Goal: Task Accomplishment & Management: Complete application form

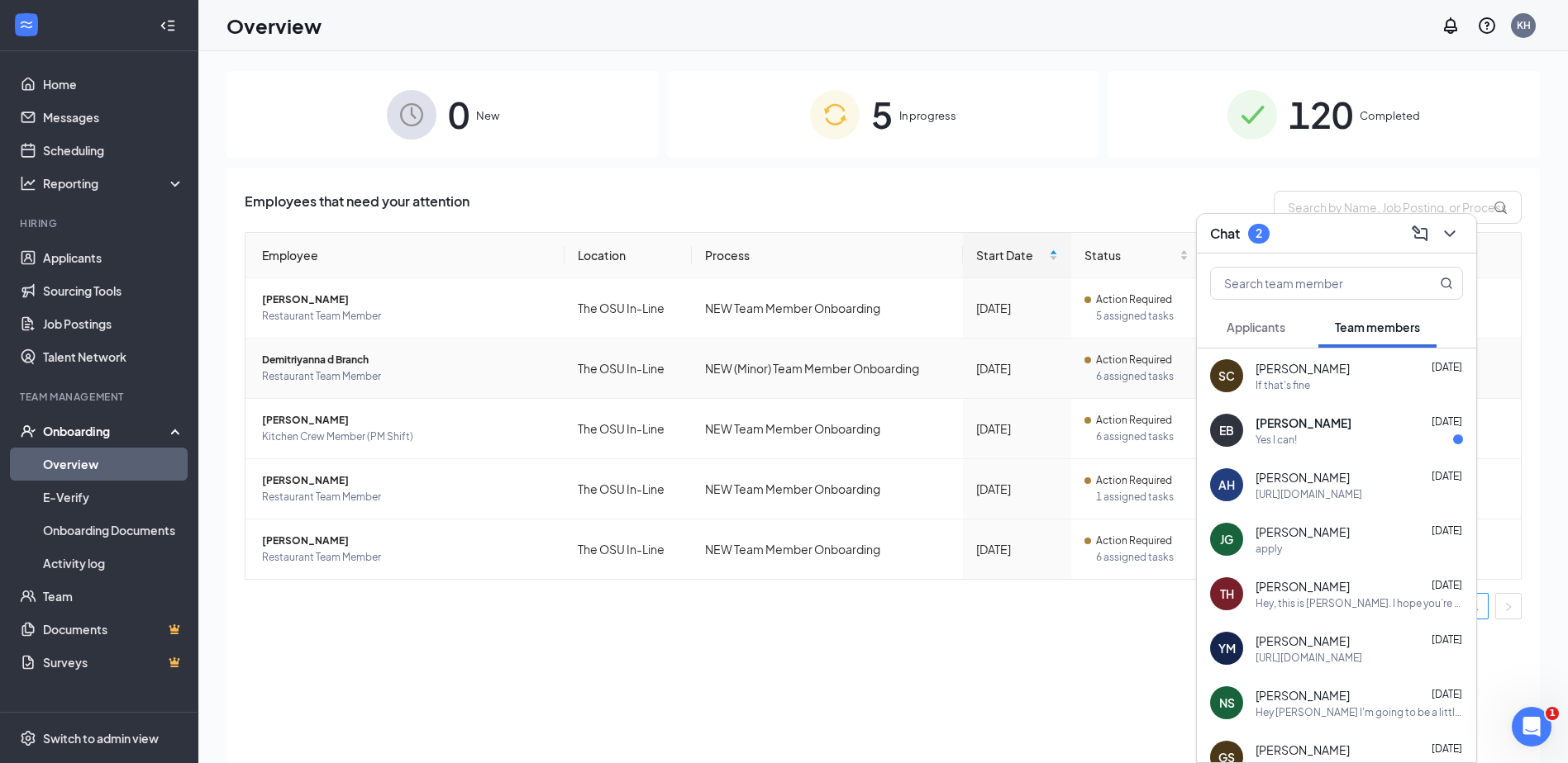
click at [966, 379] on td "[DATE]" at bounding box center [1016, 369] width 108 height 61
click at [1450, 236] on icon "ChevronDown" at bounding box center [1449, 234] width 20 height 20
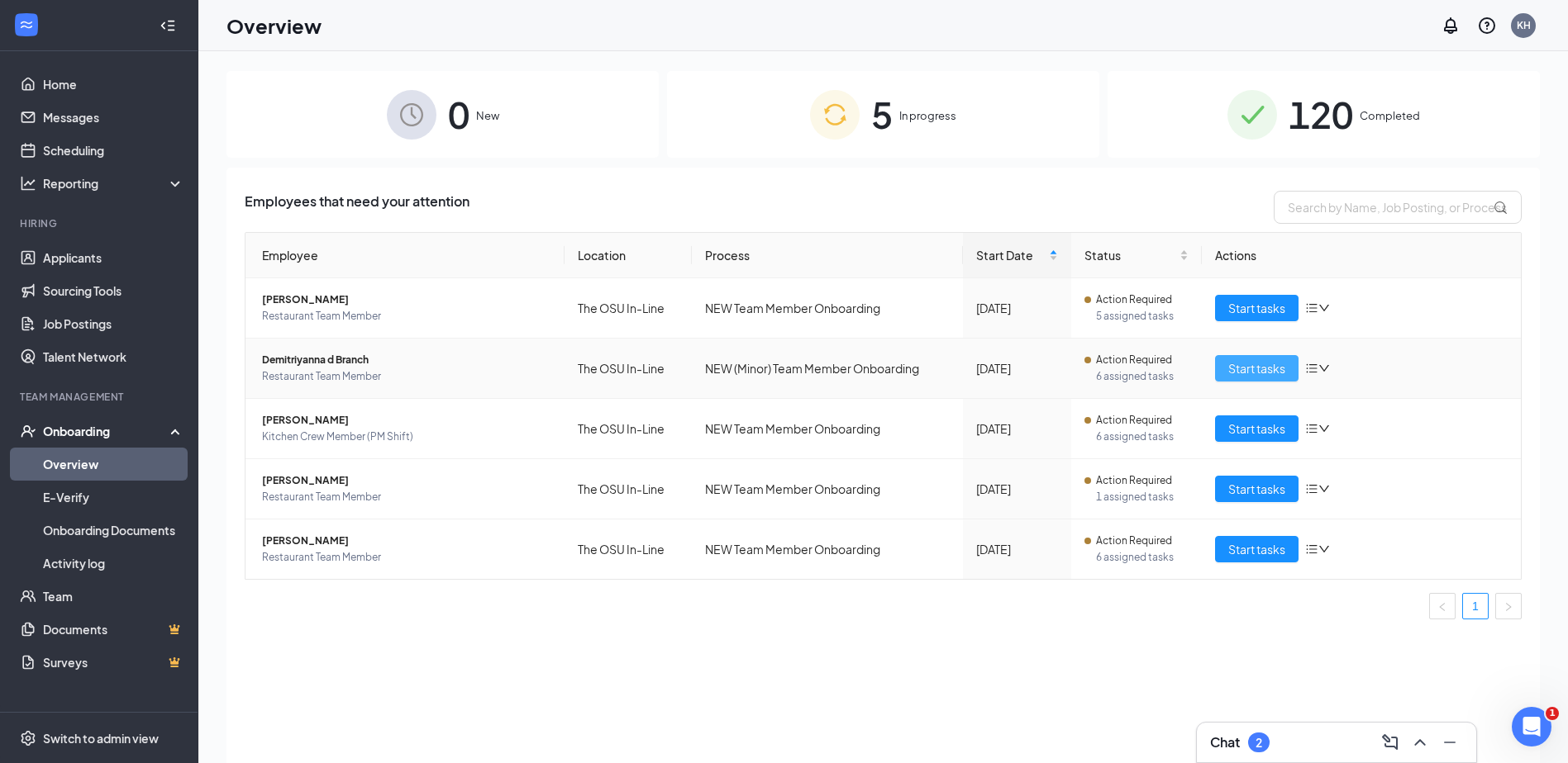
click at [1237, 365] on span "Start tasks" at bounding box center [1257, 368] width 57 height 18
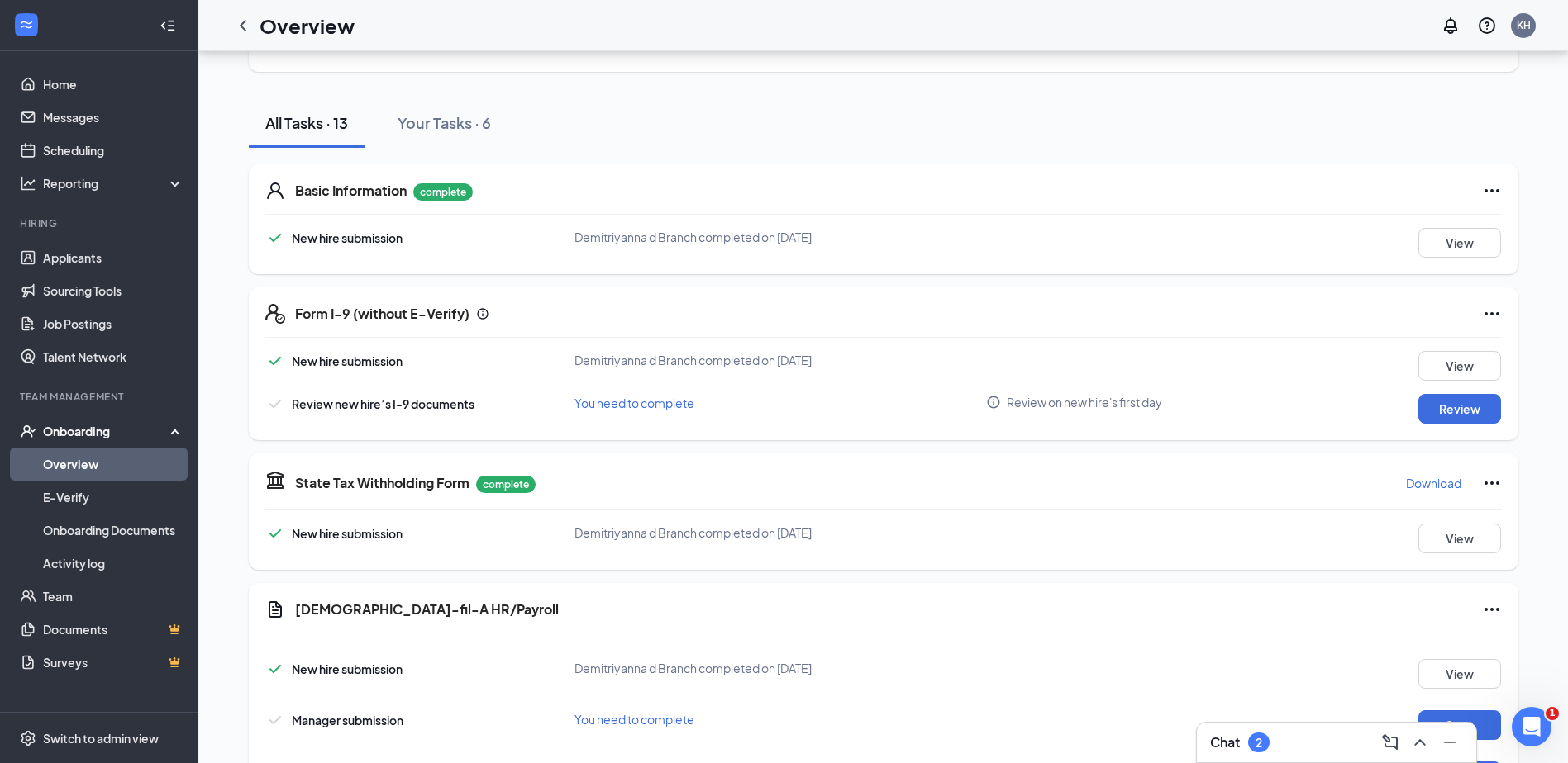
scroll to position [165, 0]
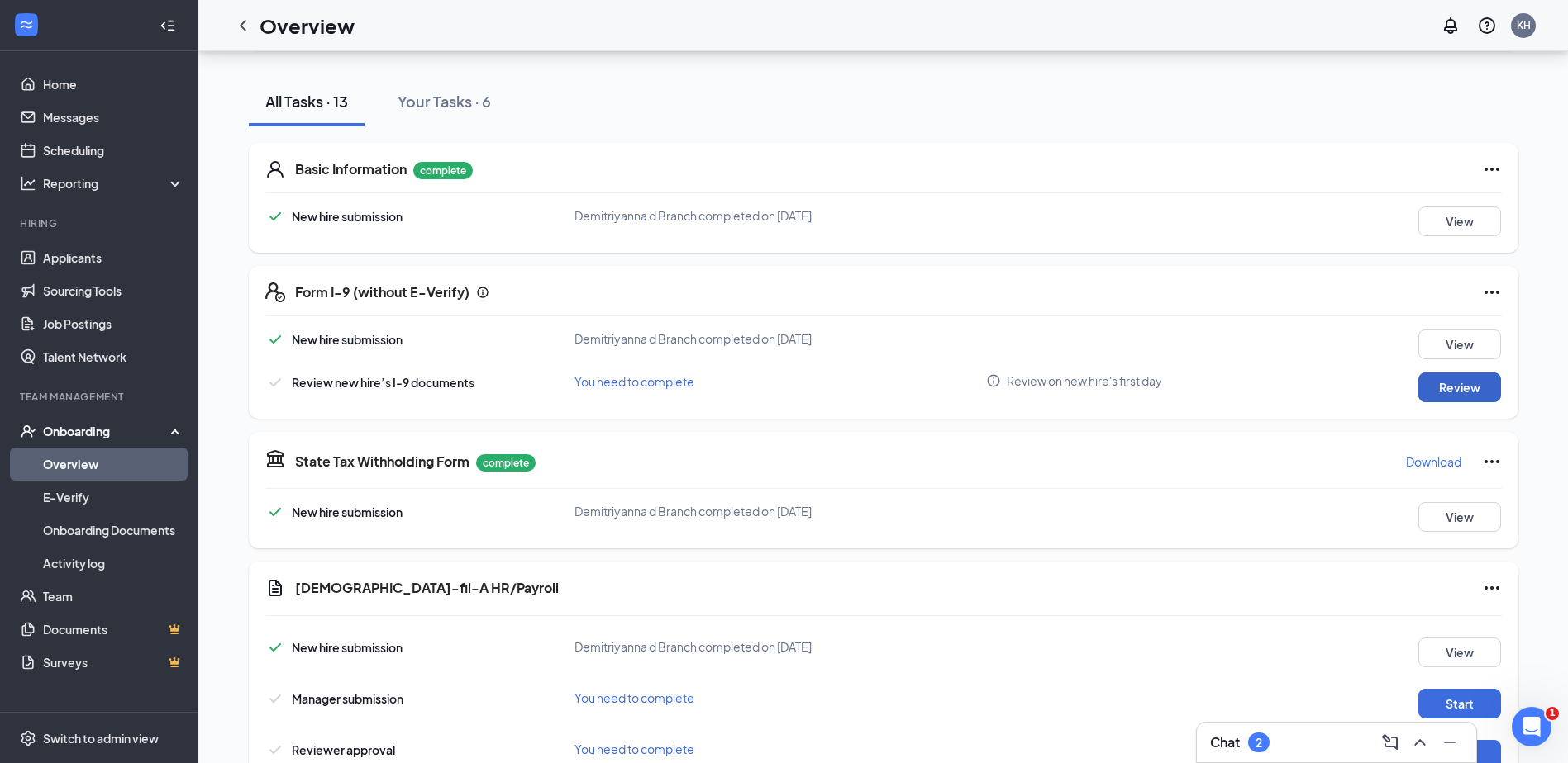
click at [1442, 392] on button "Review" at bounding box center [1459, 387] width 82 height 29
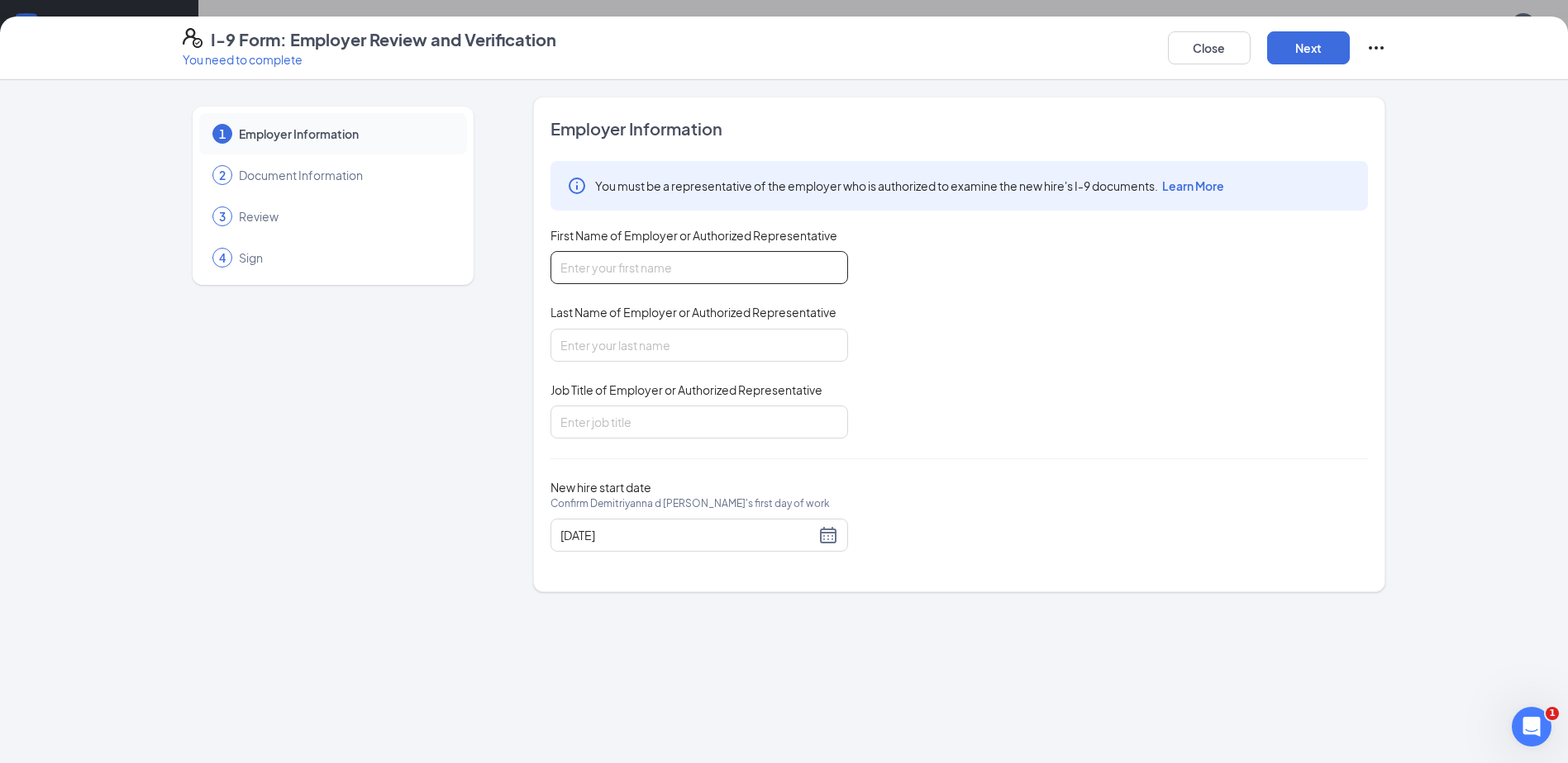
click at [755, 268] on input "First Name of Employer or Authorized Representative" at bounding box center [698, 268] width 297 height 33
type input "[PERSON_NAME]"
click at [635, 356] on input "Last Name of Employer or Authorized Representative" at bounding box center [698, 346] width 297 height 33
type input "[PERSON_NAME]"
click at [629, 419] on input "Job Title of Employer or Authorized Representative" at bounding box center [698, 422] width 297 height 33
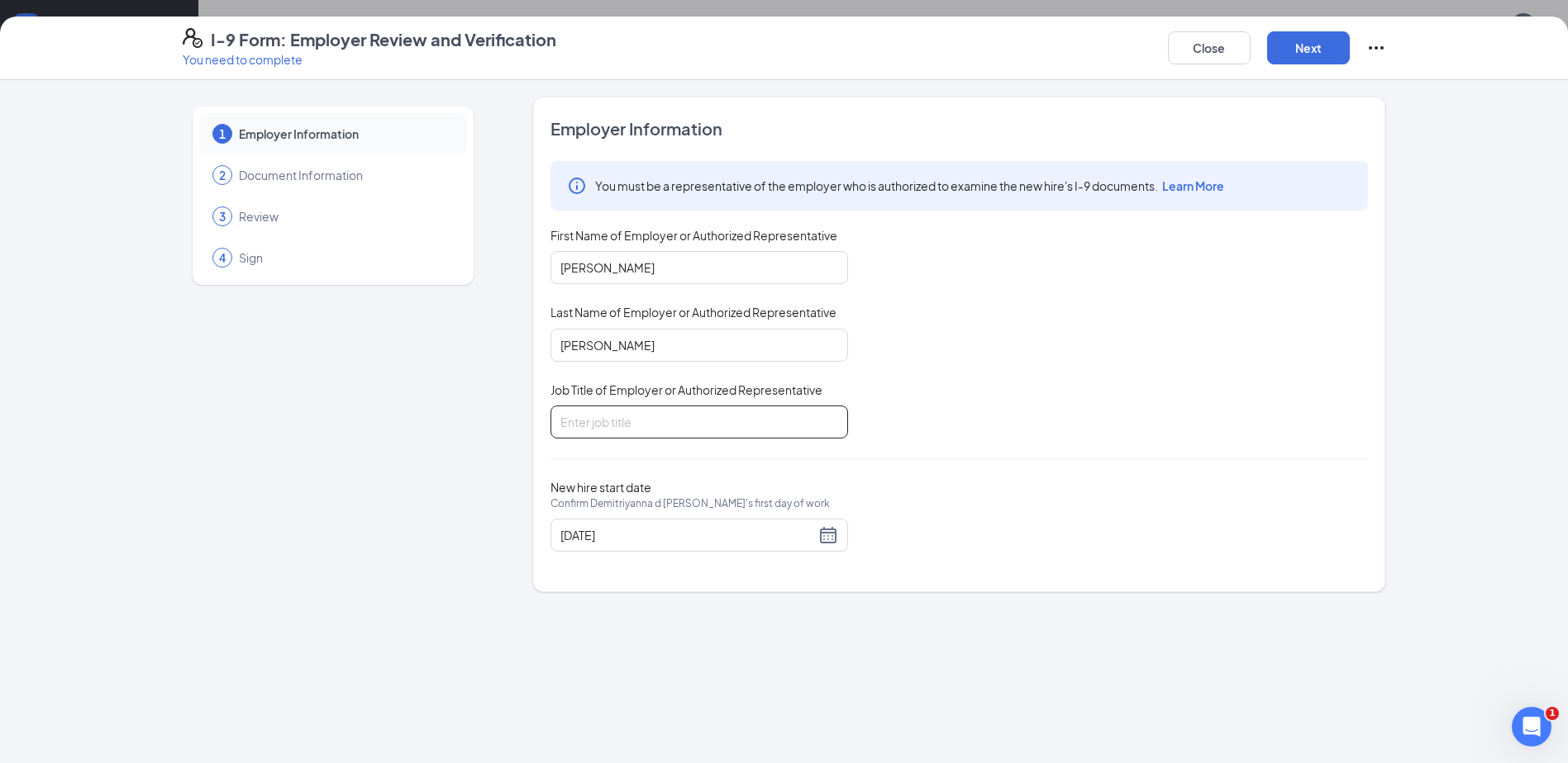
type input "Director"
click at [1322, 33] on button "Next" at bounding box center [1307, 48] width 82 height 33
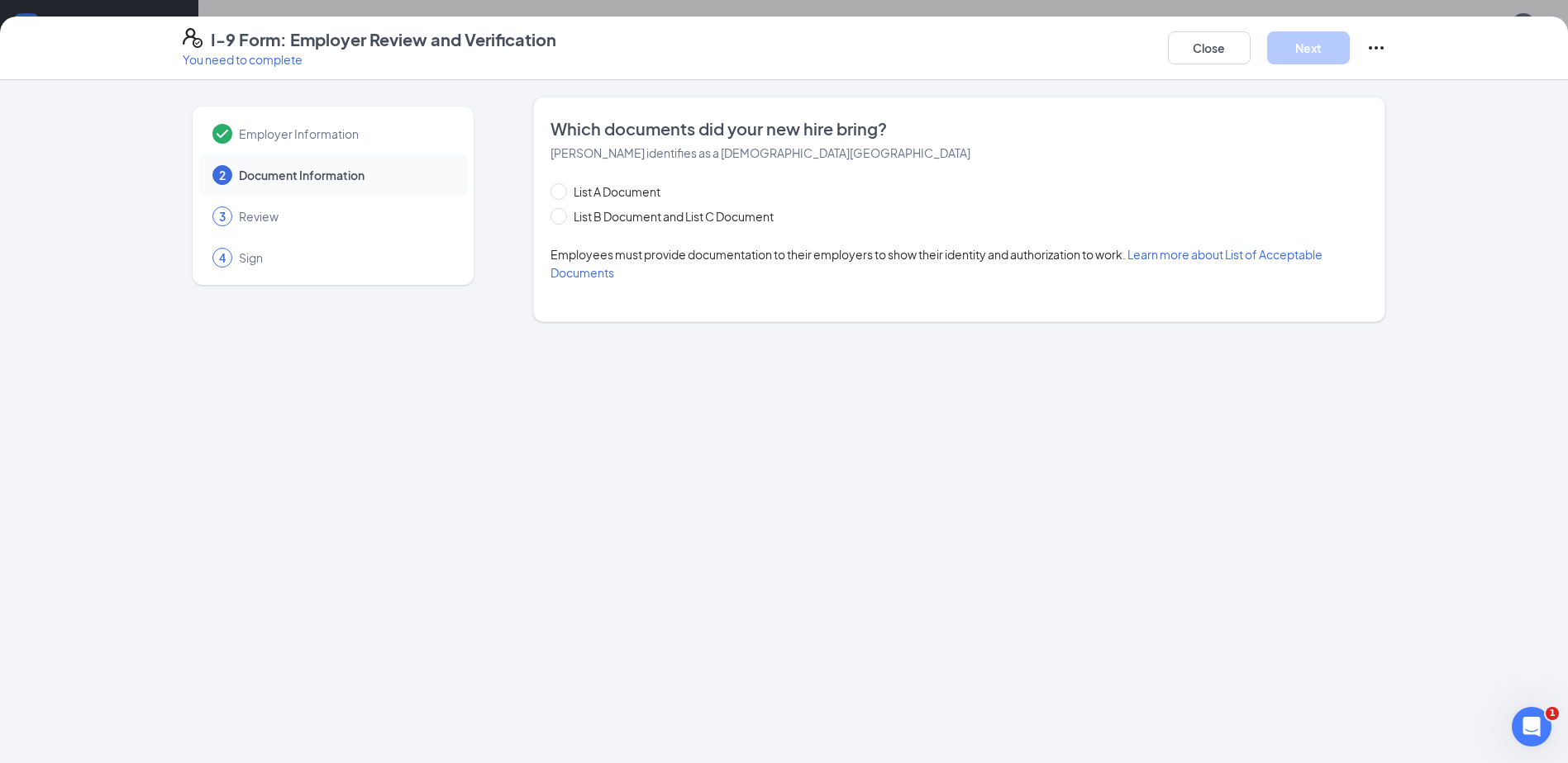
click at [604, 206] on div "List A Document List B Document and List C Document" at bounding box center [678, 204] width 256 height 43
click at [612, 220] on span "List B Document and List C Document" at bounding box center [673, 216] width 213 height 18
click at [562, 220] on input "List B Document and List C Document" at bounding box center [555, 213] width 11 height 11
radio input "true"
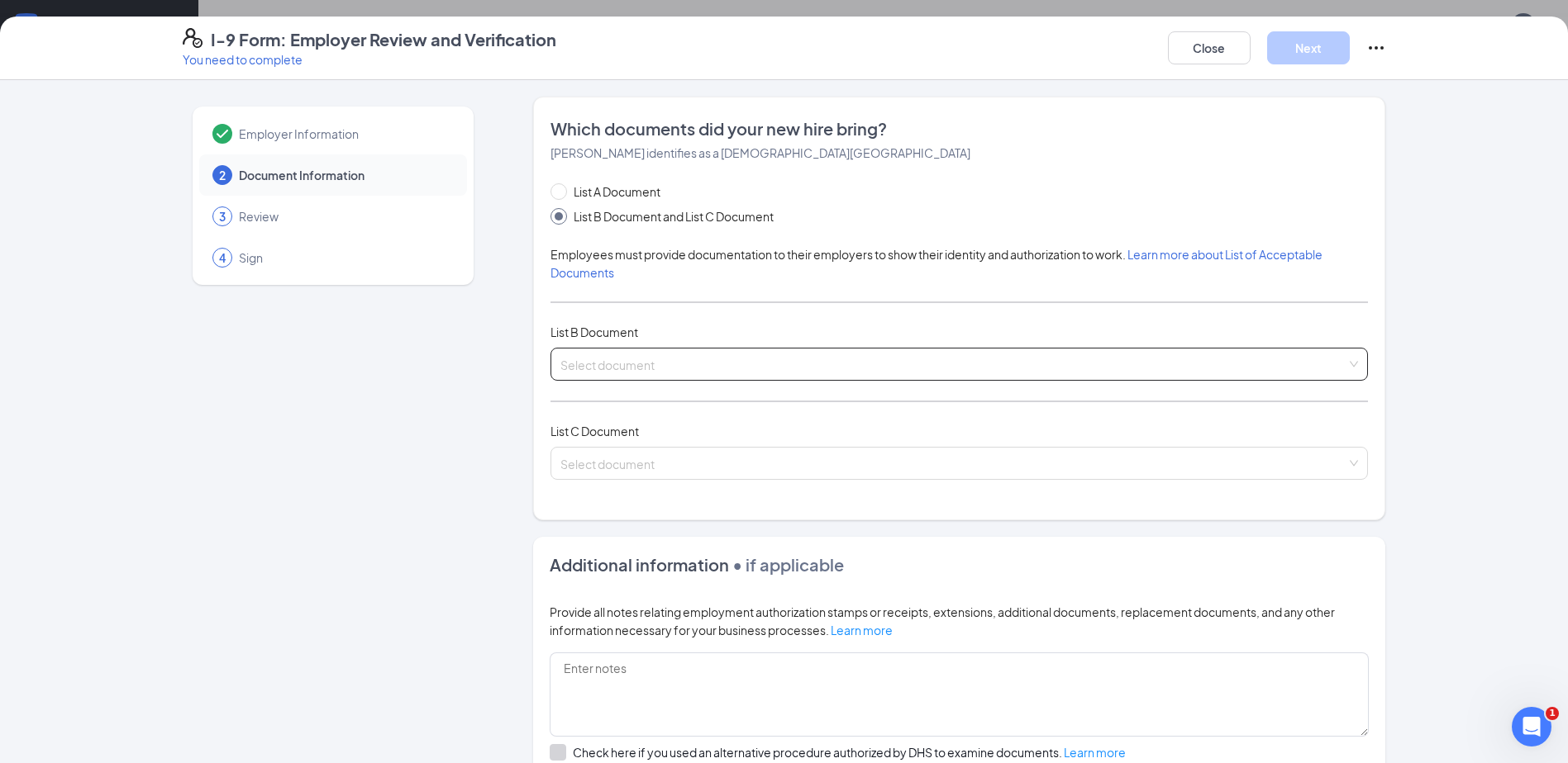
click at [608, 361] on input "search" at bounding box center [953, 361] width 786 height 25
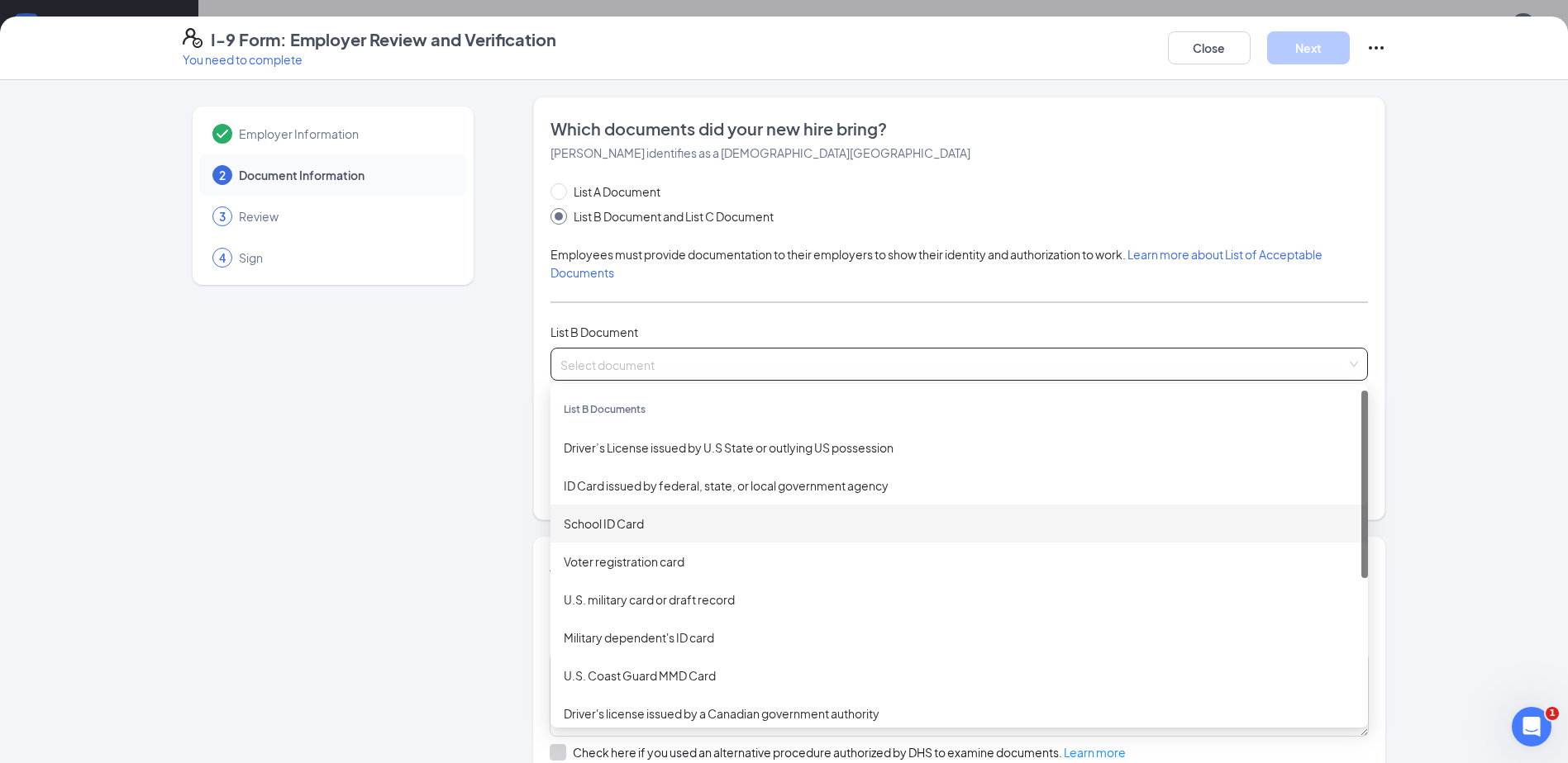
click at [636, 528] on div "School ID Card" at bounding box center [959, 523] width 791 height 18
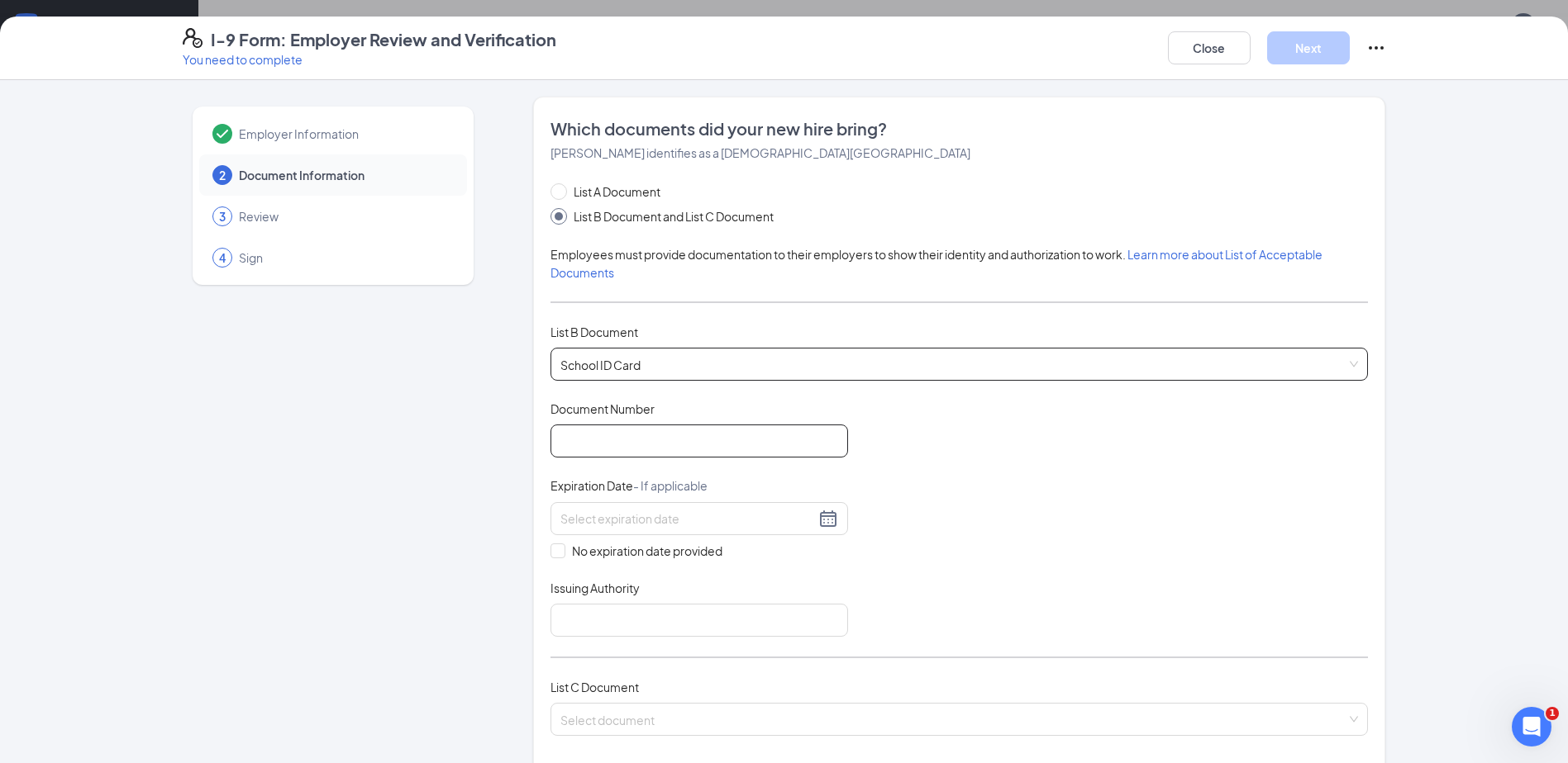
click at [658, 448] on input "Document Number" at bounding box center [698, 441] width 297 height 33
type input "2082102"
click at [628, 522] on input at bounding box center [688, 519] width 255 height 18
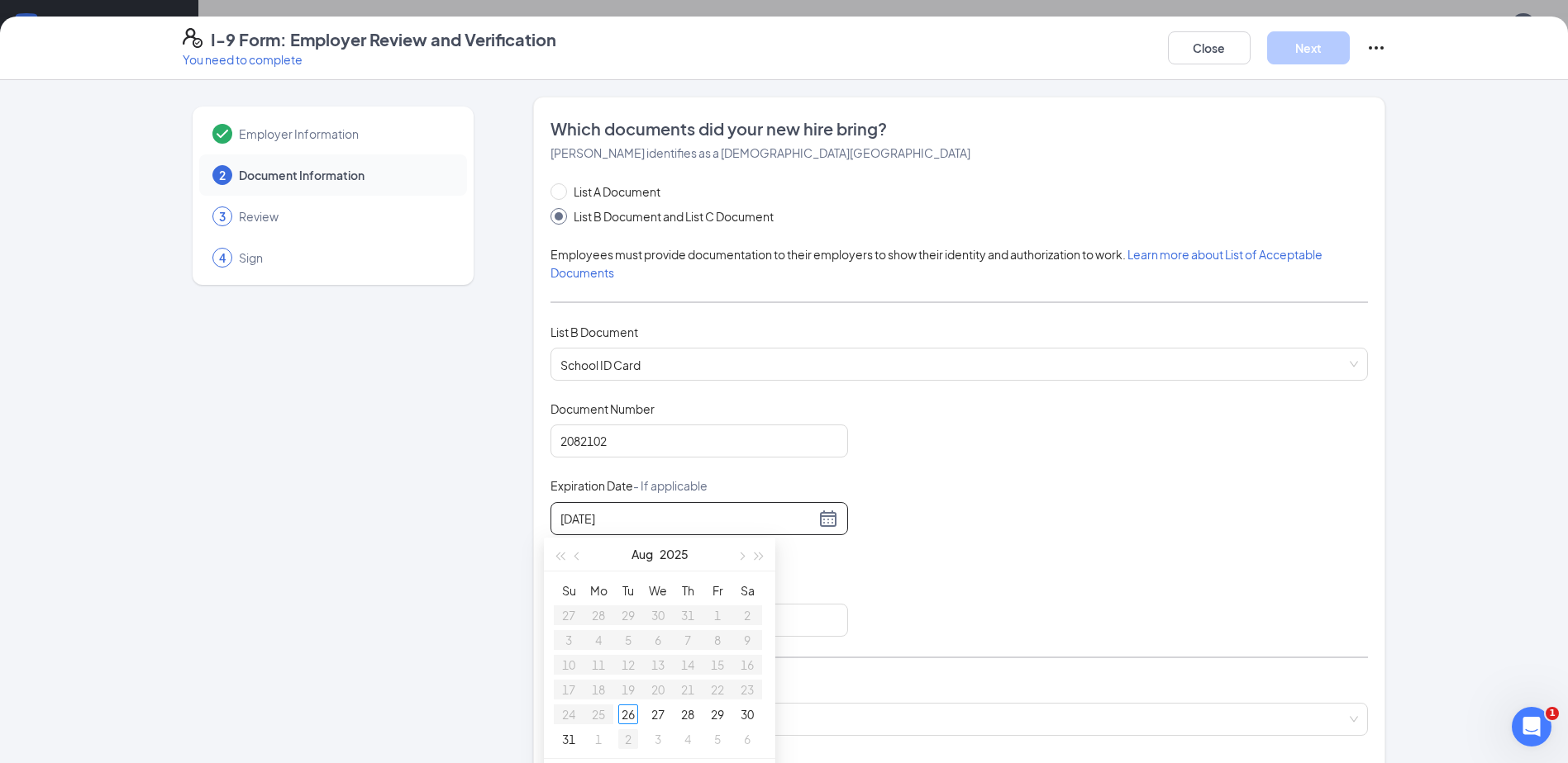
type input "[DATE]"
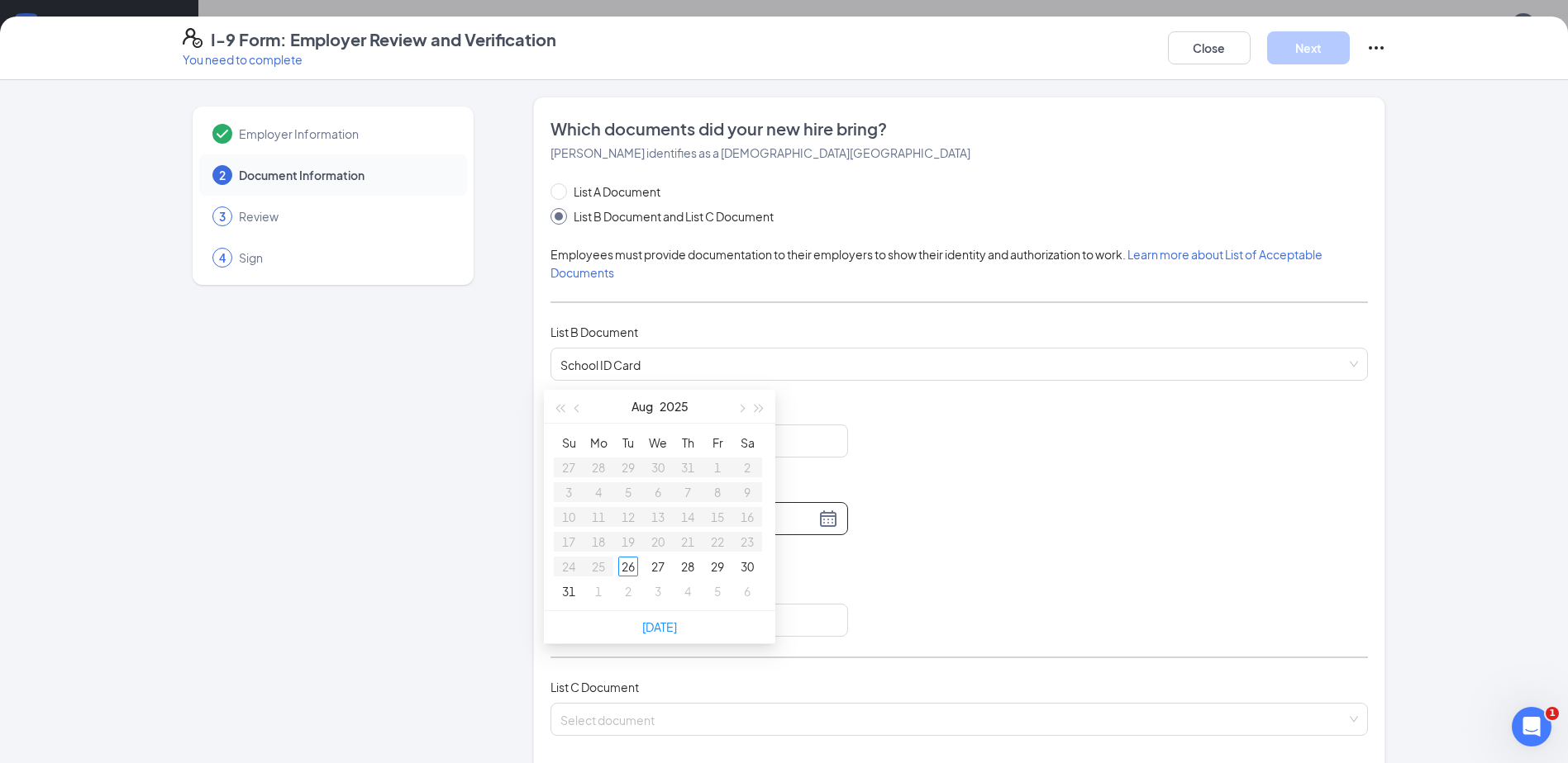
scroll to position [331, 0]
click at [984, 469] on div "Document Title School ID Card Document Number 2082102 Expiration Date - If appl…" at bounding box center [958, 519] width 817 height 236
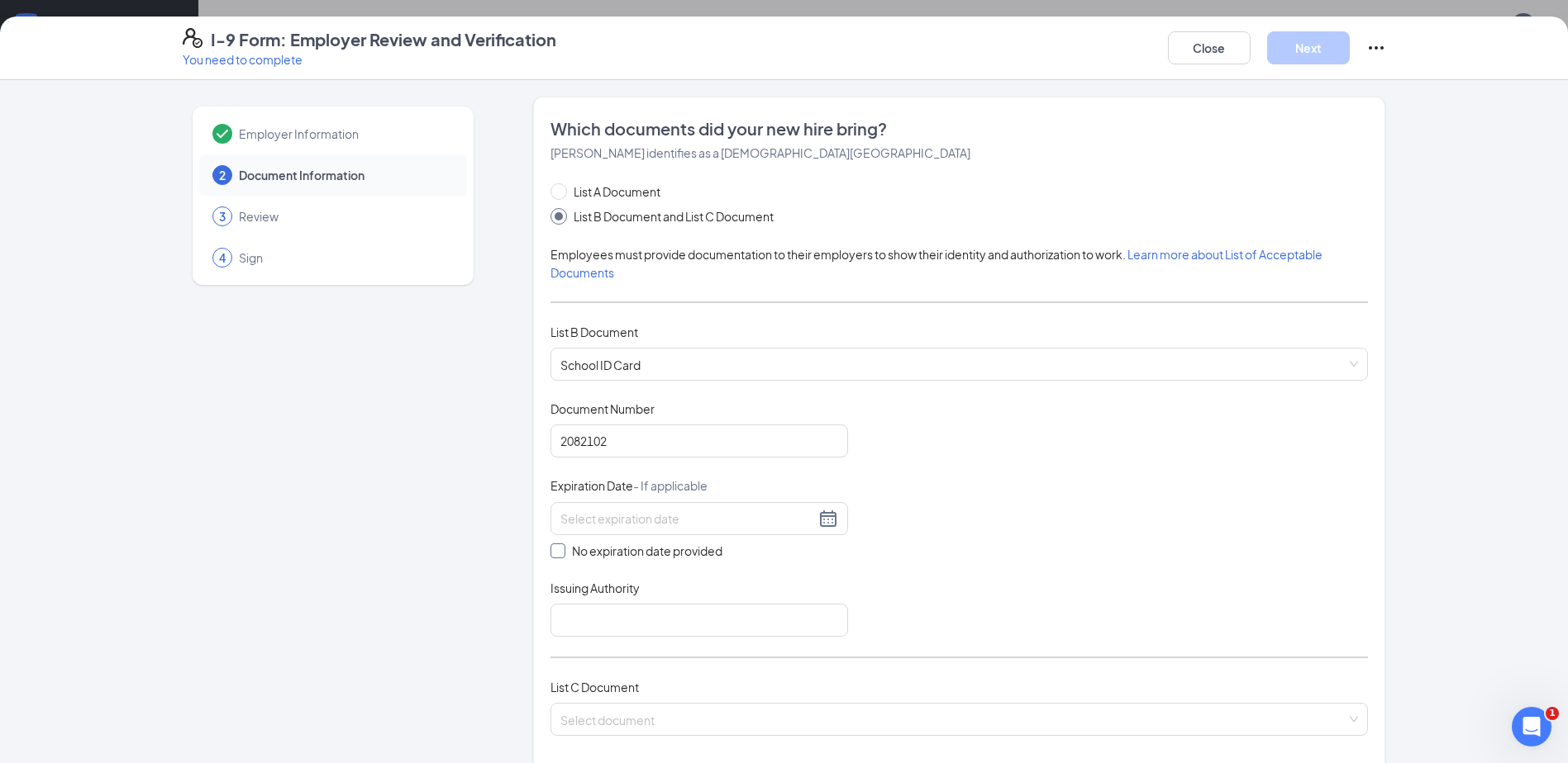
click at [566, 552] on span "No expiration date provided" at bounding box center [647, 551] width 164 height 18
click at [561, 552] on input "No expiration date provided" at bounding box center [555, 549] width 11 height 11
checkbox input "true"
click at [602, 630] on input "Issuing Authority" at bounding box center [698, 624] width 297 height 33
type input "[GEOGRAPHIC_DATA]"
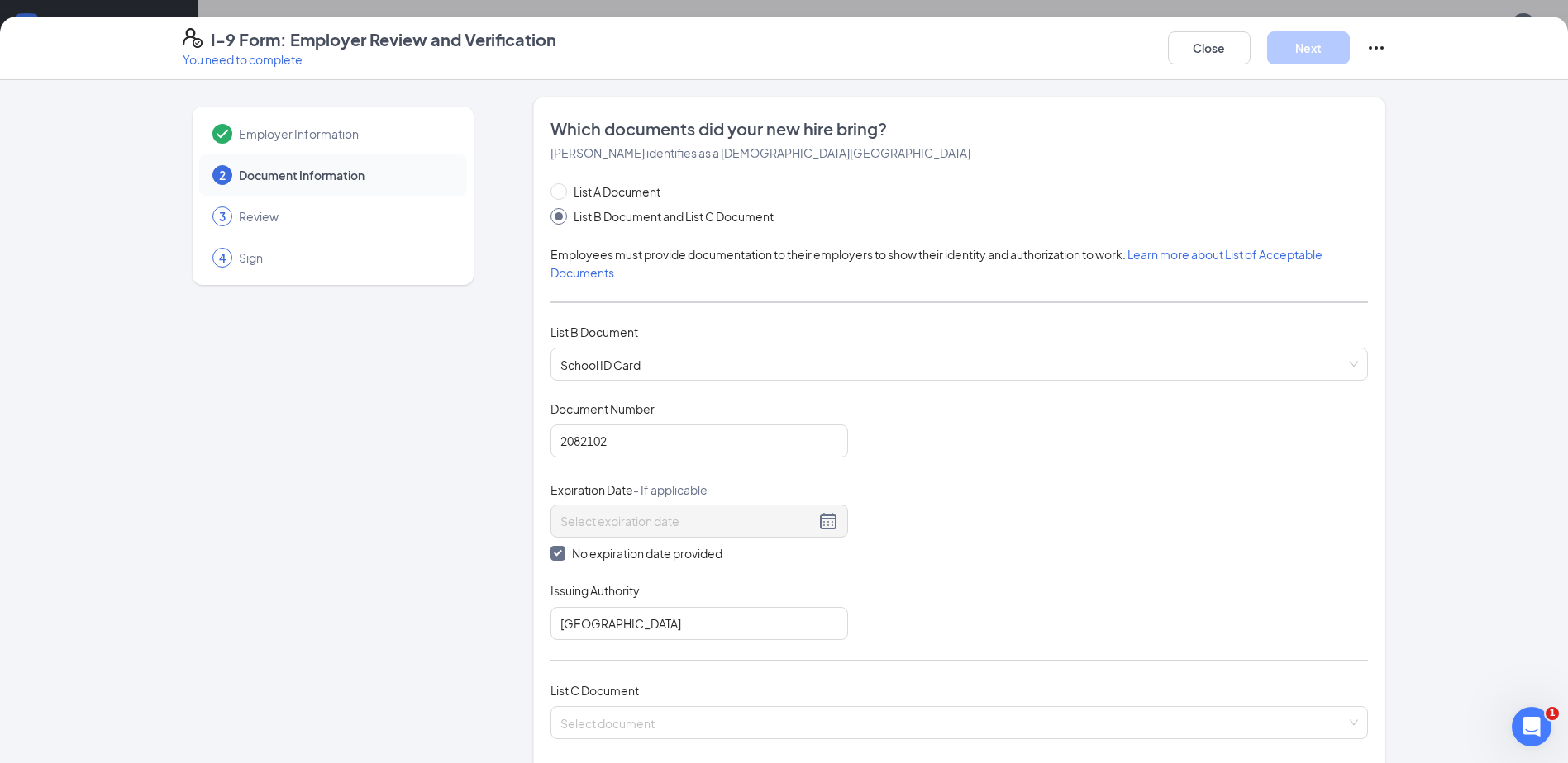
click at [1091, 512] on div "Document Title School ID Card Document Number 2082102 Expiration Date - If appl…" at bounding box center [958, 521] width 817 height 240
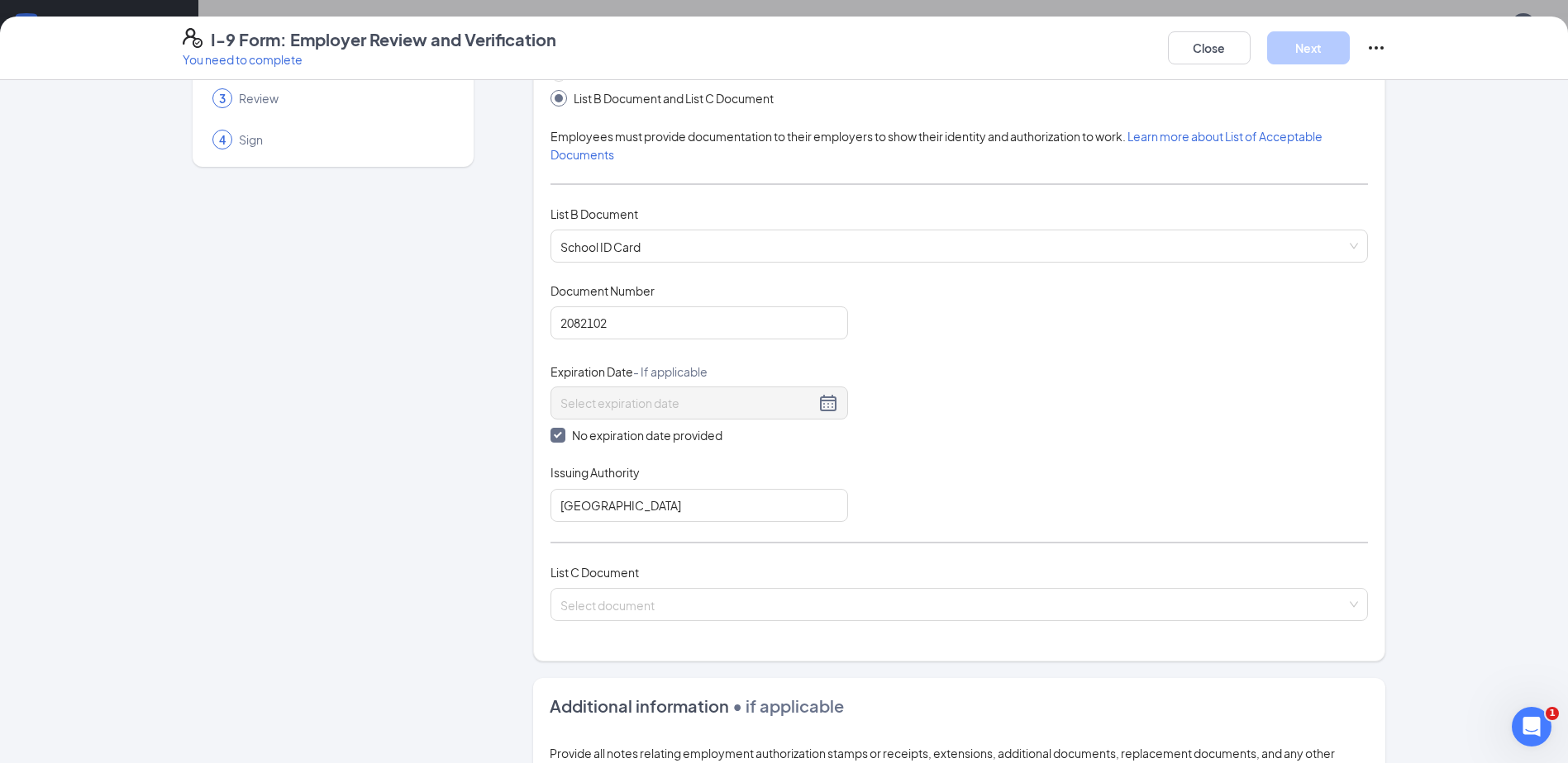
scroll to position [248, 0]
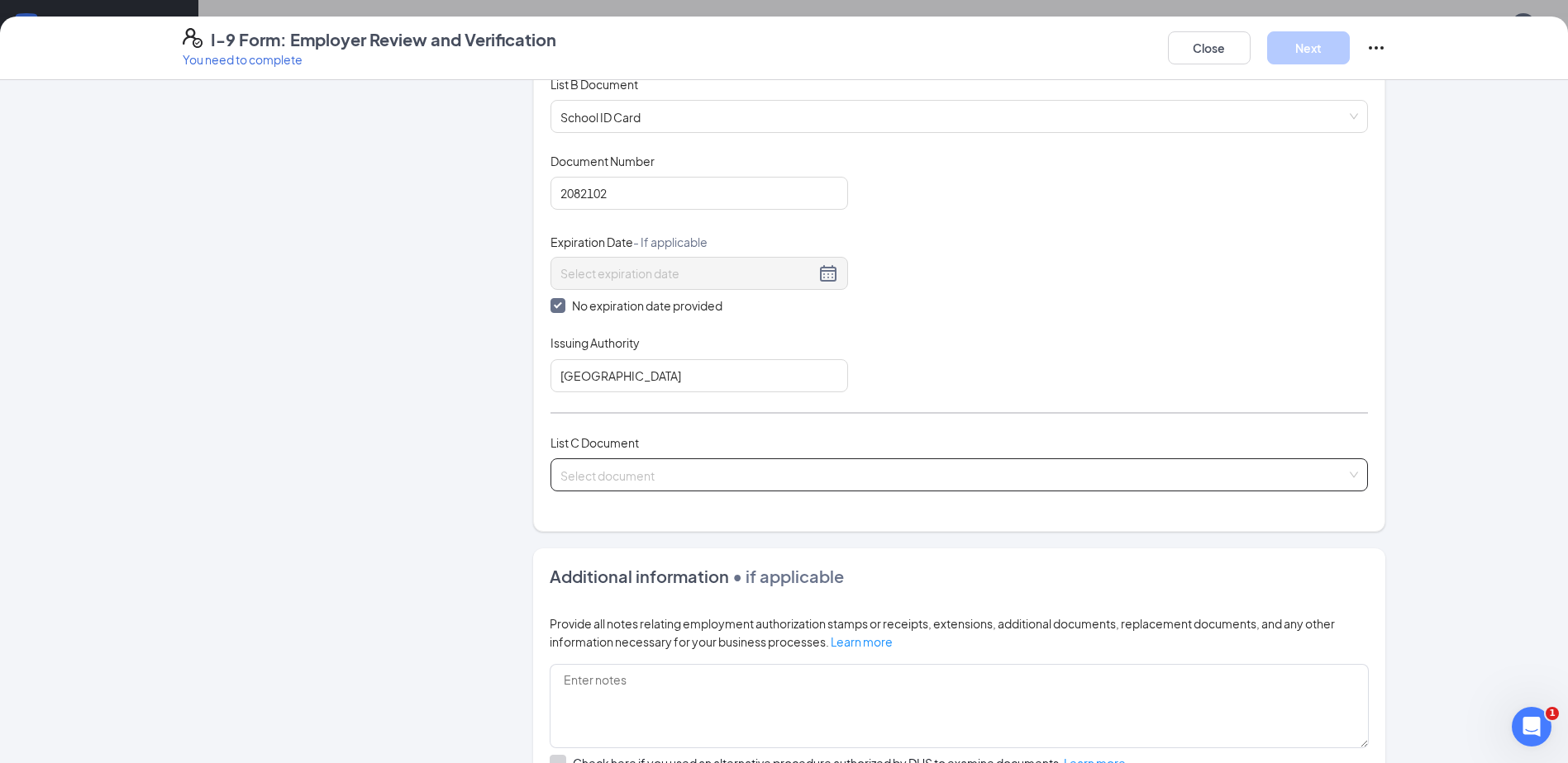
click at [811, 469] on input "search" at bounding box center [953, 471] width 786 height 25
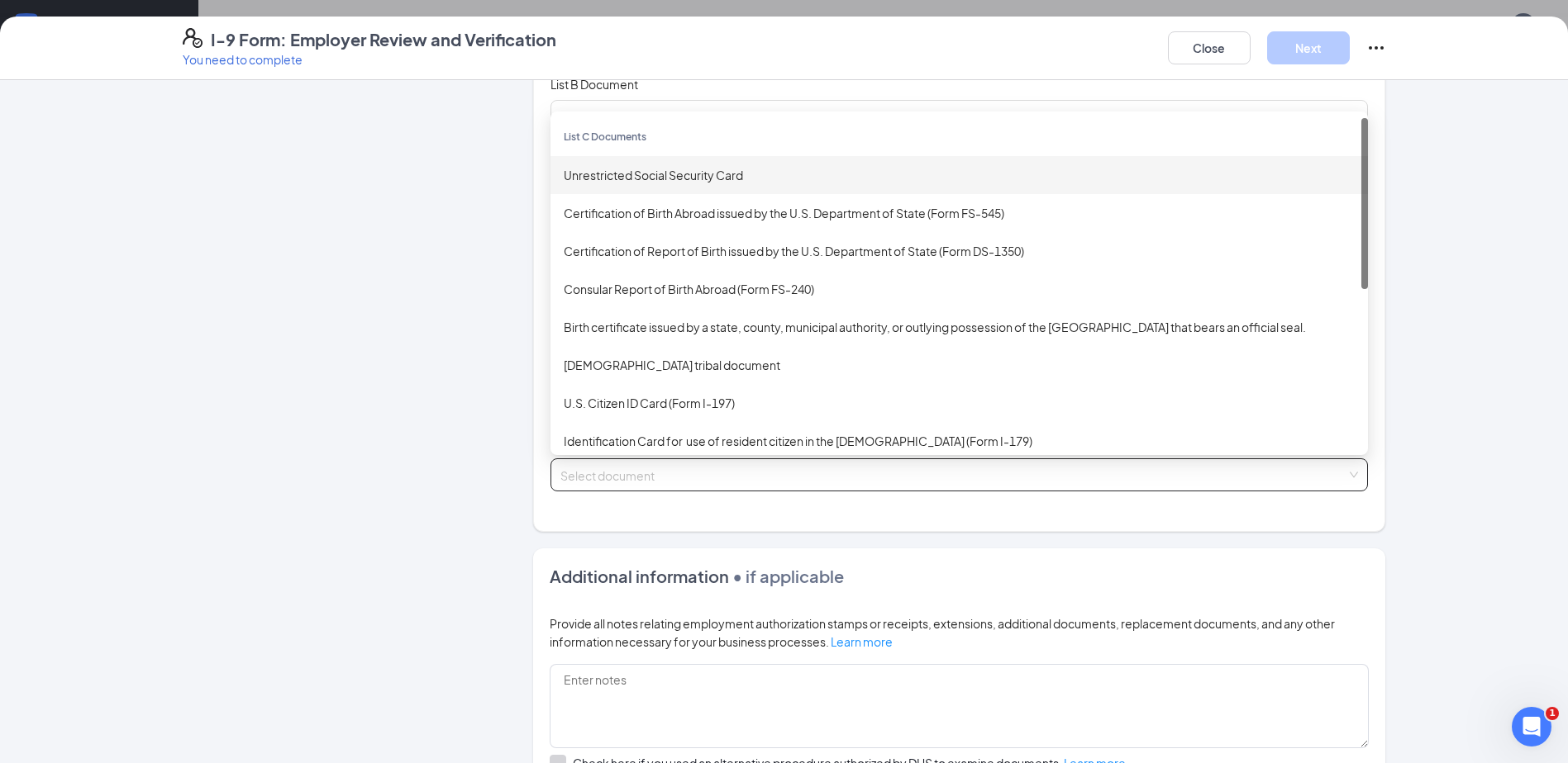
click at [709, 168] on div "Unrestricted Social Security Card" at bounding box center [959, 175] width 791 height 18
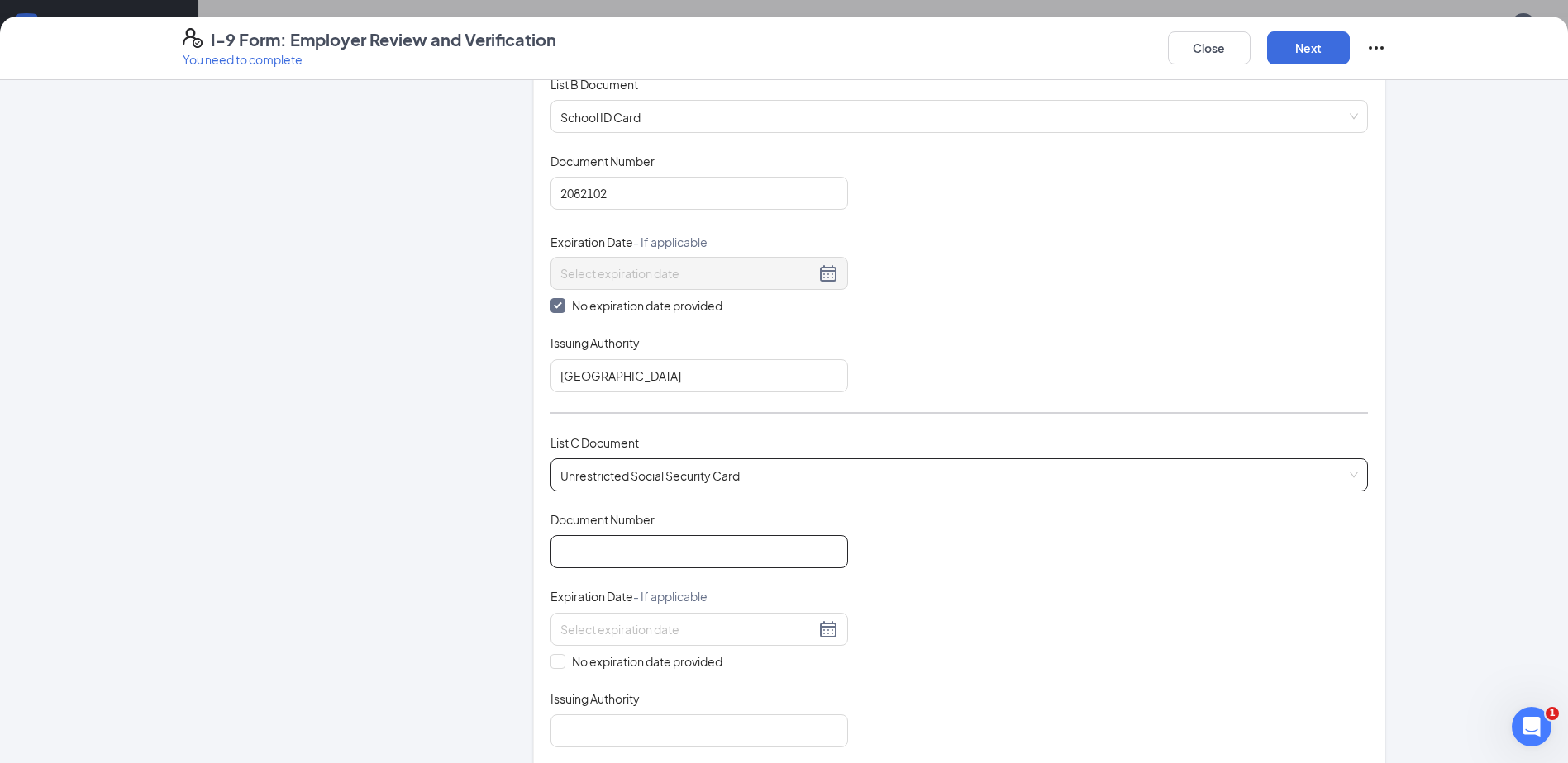
click at [627, 552] on input "Document Number" at bounding box center [698, 552] width 297 height 33
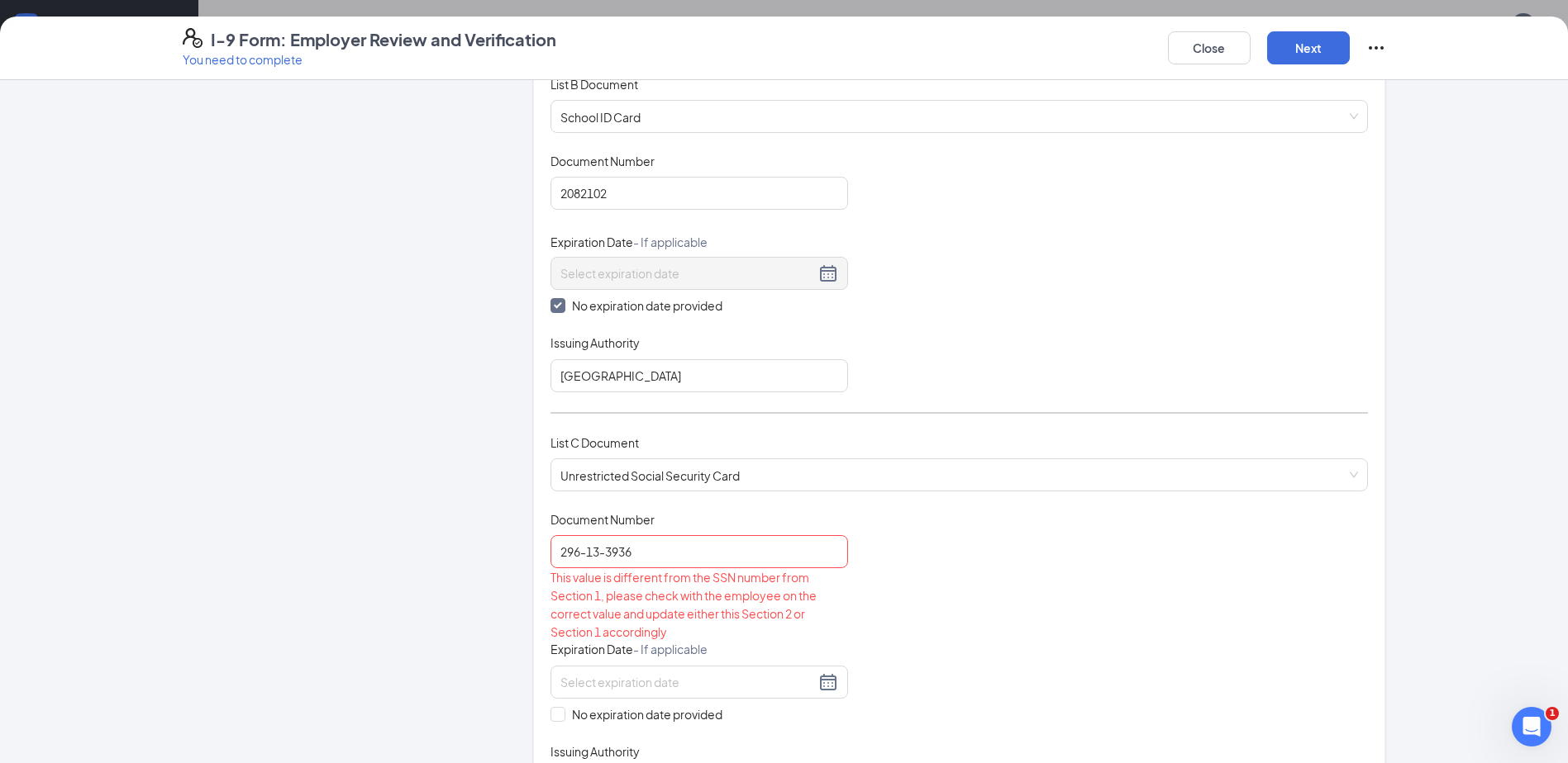
click at [1120, 583] on div "Document Title Unrestricted Social Security Card Document Number 296-13-3936 Th…" at bounding box center [958, 656] width 817 height 289
click at [599, 553] on input "296-13-3936" at bounding box center [698, 552] width 297 height 33
click at [580, 554] on input "296-133936" at bounding box center [698, 552] width 297 height 33
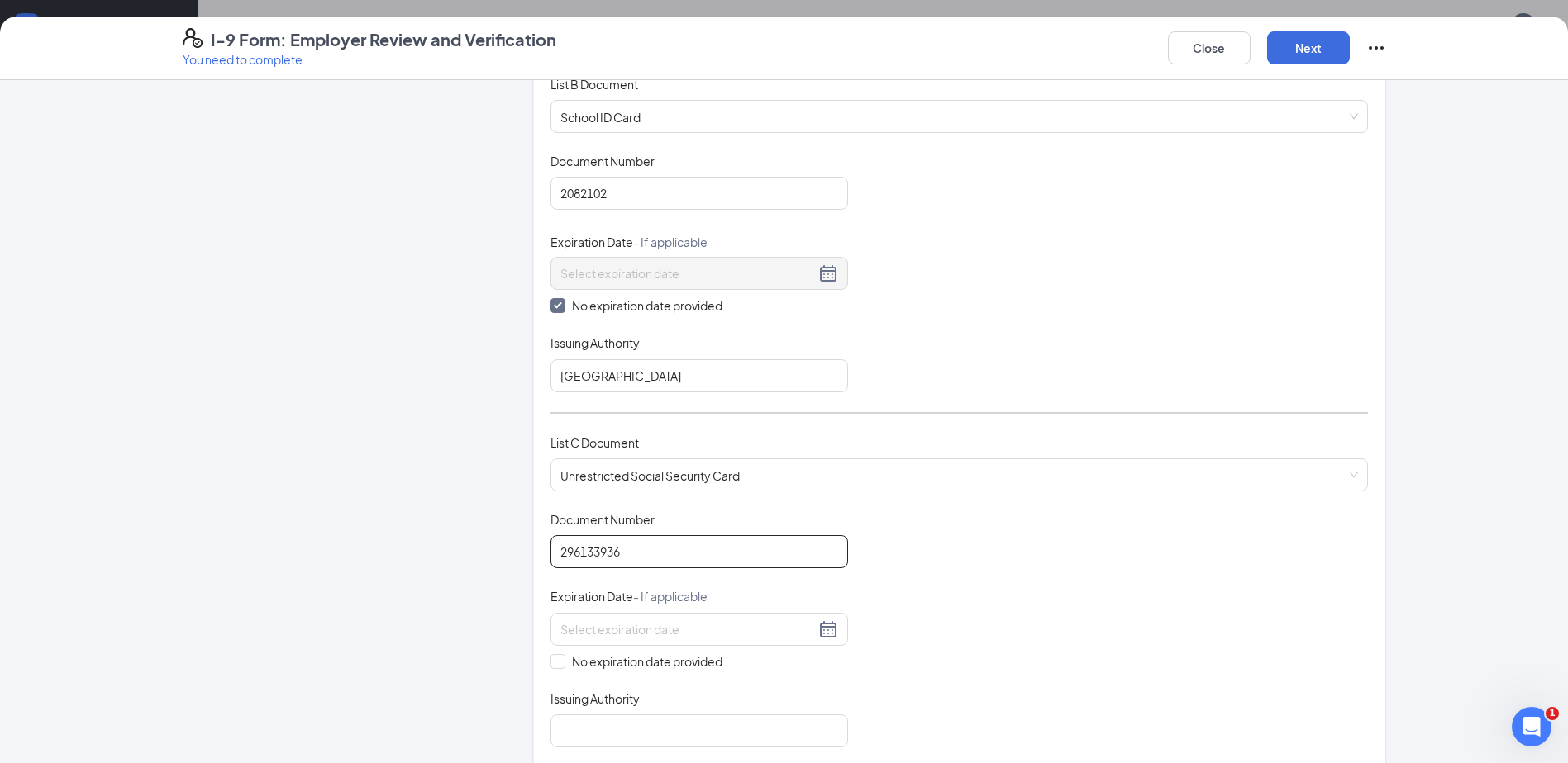
type input "296133936"
click at [975, 532] on div "Document Title Unrestricted Social Security Card Document Number 296133936 This…" at bounding box center [958, 630] width 817 height 236
click at [554, 663] on input "No expiration date provided" at bounding box center [555, 660] width 11 height 11
checkbox input "true"
drag, startPoint x: 623, startPoint y: 735, endPoint x: 630, endPoint y: 727, distance: 10.6
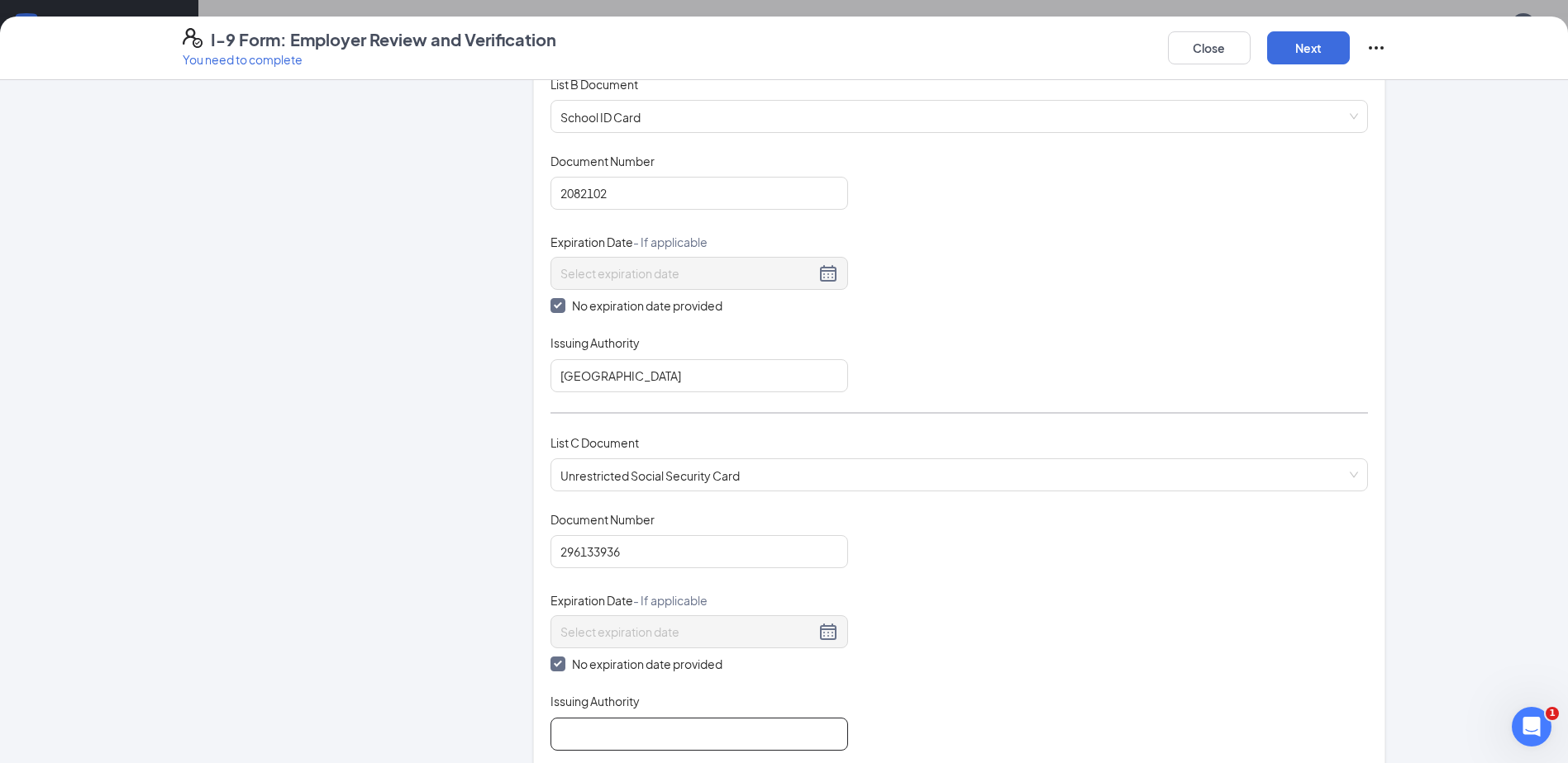
click at [623, 735] on input "Issuing Authority" at bounding box center [698, 734] width 297 height 33
type input "Social Security Adminstration"
drag, startPoint x: 1071, startPoint y: 575, endPoint x: 1057, endPoint y: 569, distance: 15.2
click at [1071, 575] on div "Document Title Unrestricted Social Security Card Document Number 296133936 Expi…" at bounding box center [958, 631] width 817 height 240
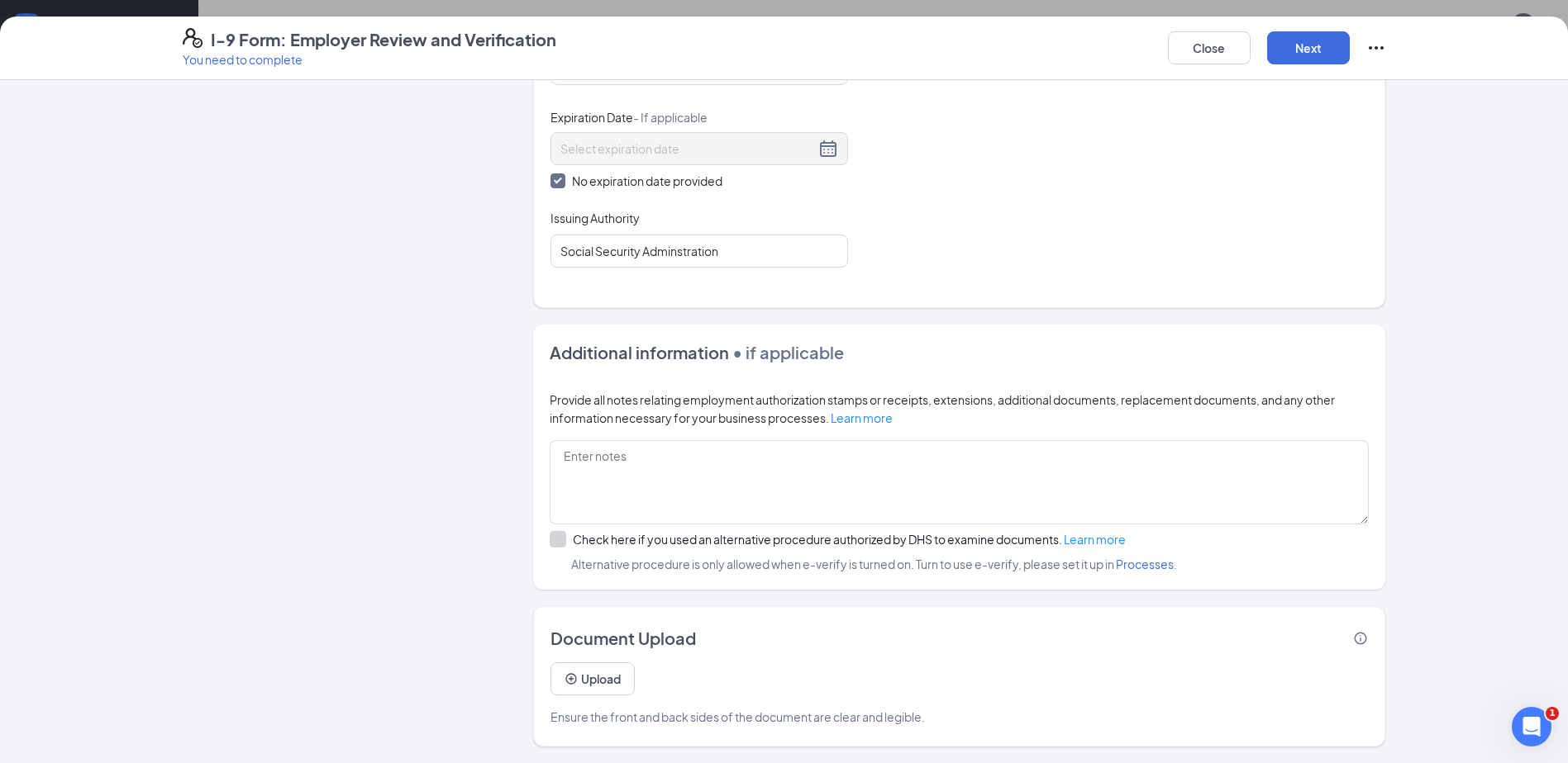
scroll to position [579, 0]
click at [1316, 55] on button "Next" at bounding box center [1307, 48] width 82 height 33
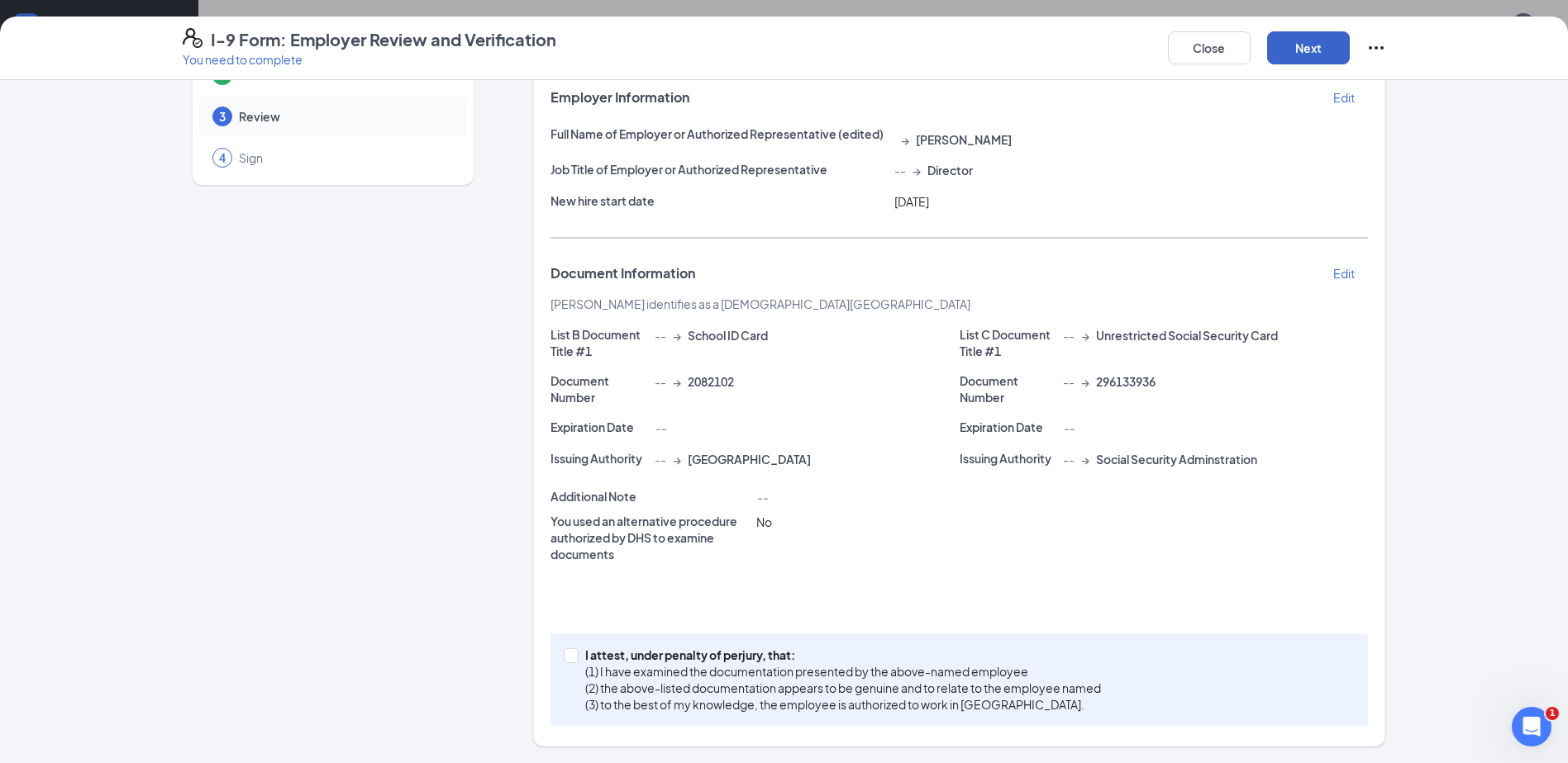
scroll to position [100, 0]
click at [1310, 57] on button "Next" at bounding box center [1307, 48] width 82 height 33
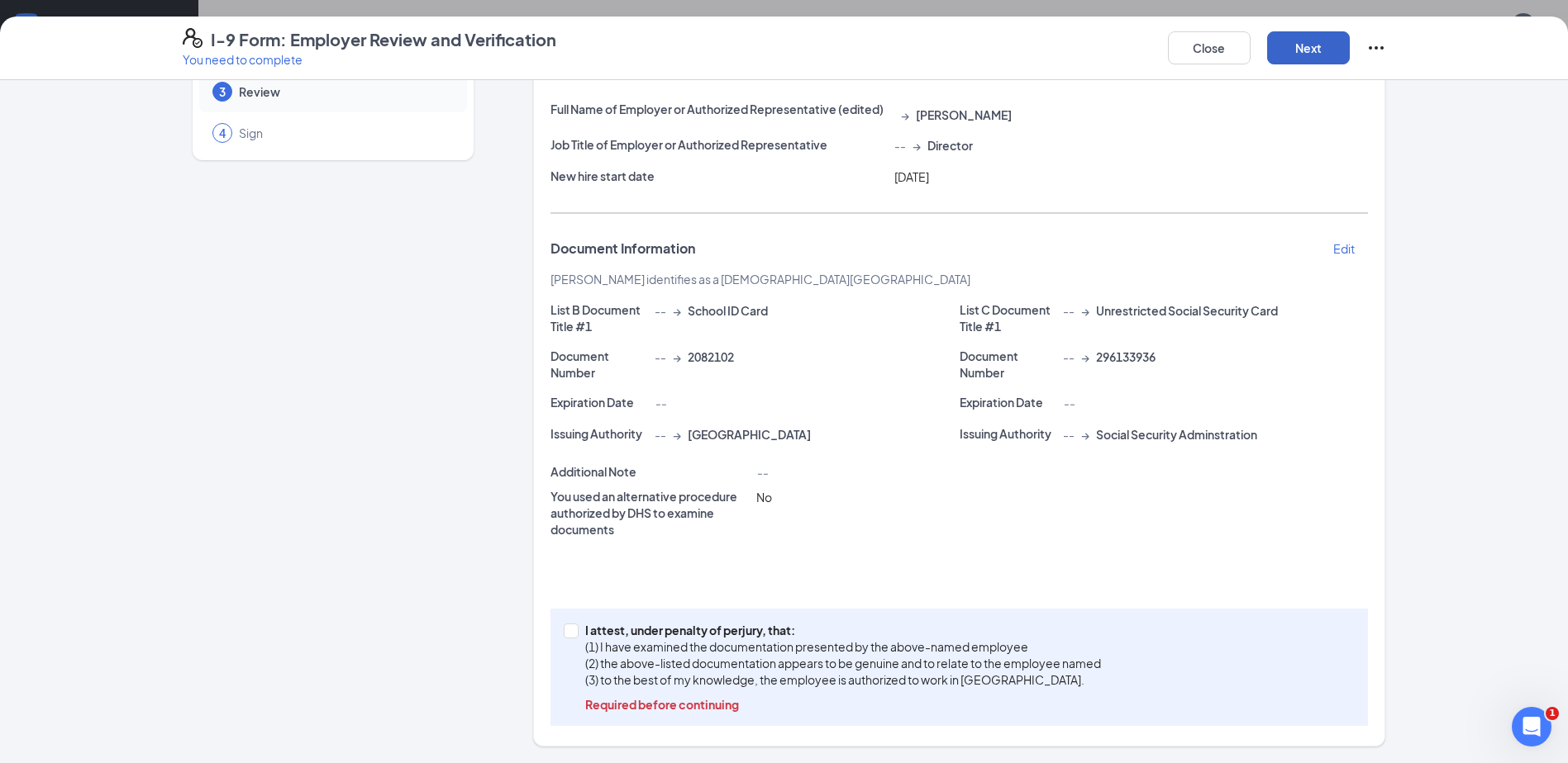
scroll to position [639, 0]
click at [567, 638] on label "I attest, under penalty of [PERSON_NAME], that: (1) I have examined the documen…" at bounding box center [836, 667] width 544 height 91
click at [567, 636] on input "I attest, under penalty of [PERSON_NAME], that: (1) I have examined the documen…" at bounding box center [569, 629] width 11 height 11
checkbox input "true"
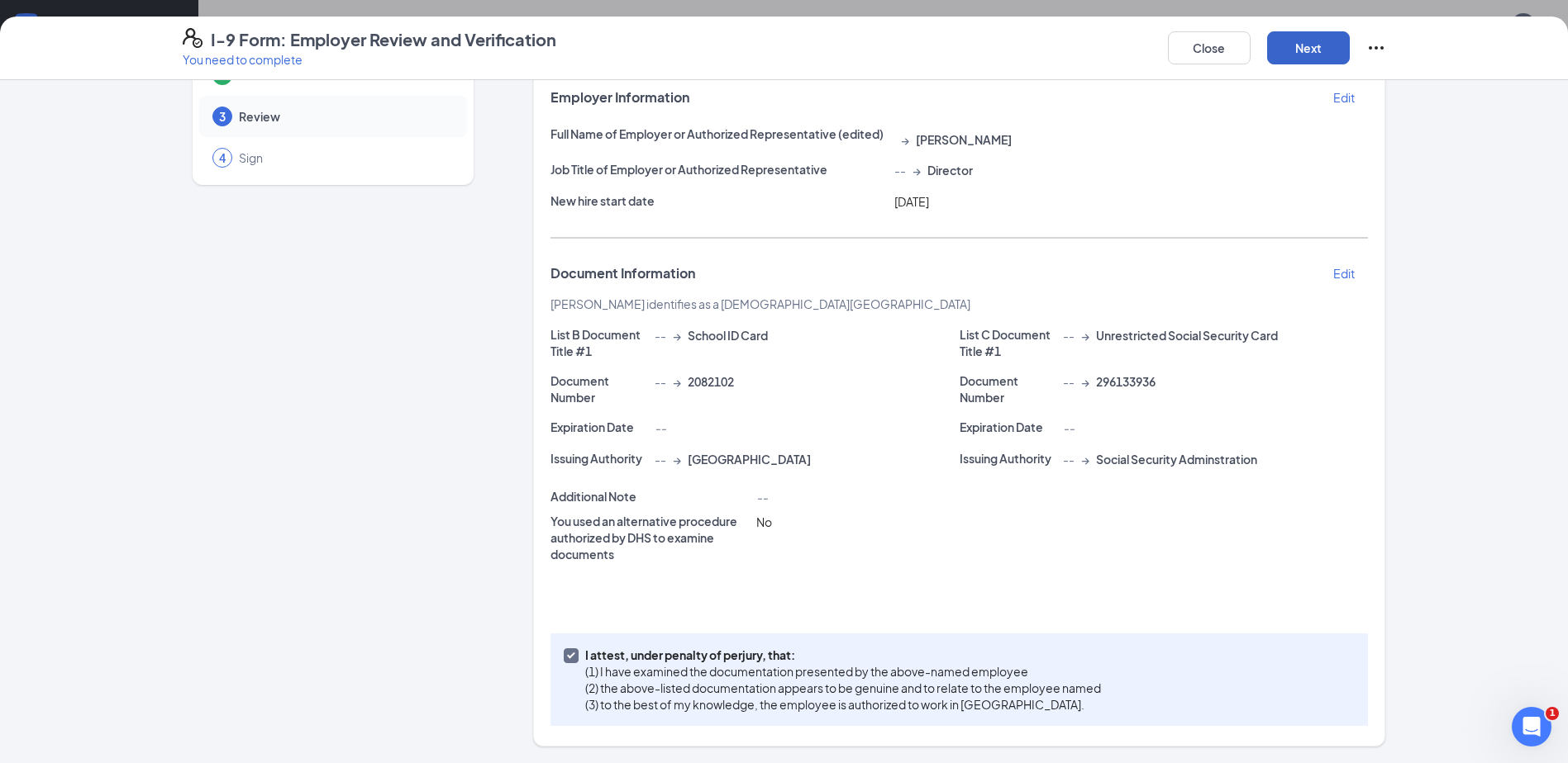
click at [1306, 39] on button "Next" at bounding box center [1307, 48] width 82 height 33
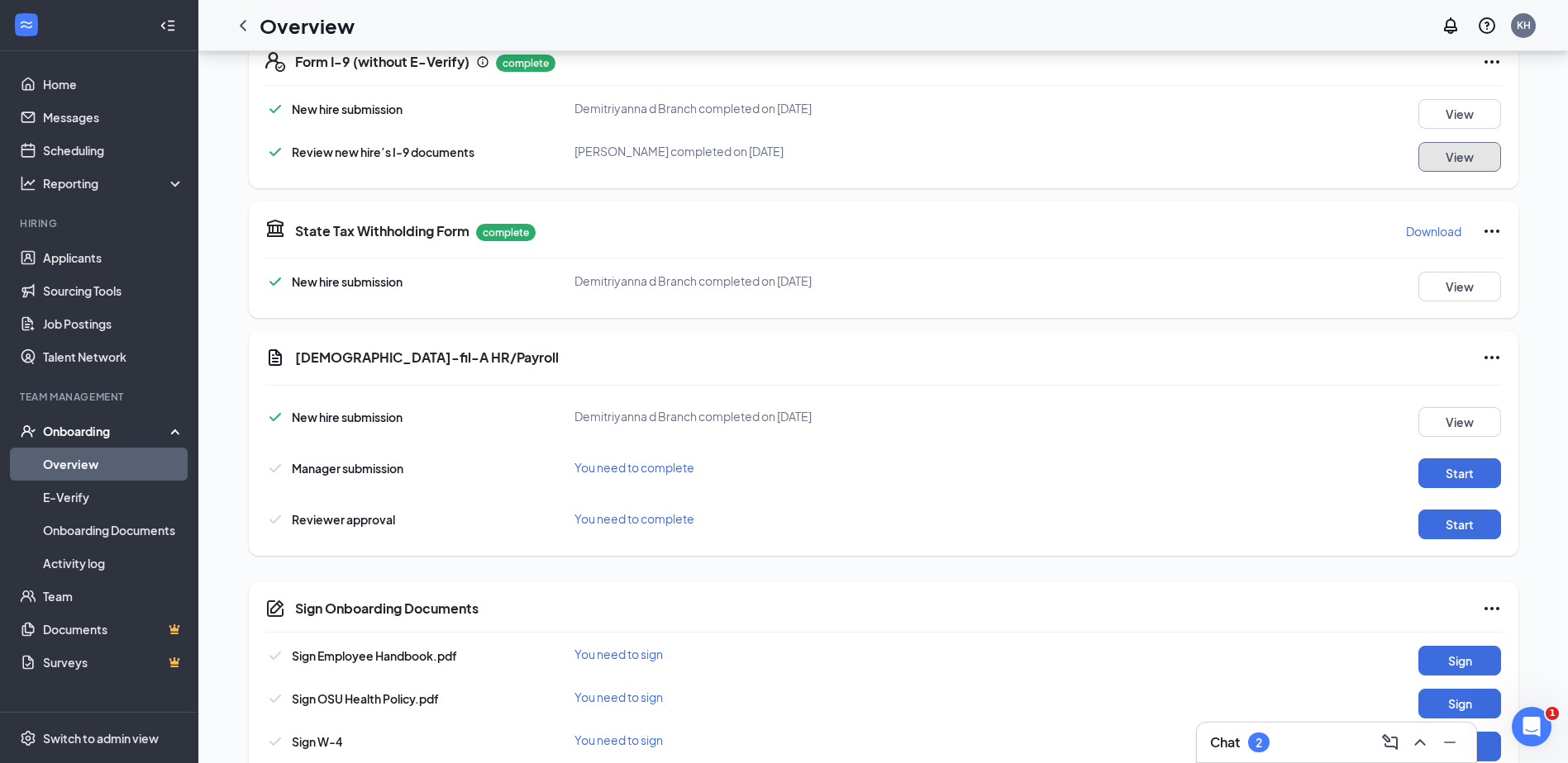
scroll to position [419, 0]
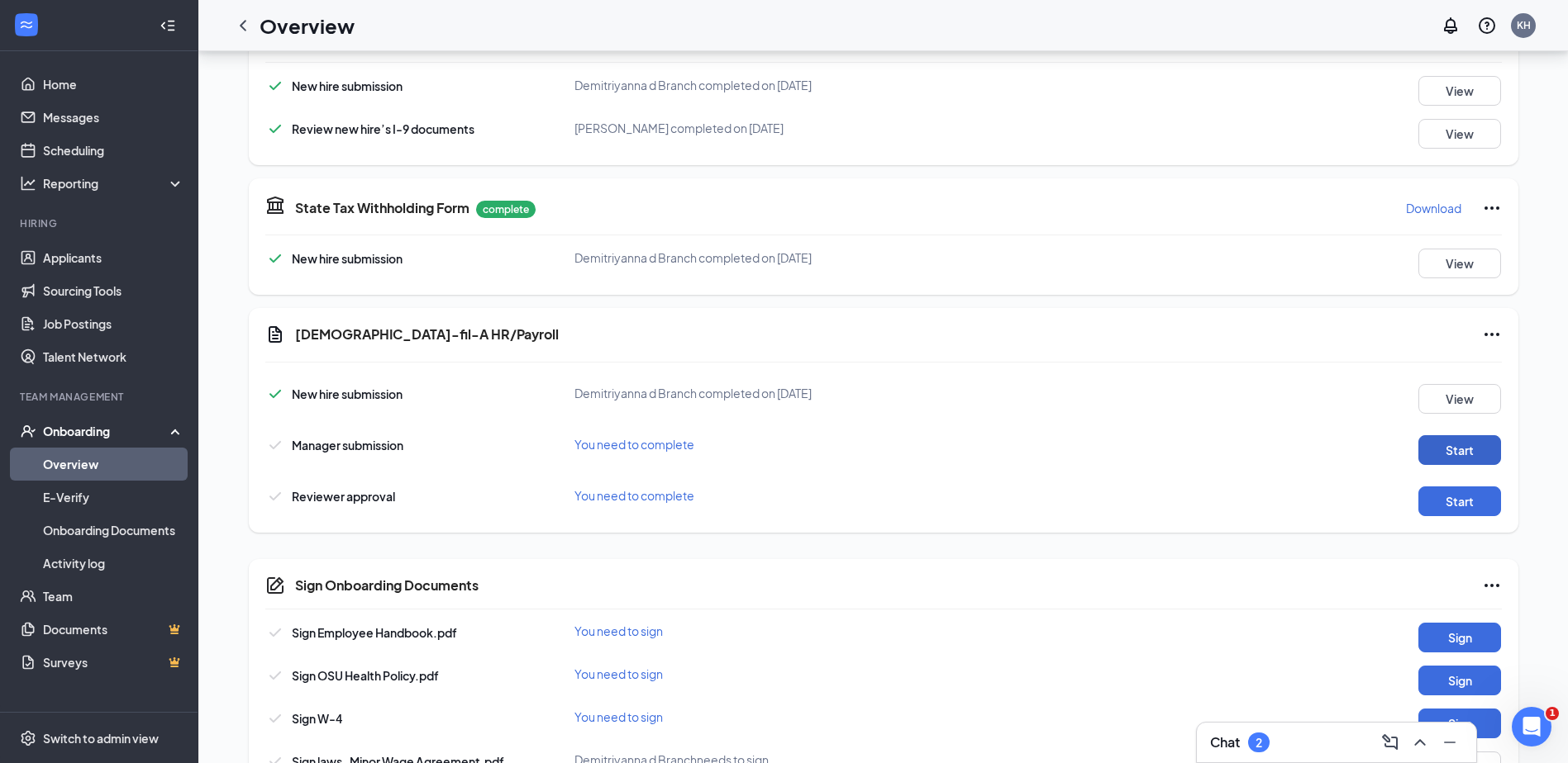
click at [1454, 458] on button "Start" at bounding box center [1459, 450] width 82 height 29
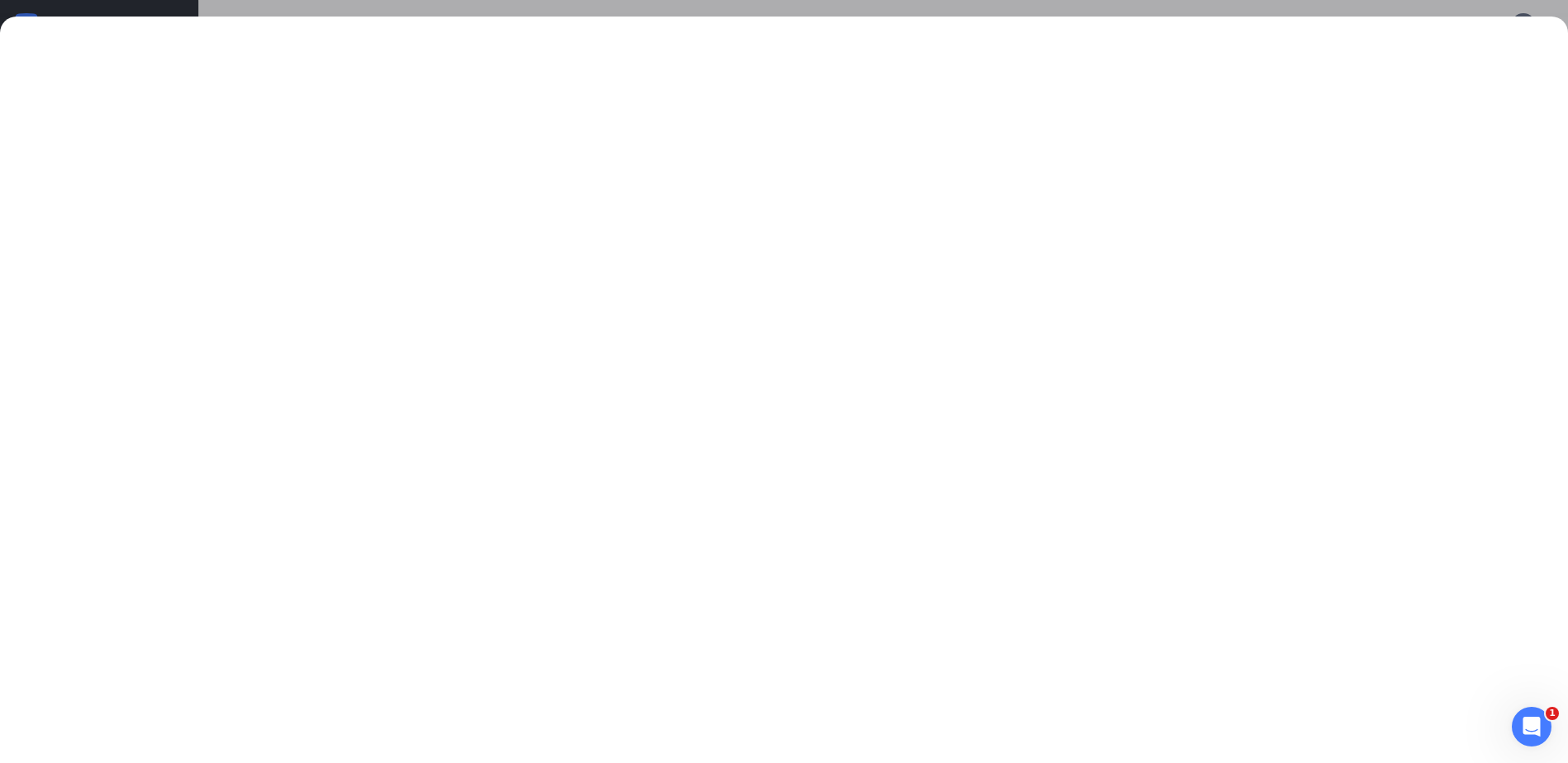
scroll to position [309, 0]
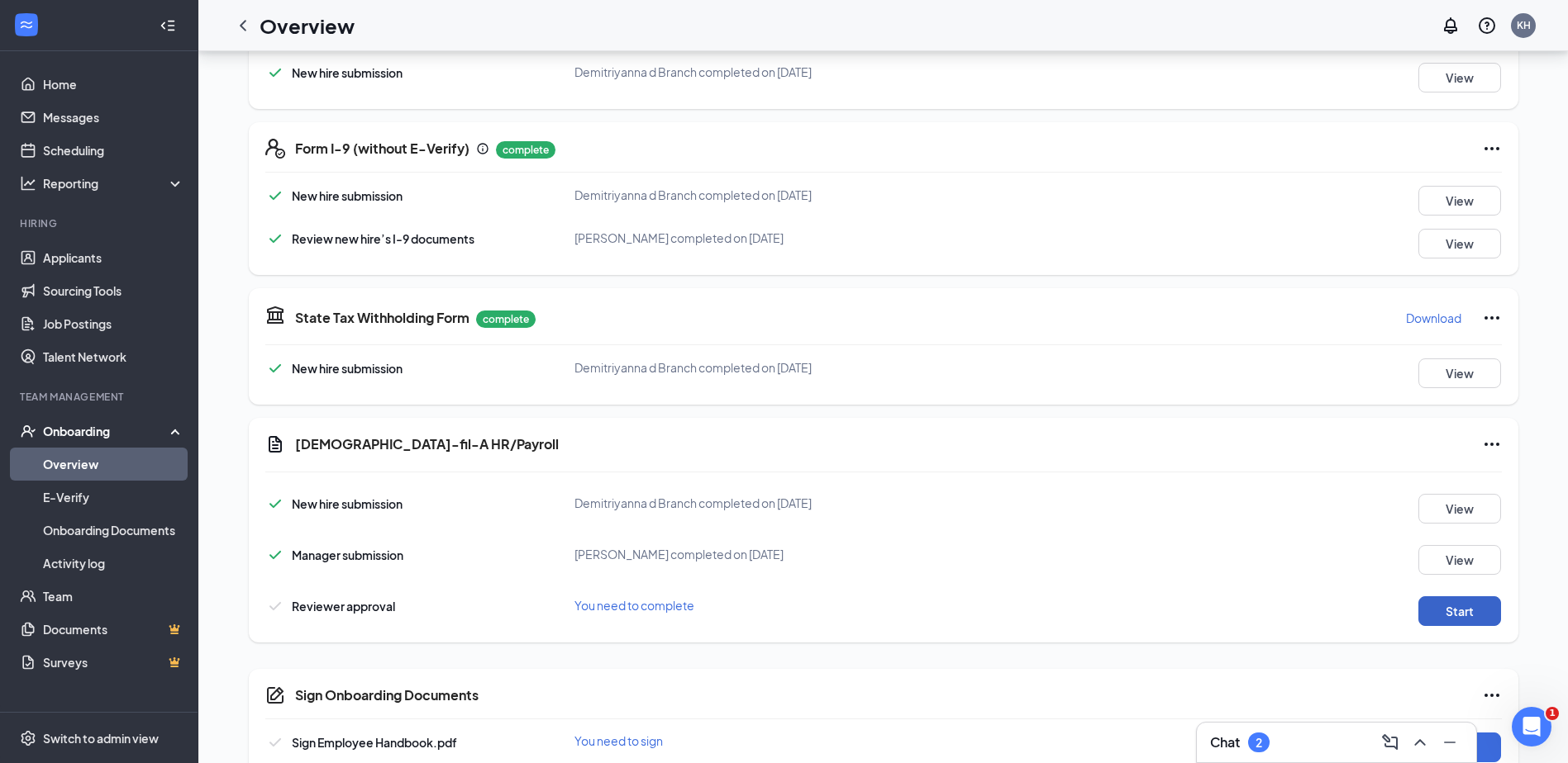
click at [1438, 619] on button "Start" at bounding box center [1459, 611] width 82 height 29
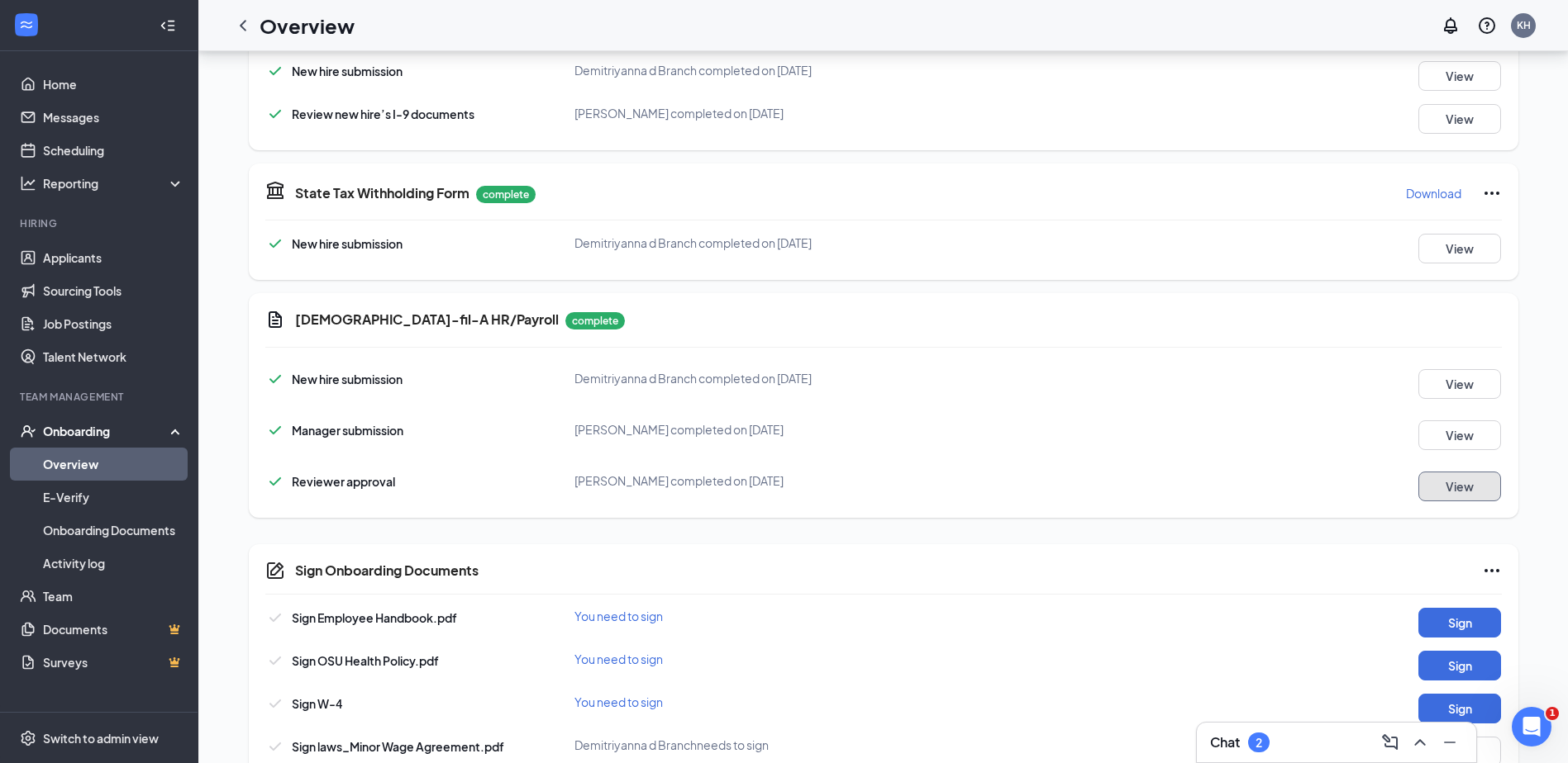
scroll to position [639, 0]
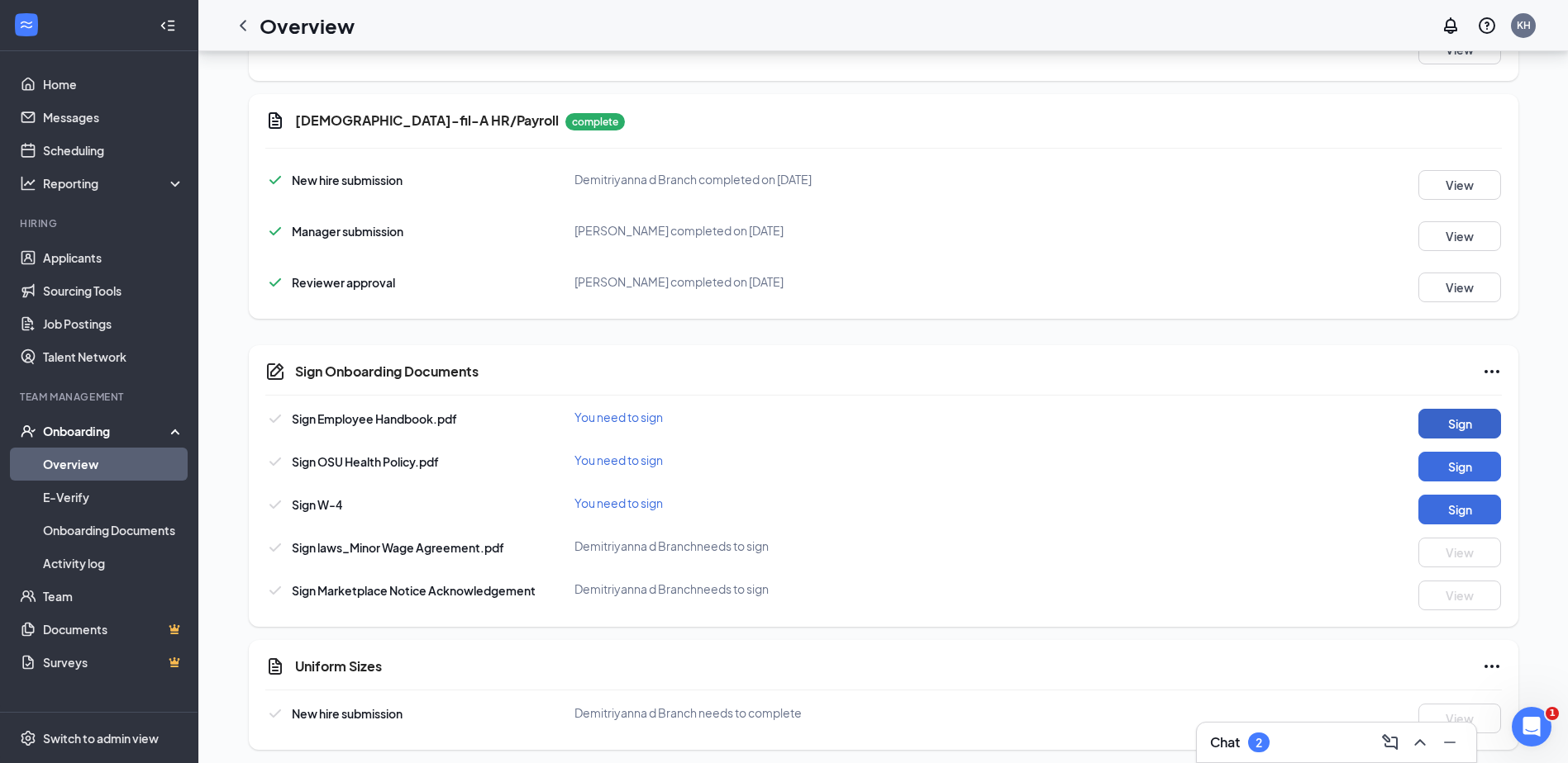
click at [1435, 425] on button "Sign" at bounding box center [1459, 424] width 82 height 29
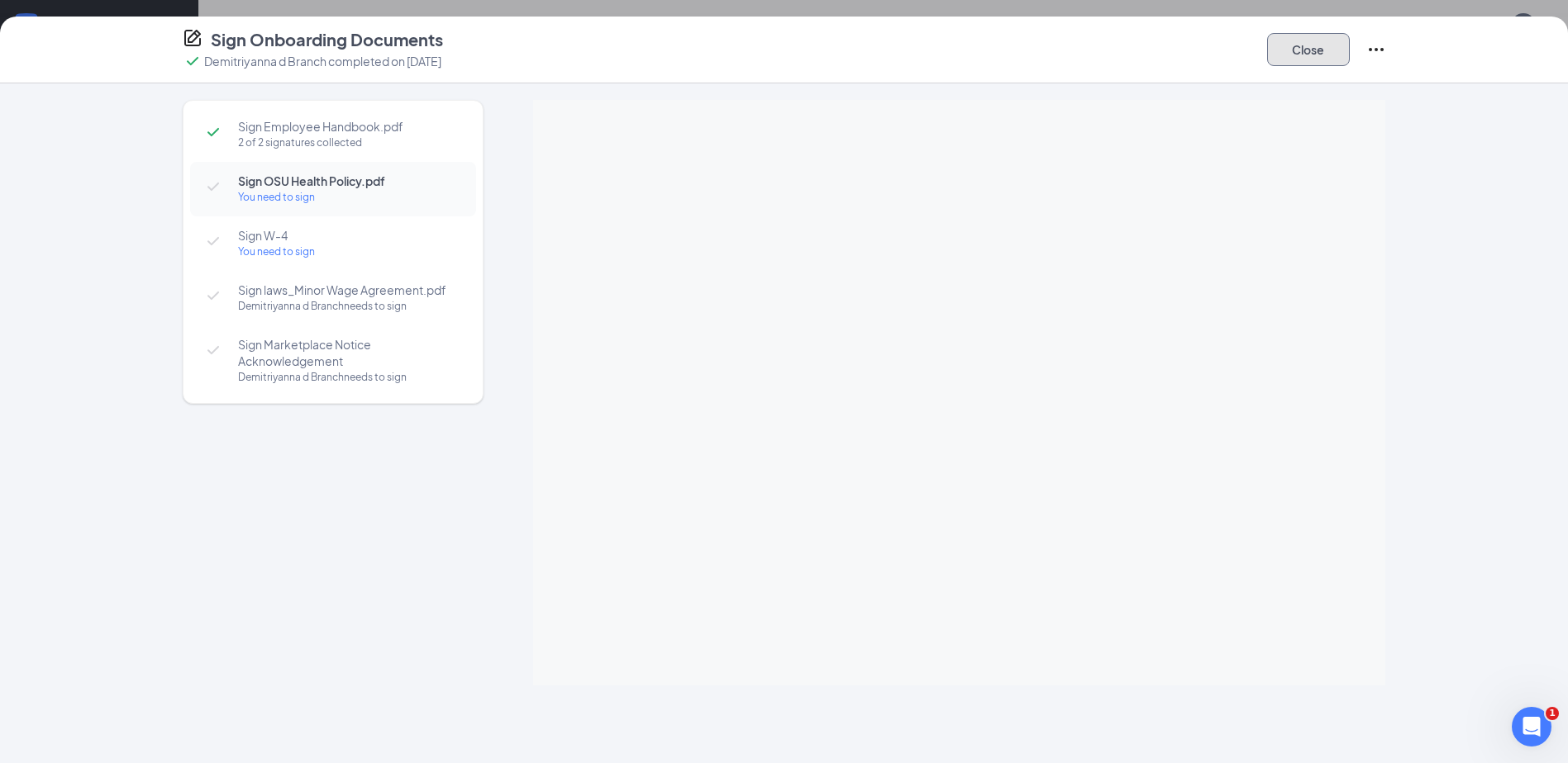
click at [1311, 55] on button "Close" at bounding box center [1307, 49] width 82 height 33
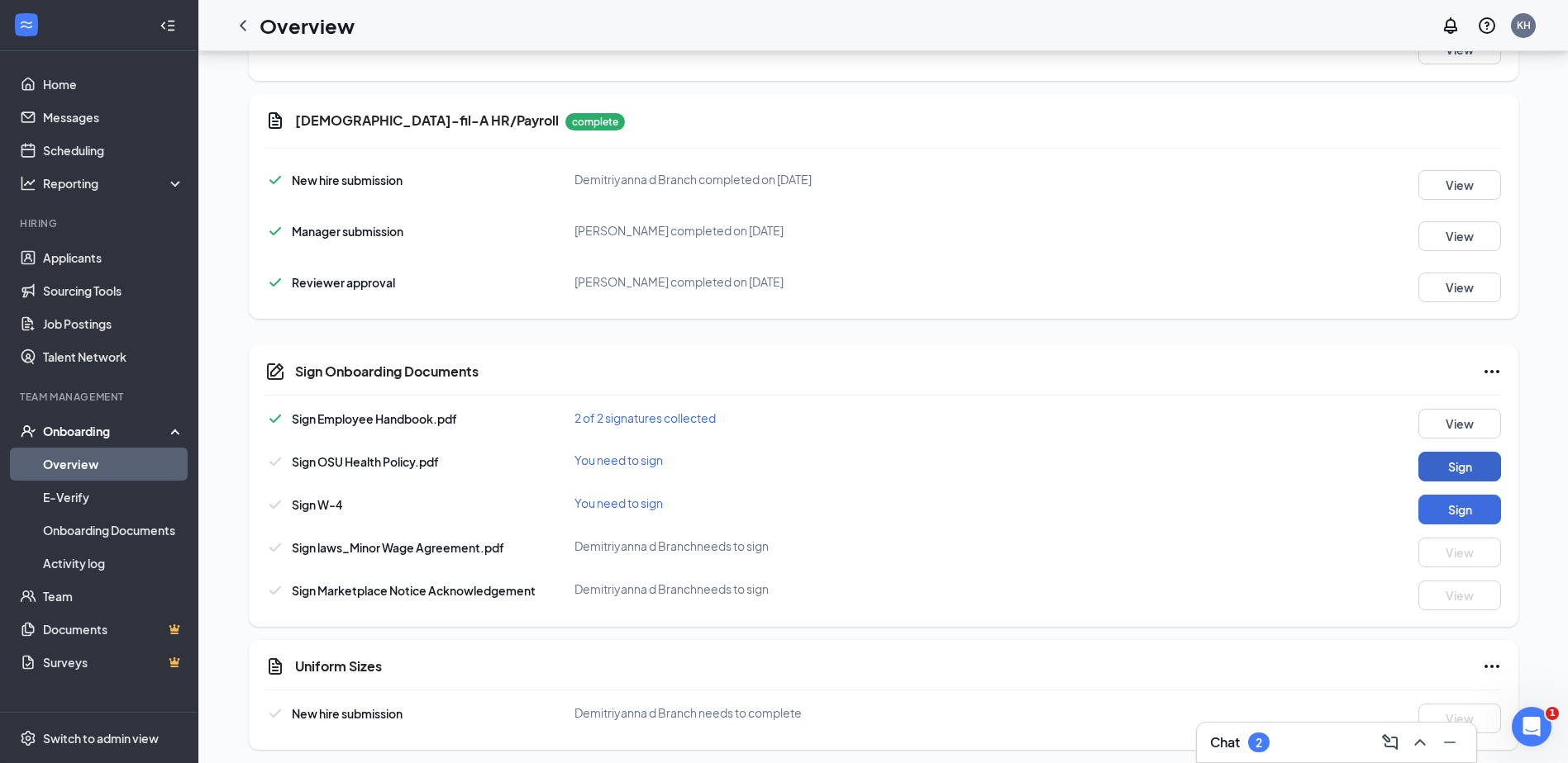
click at [1469, 473] on button "Sign" at bounding box center [1459, 467] width 82 height 29
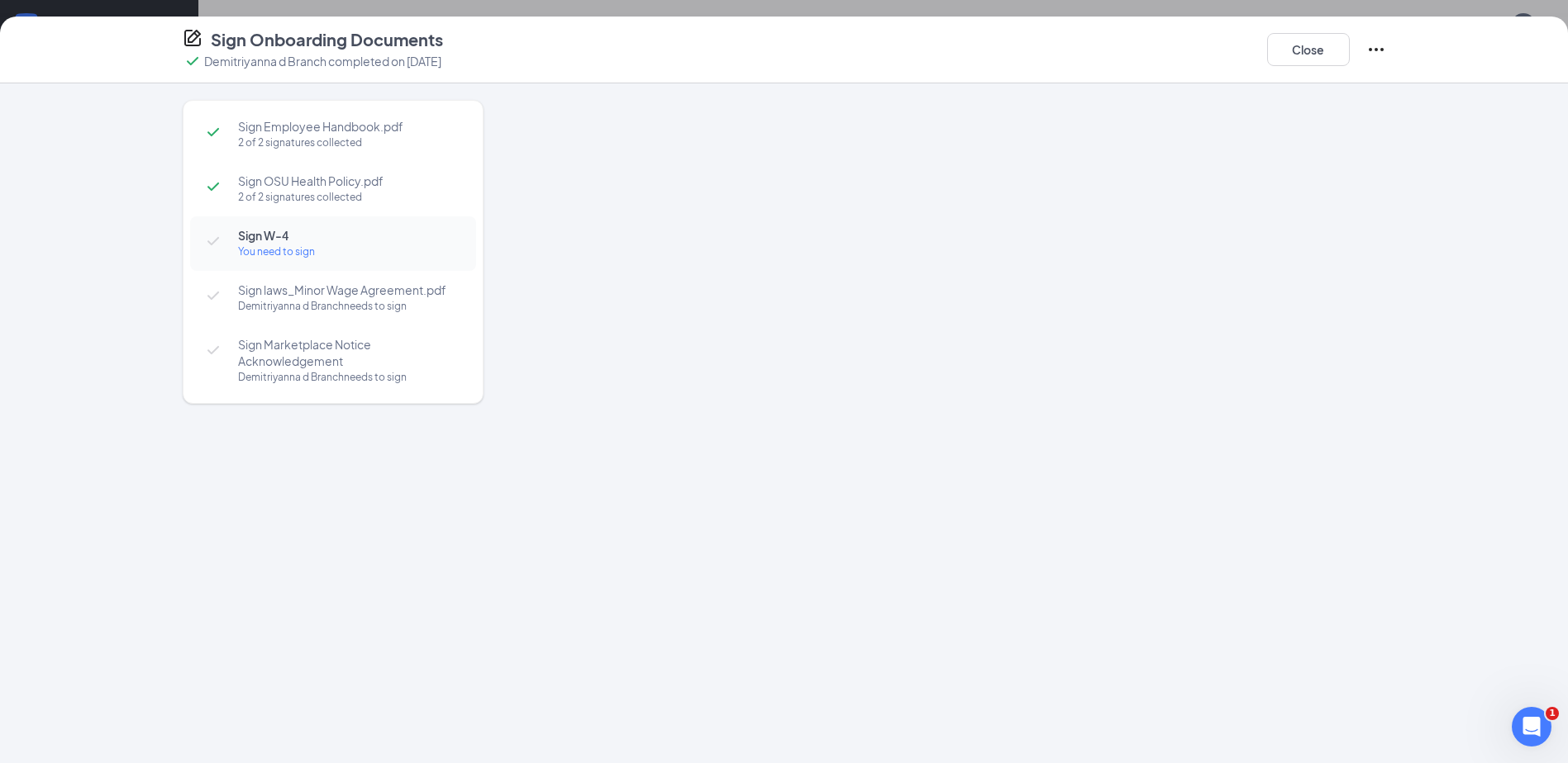
click at [386, 243] on div "You need to sign" at bounding box center [349, 251] width 222 height 16
click at [1444, 472] on div "Sign Employee Handbook.pdf 2 of 2 signatures collected Sign OSU Health Policy.p…" at bounding box center [784, 423] width 1568 height 680
click at [1481, 559] on div "Sign Employee Handbook.pdf 2 of 2 signatures collected Sign OSU Health Policy.p…" at bounding box center [784, 423] width 1568 height 680
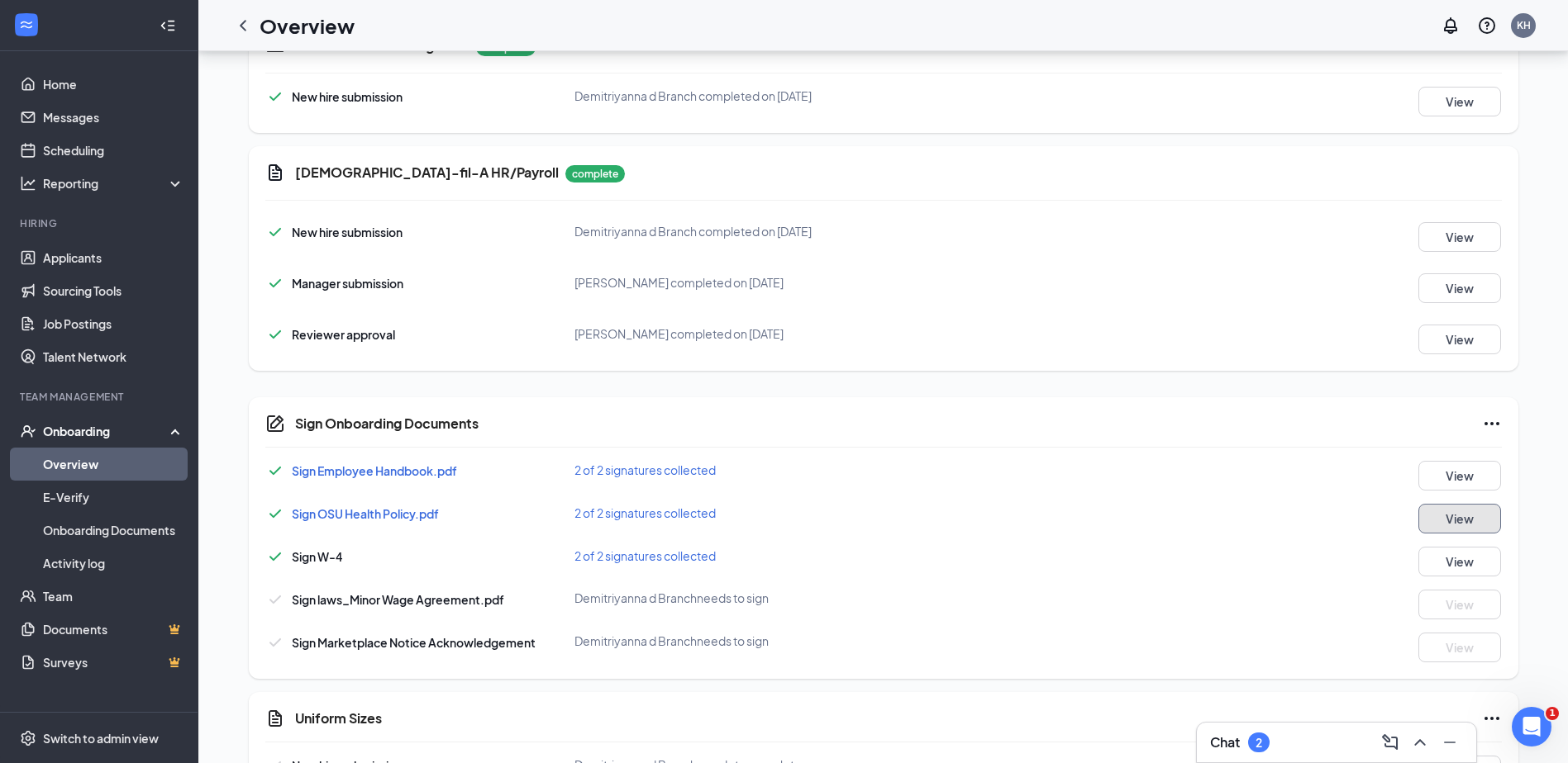
scroll to position [646, 0]
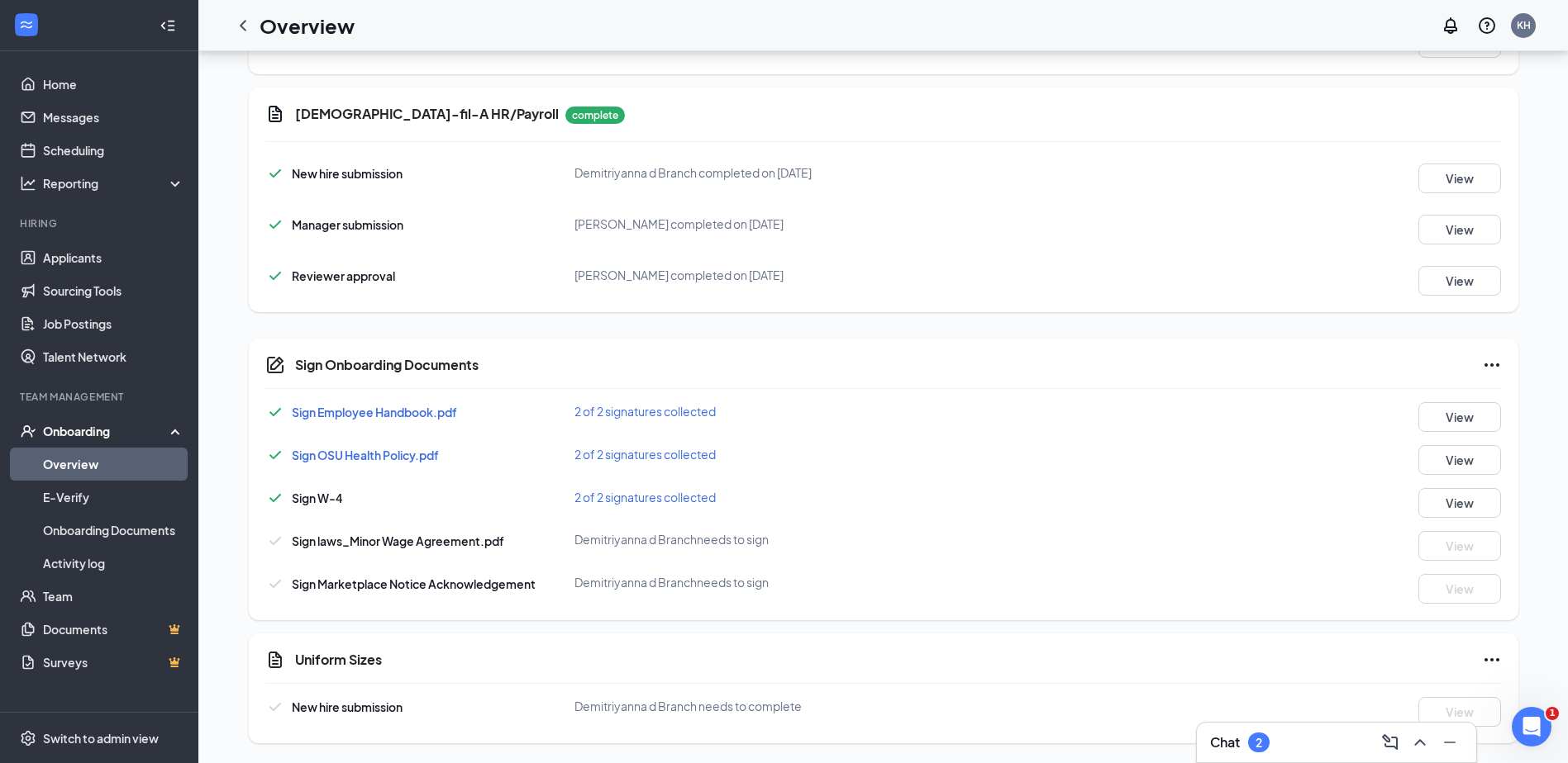
click at [1487, 651] on icon "Ellipses" at bounding box center [1491, 660] width 20 height 20
click at [1266, 655] on div "Uniform Sizes" at bounding box center [898, 660] width 1207 height 20
click at [157, 527] on link "Onboarding Documents" at bounding box center [113, 530] width 141 height 33
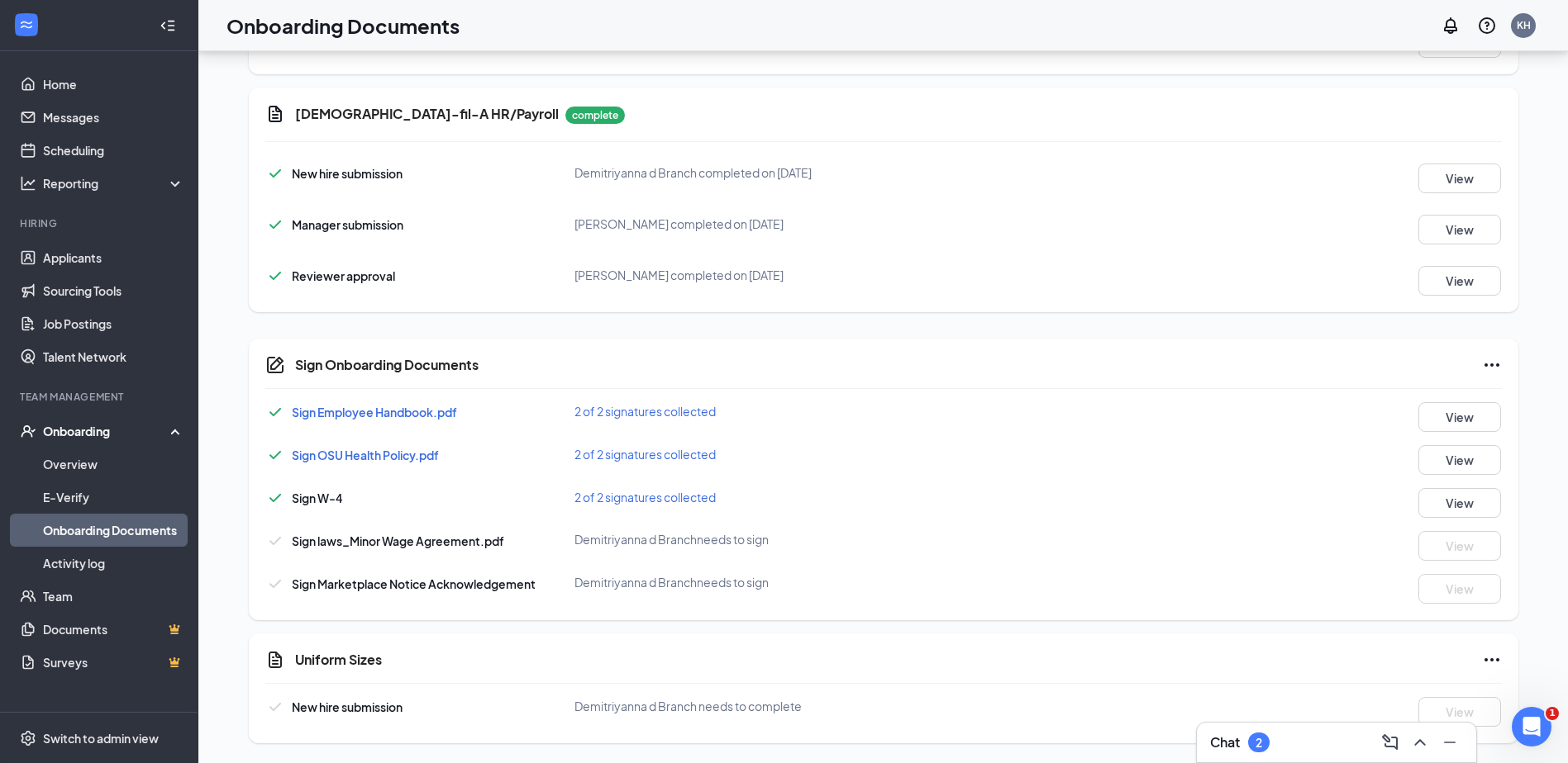
scroll to position [74, 0]
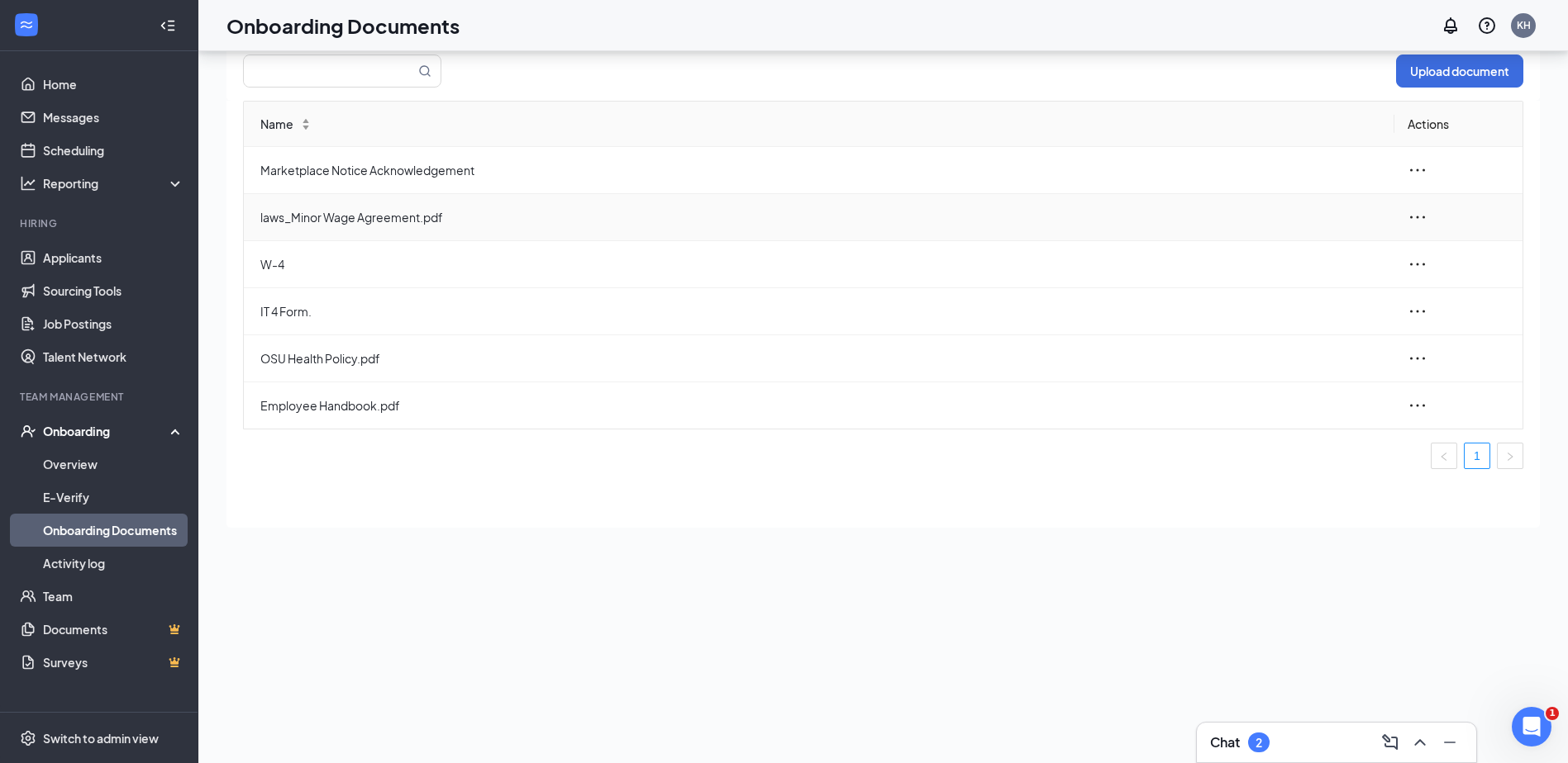
click at [409, 215] on span "laws_Minor Wage Agreement.pdf" at bounding box center [821, 217] width 1121 height 18
click at [1431, 205] on td at bounding box center [1458, 217] width 128 height 47
click at [1423, 213] on icon "ellipsis" at bounding box center [1417, 217] width 20 height 20
click at [1378, 250] on div "View and download" at bounding box center [1328, 255] width 178 height 20
click at [1417, 221] on icon "ellipsis" at bounding box center [1417, 217] width 20 height 20
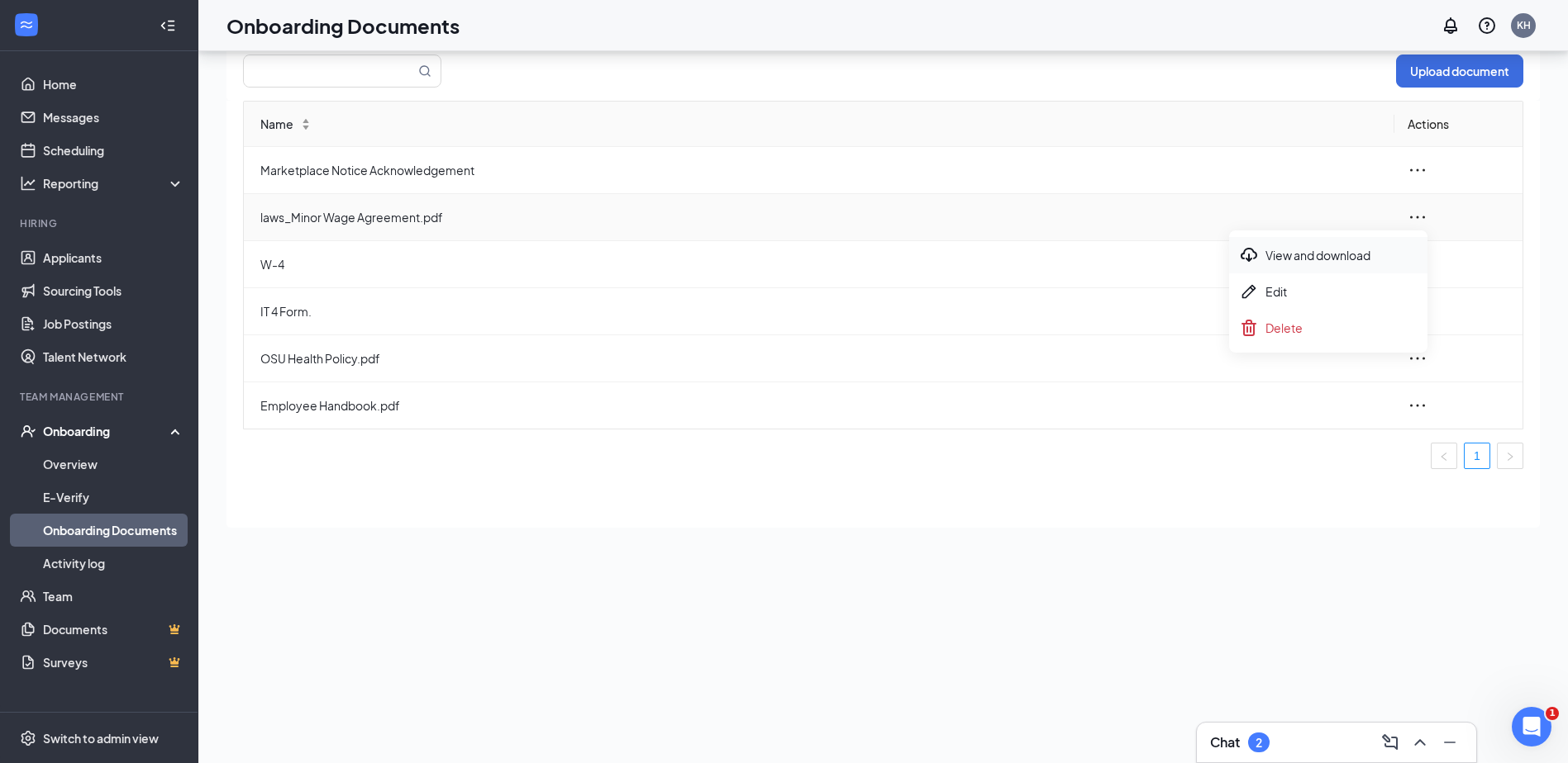
click at [1318, 257] on div "View and download" at bounding box center [1328, 255] width 178 height 20
click at [122, 495] on link "E-Verify" at bounding box center [113, 497] width 141 height 33
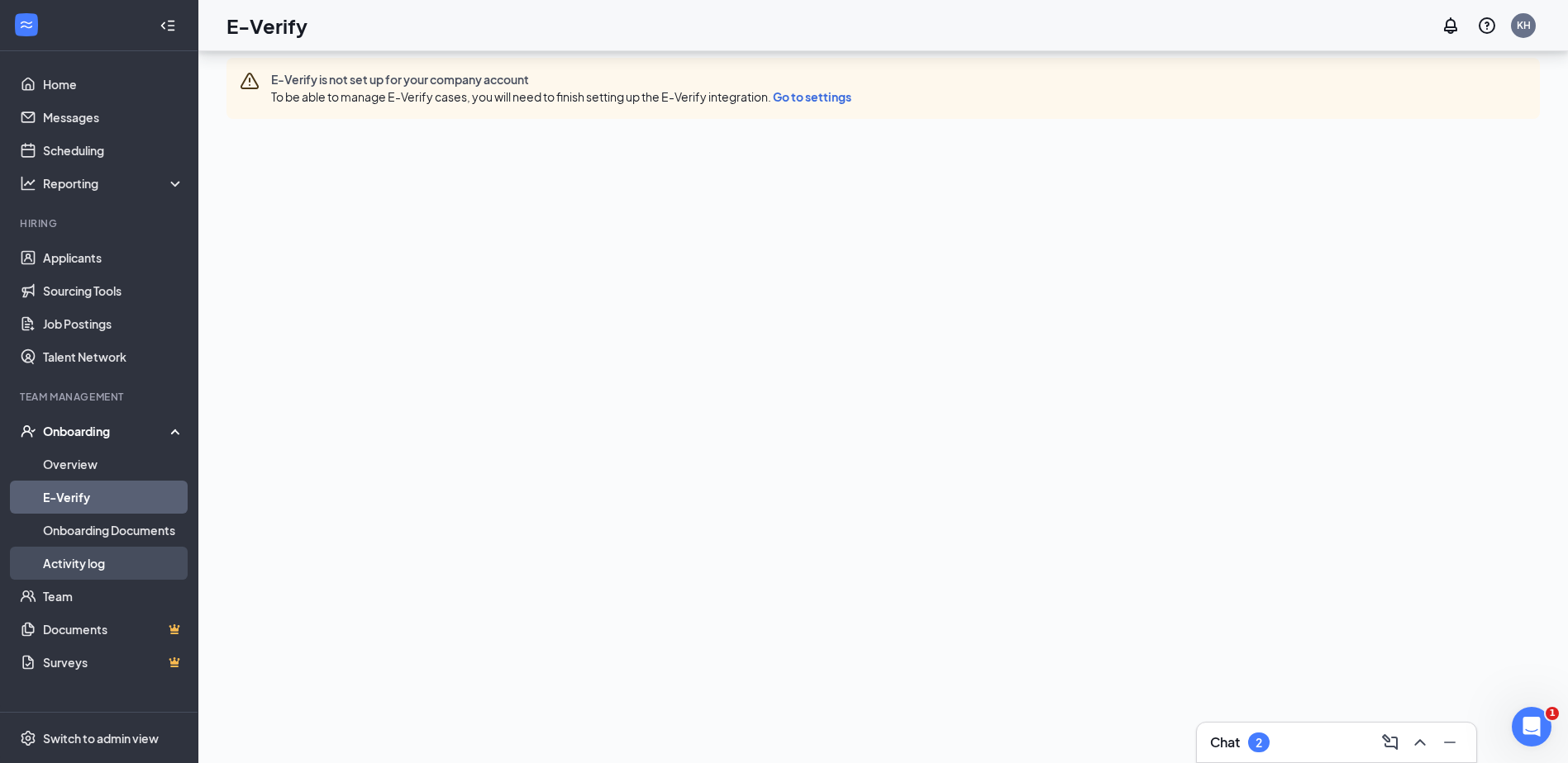
click at [113, 568] on link "Activity log" at bounding box center [113, 564] width 141 height 33
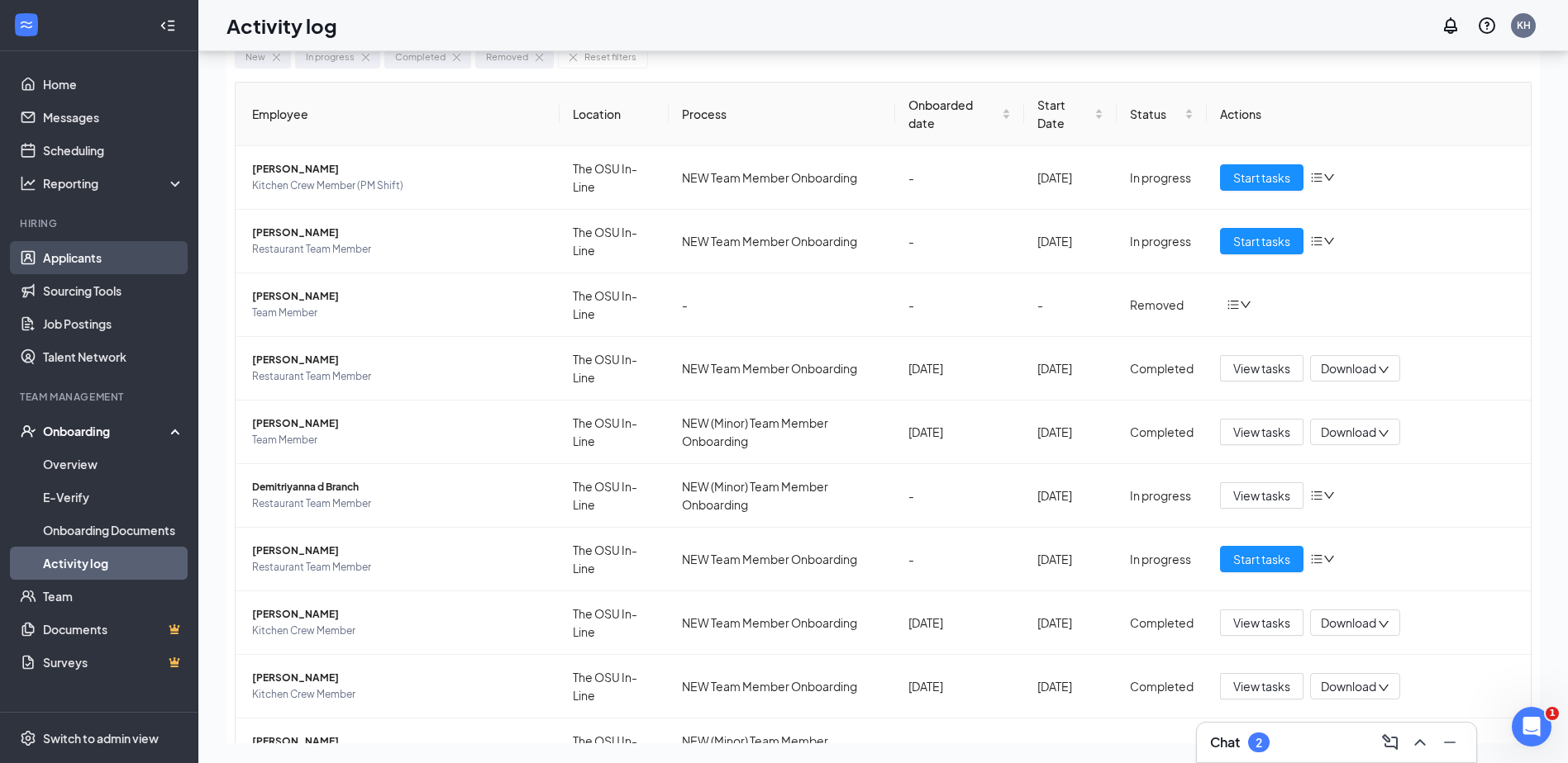
click at [123, 267] on link "Applicants" at bounding box center [113, 258] width 141 height 33
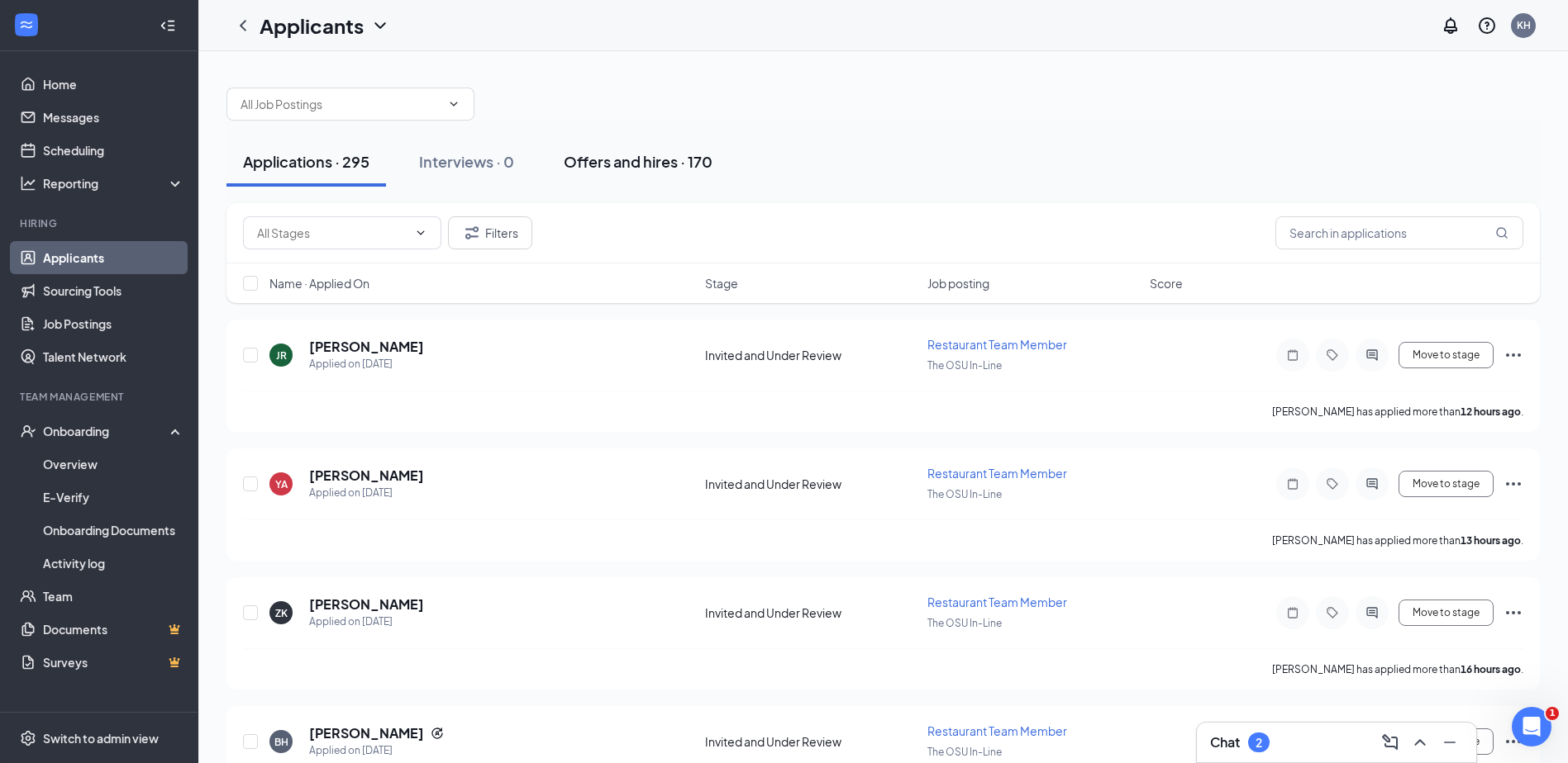
click at [624, 168] on div "Offers and hires · 170" at bounding box center [638, 162] width 149 height 21
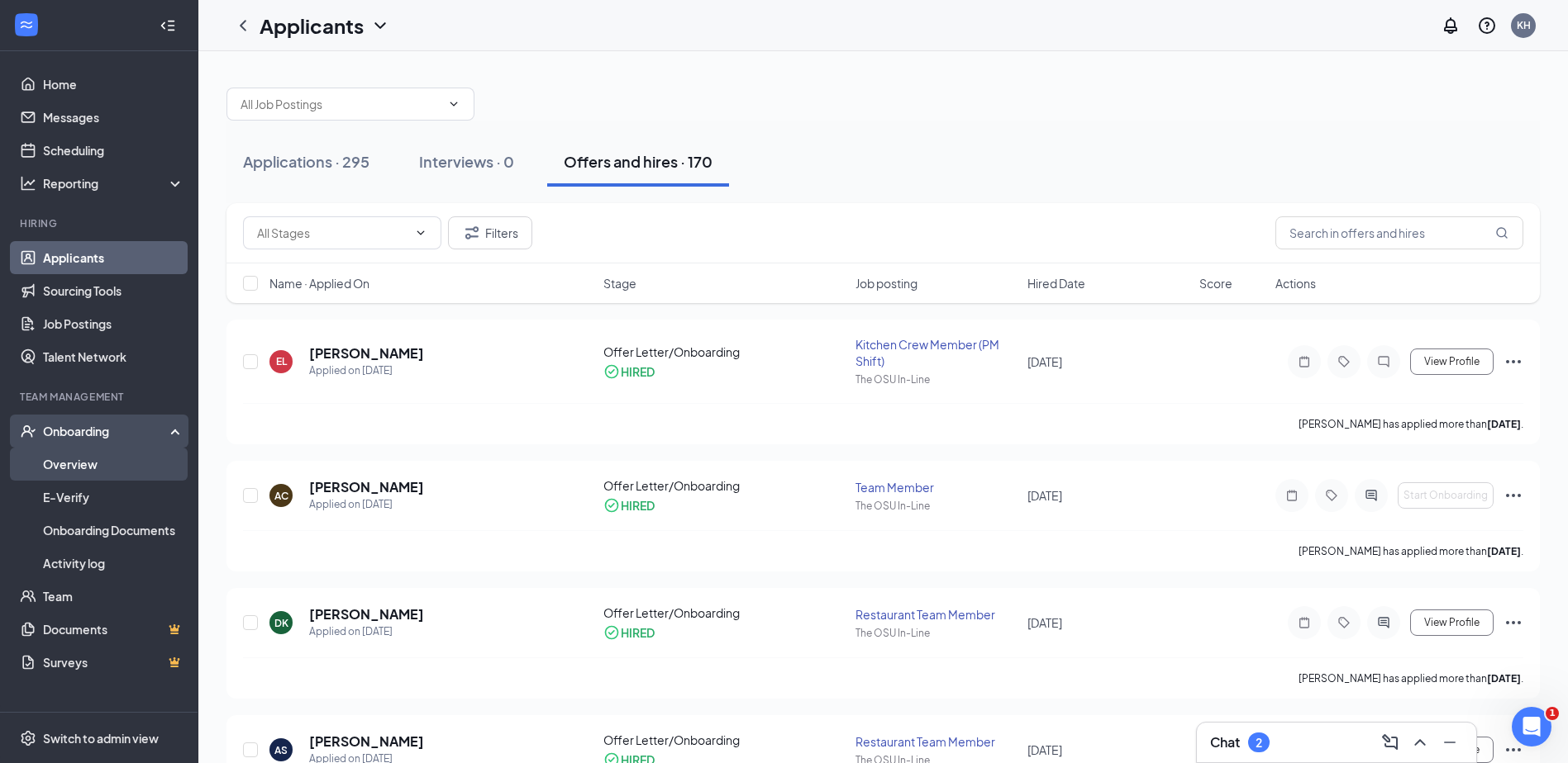
click at [108, 464] on link "Overview" at bounding box center [113, 464] width 141 height 33
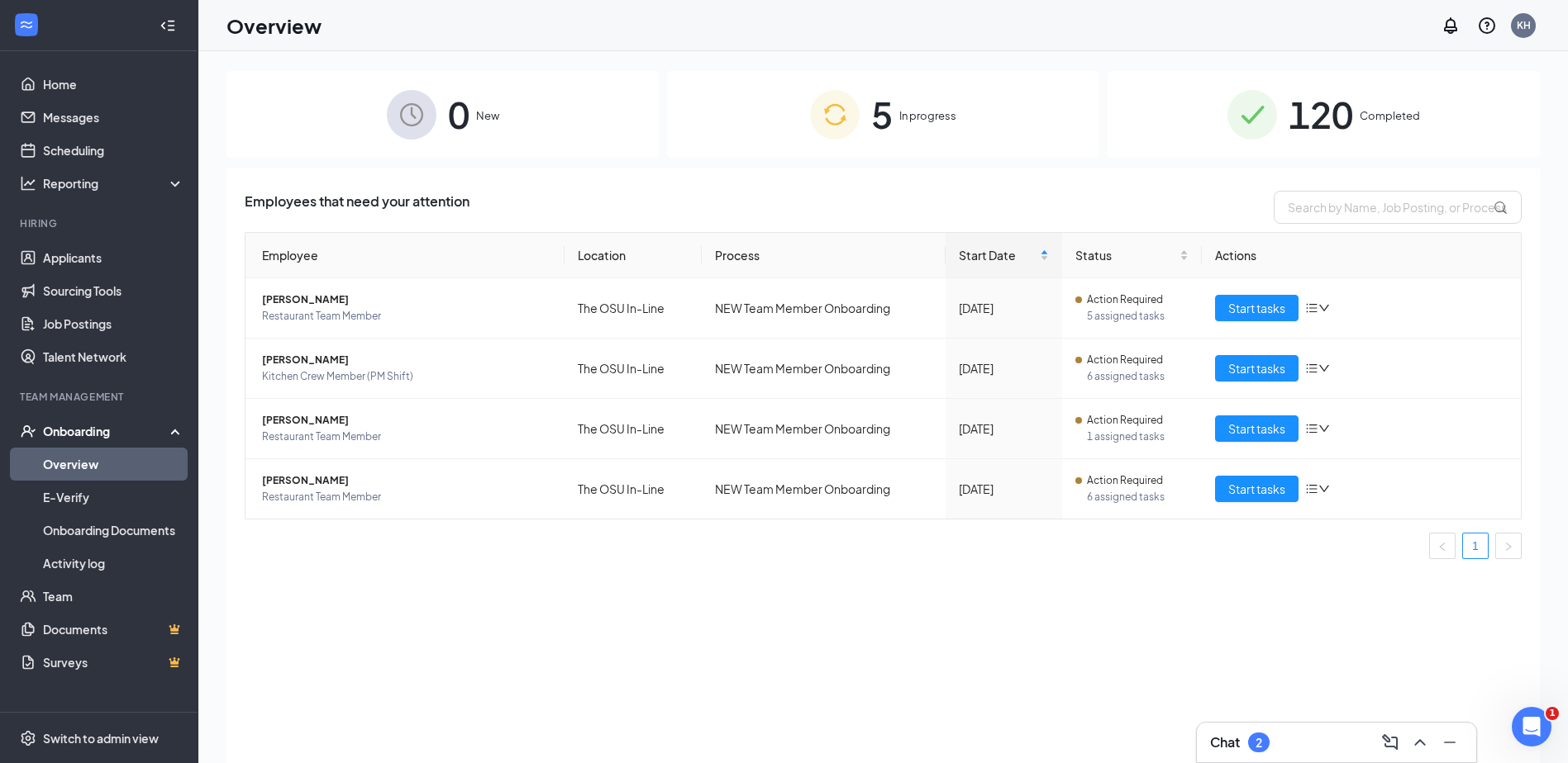
click at [1244, 124] on img at bounding box center [1252, 114] width 49 height 49
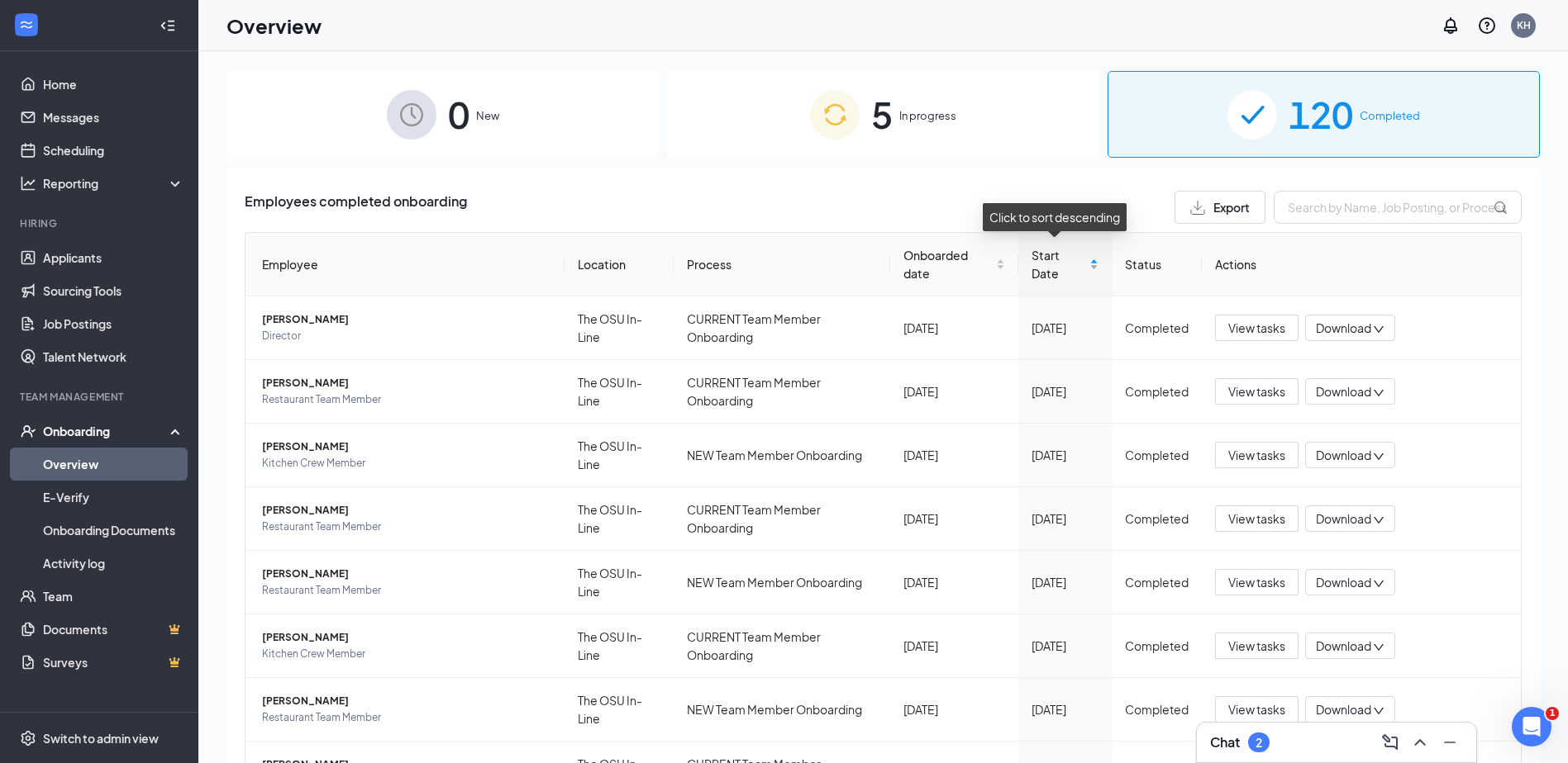
click at [1052, 262] on span "Start Date" at bounding box center [1059, 264] width 55 height 36
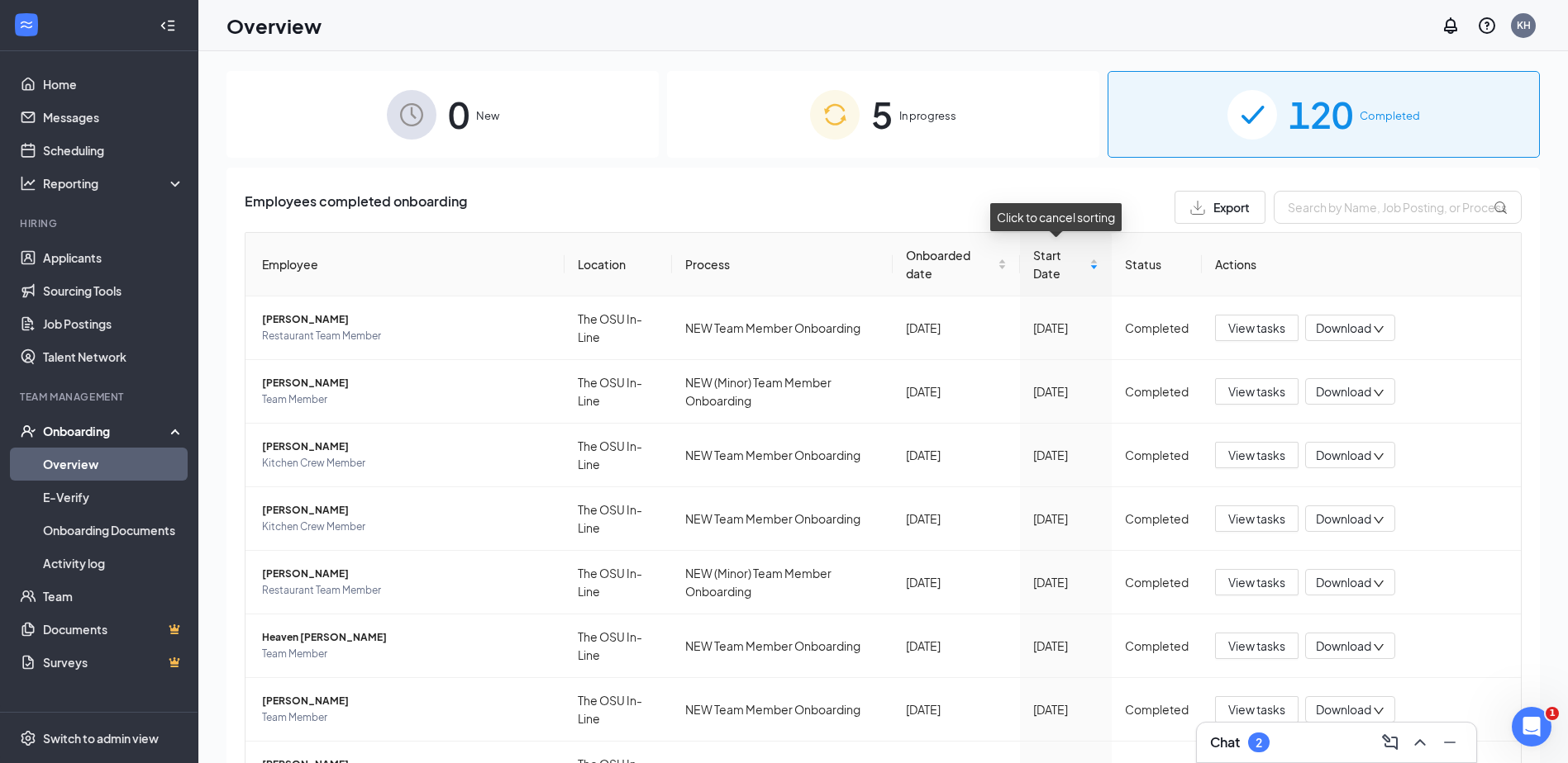
click at [969, 129] on div "5 In progress" at bounding box center [883, 114] width 432 height 87
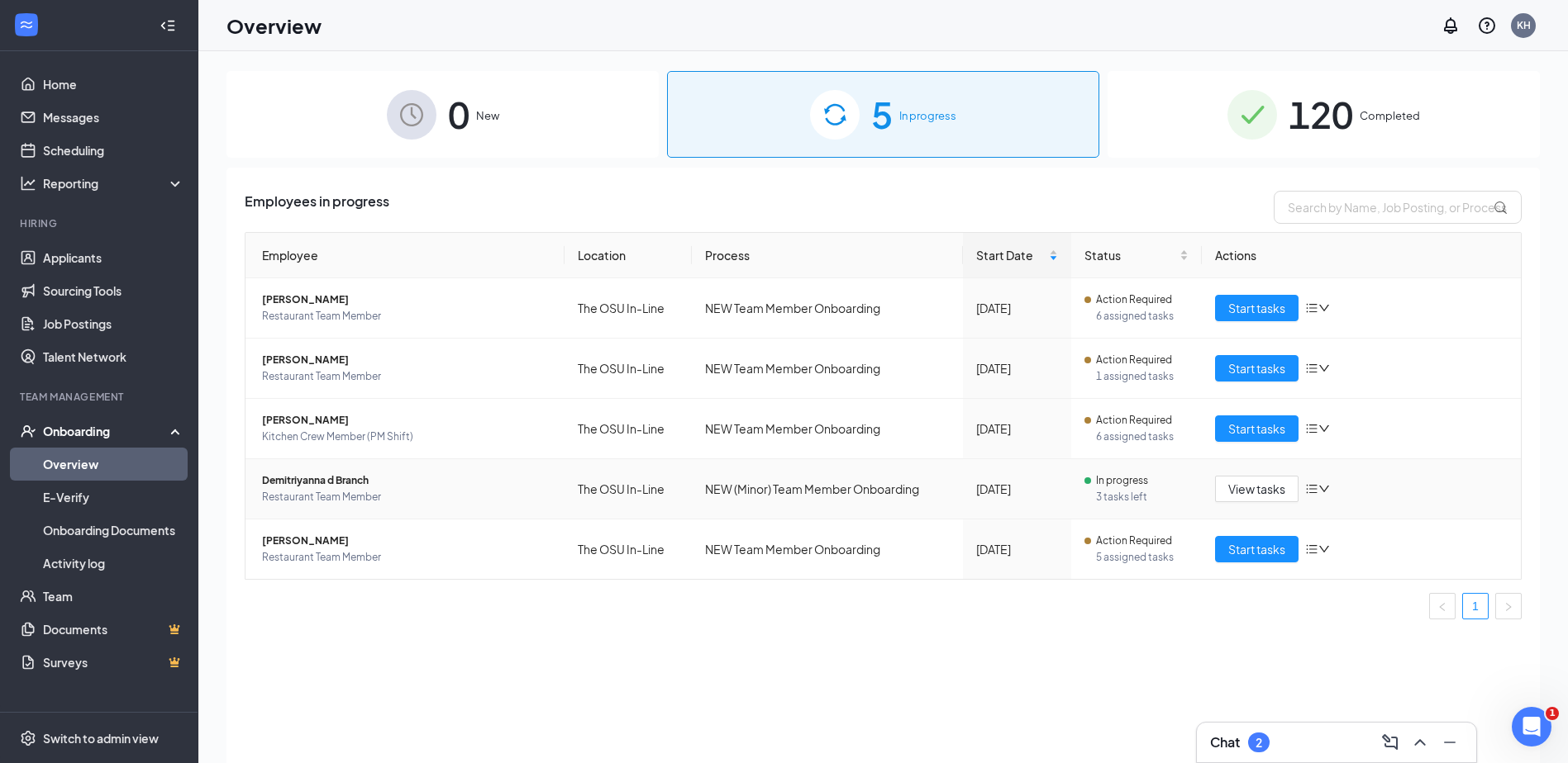
click at [1324, 491] on icon "down" at bounding box center [1324, 489] width 10 height 7
click at [1270, 486] on span "View tasks" at bounding box center [1257, 488] width 57 height 18
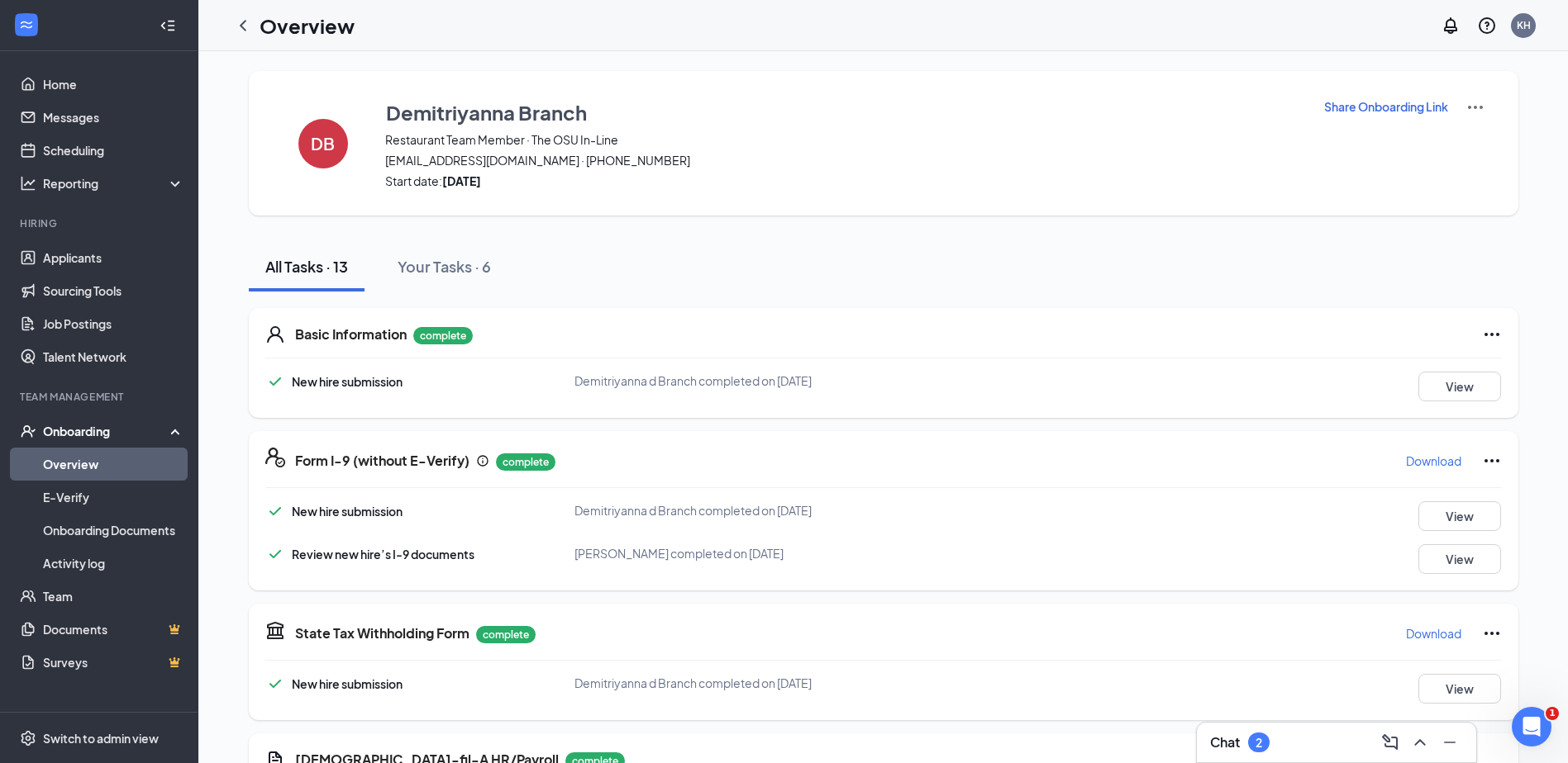
click at [1476, 107] on img at bounding box center [1474, 107] width 20 height 20
click at [1356, 193] on div "DB Demitriyanna Branch Restaurant Team Member · The OSU In-Line [EMAIL_ADDRESS]…" at bounding box center [883, 143] width 1269 height 145
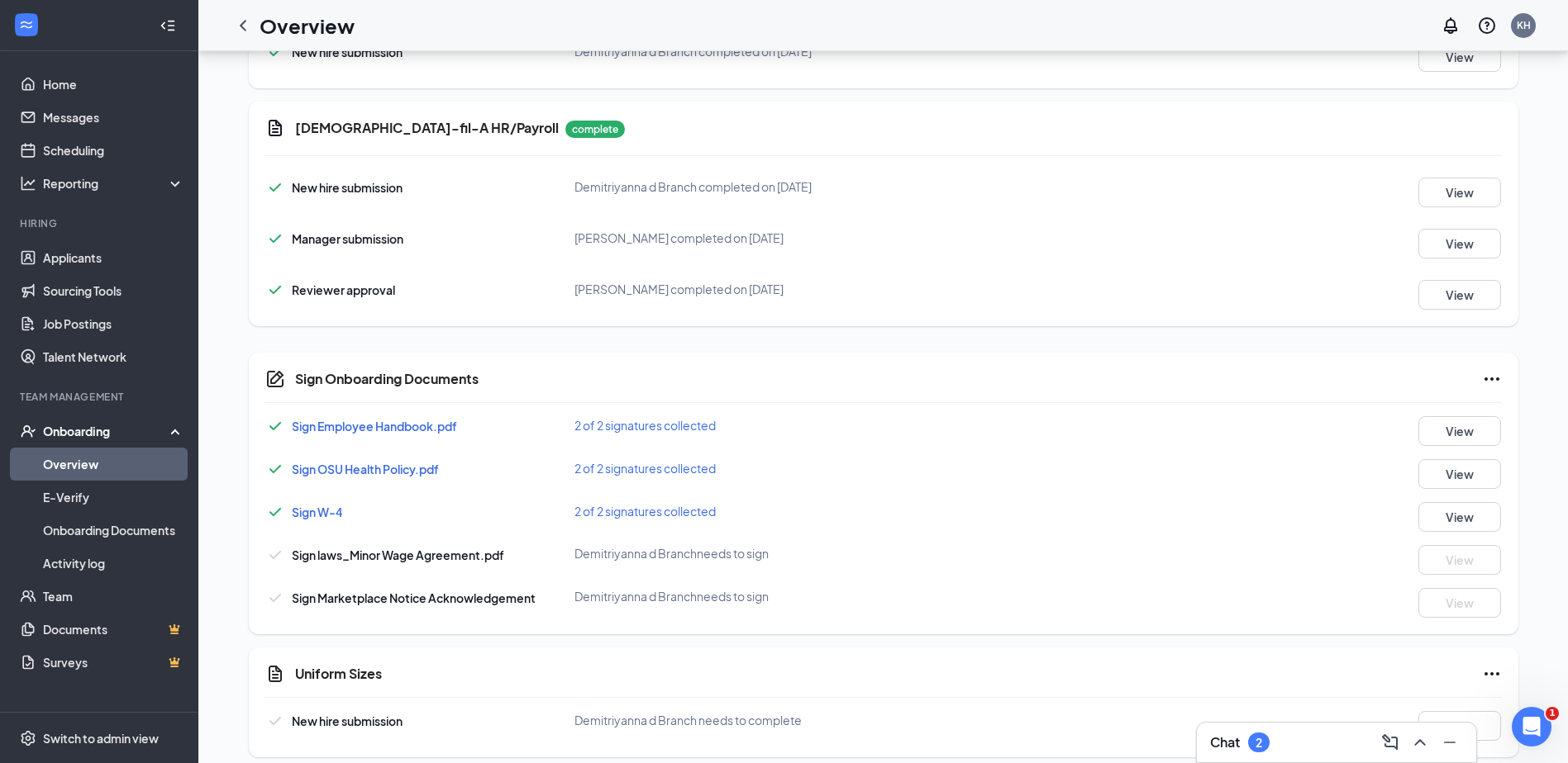
scroll to position [646, 0]
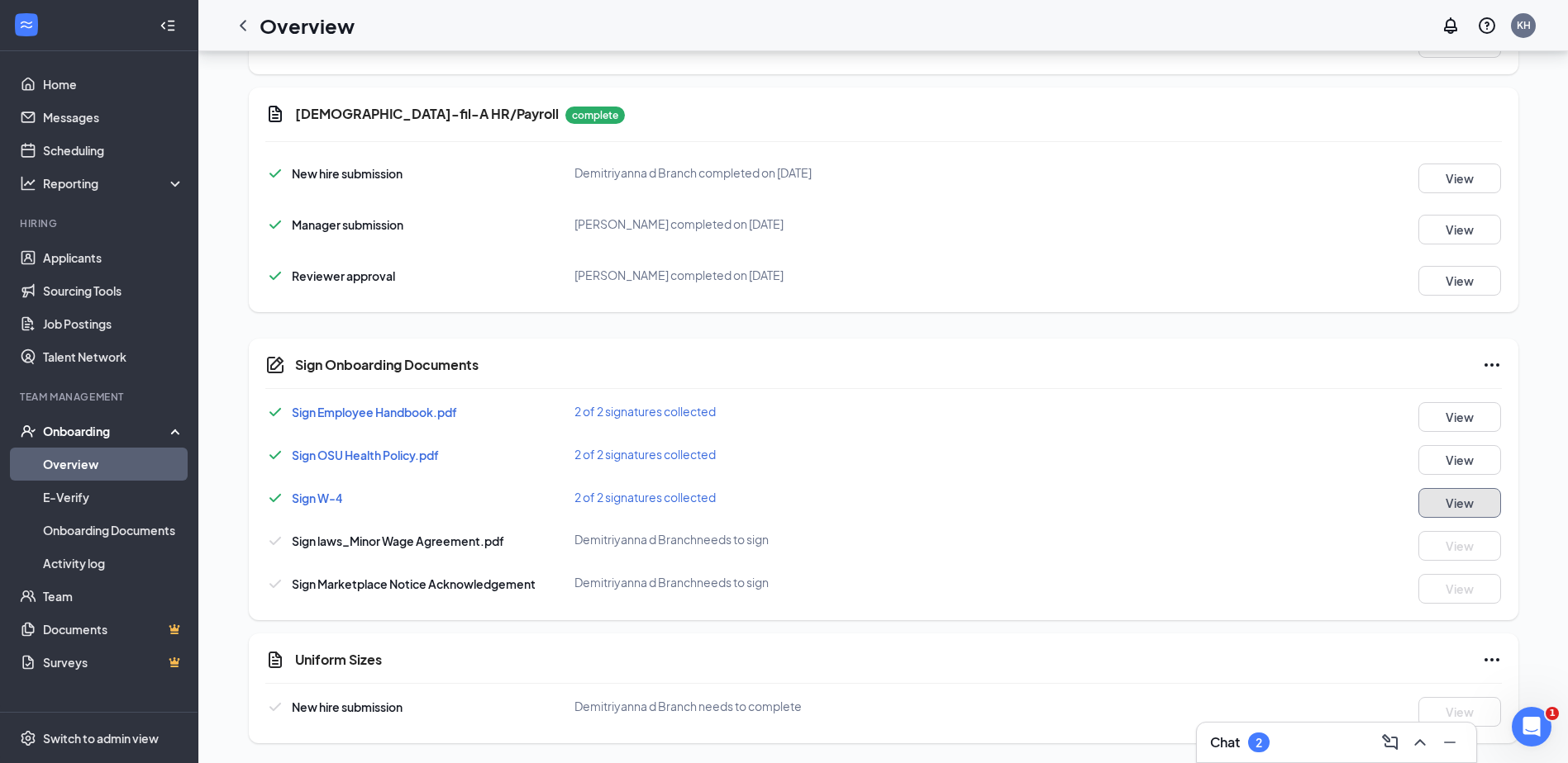
click at [1471, 508] on button "View" at bounding box center [1459, 503] width 82 height 29
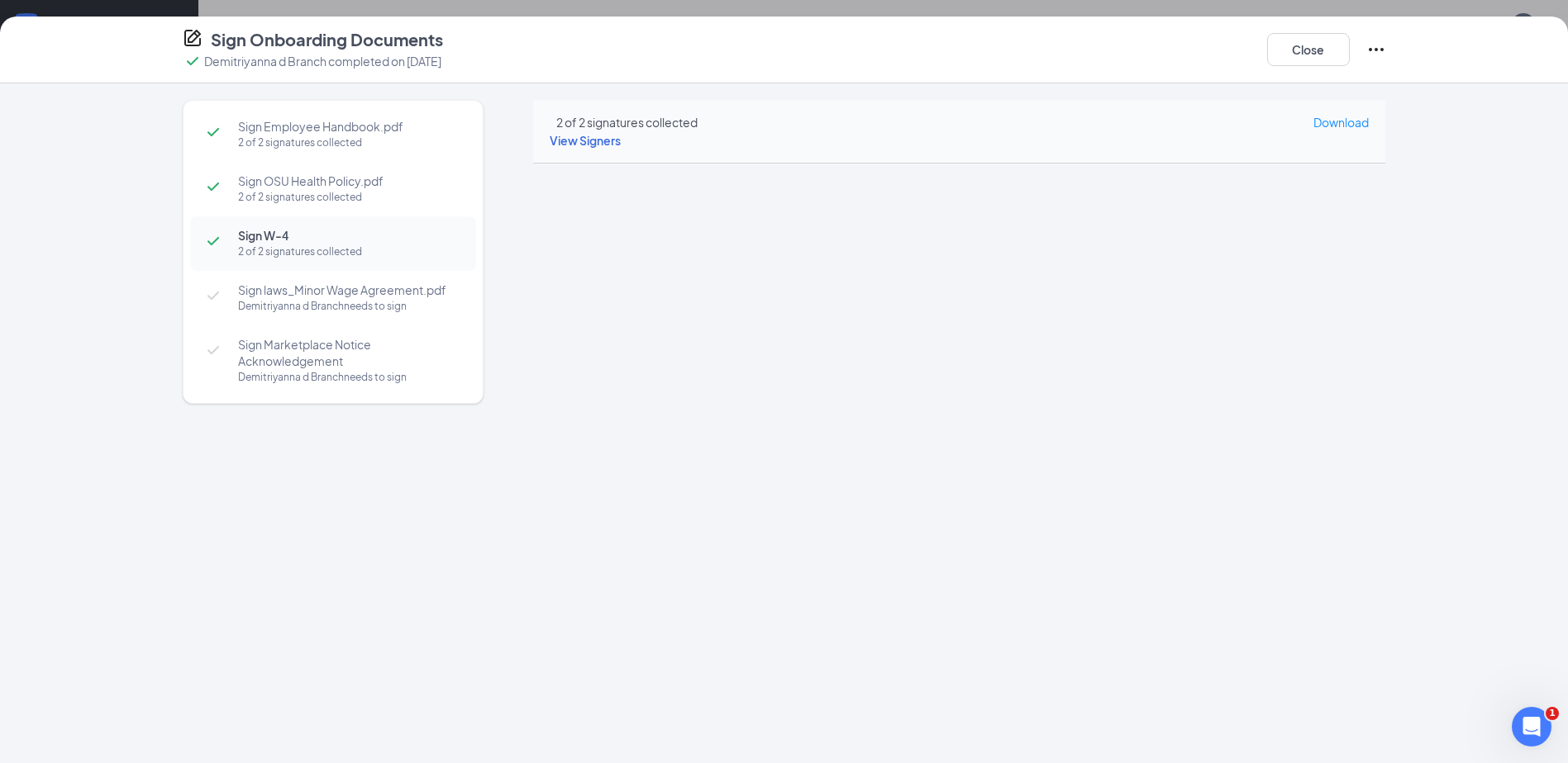
click at [1374, 49] on icon "Ellipses" at bounding box center [1376, 49] width 20 height 20
click at [1464, 218] on div "Sign Employee Handbook.pdf 2 of 2 signatures collected Sign OSU Health Policy.p…" at bounding box center [784, 423] width 1568 height 680
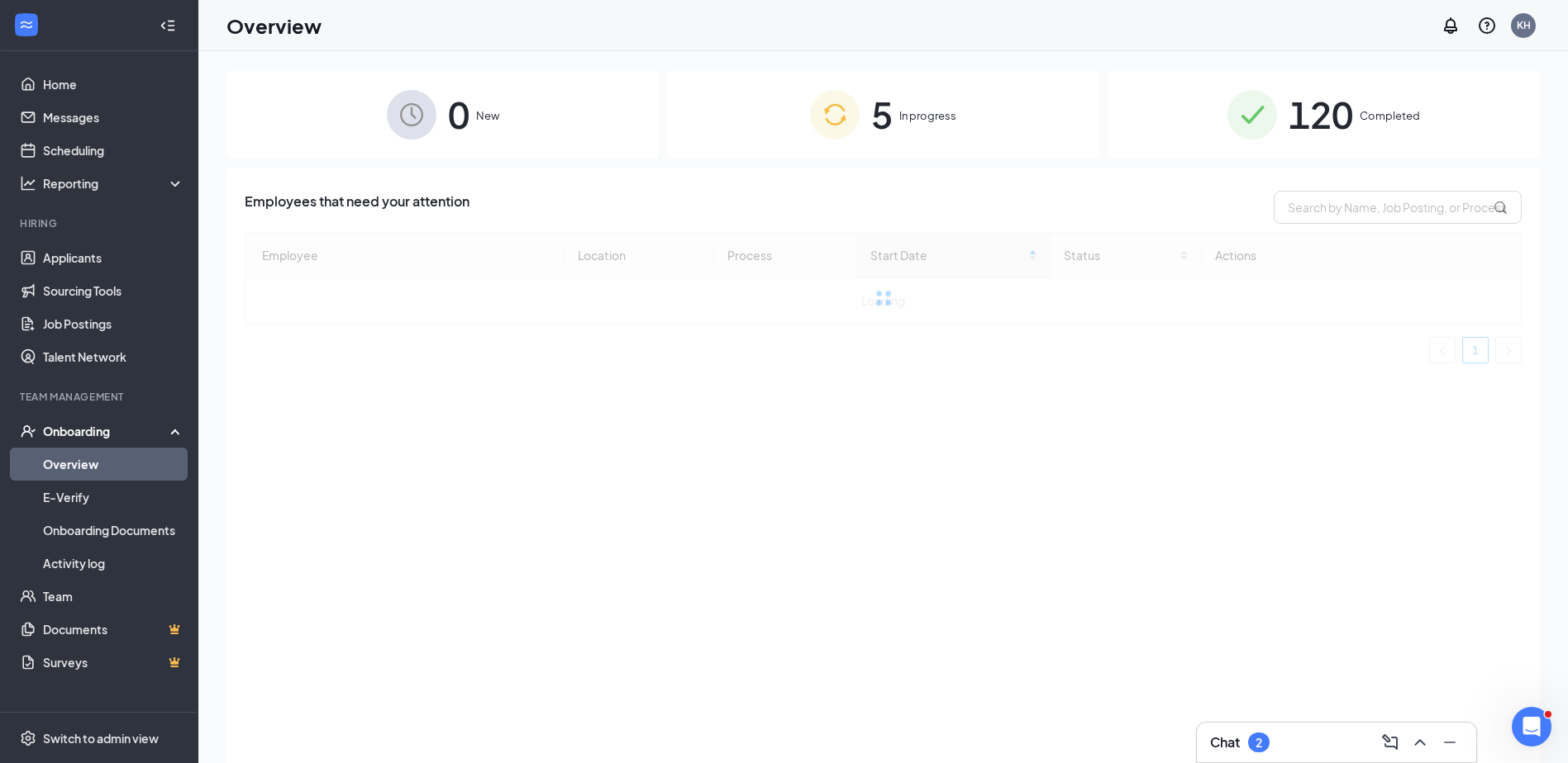
click at [840, 122] on img at bounding box center [834, 114] width 49 height 49
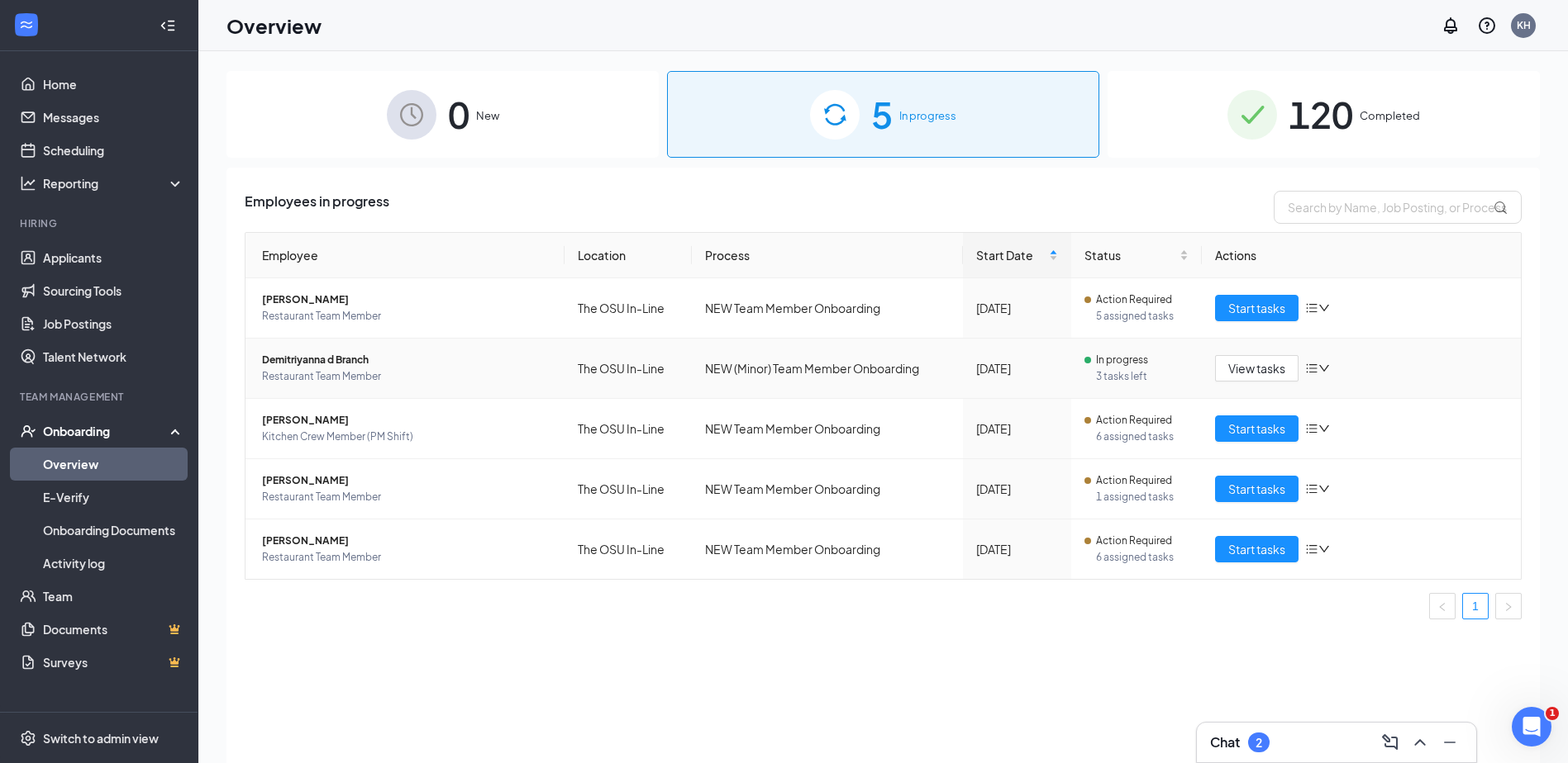
click at [1321, 372] on icon "down" at bounding box center [1324, 368] width 11 height 11
click at [1262, 360] on span "View tasks" at bounding box center [1257, 368] width 57 height 18
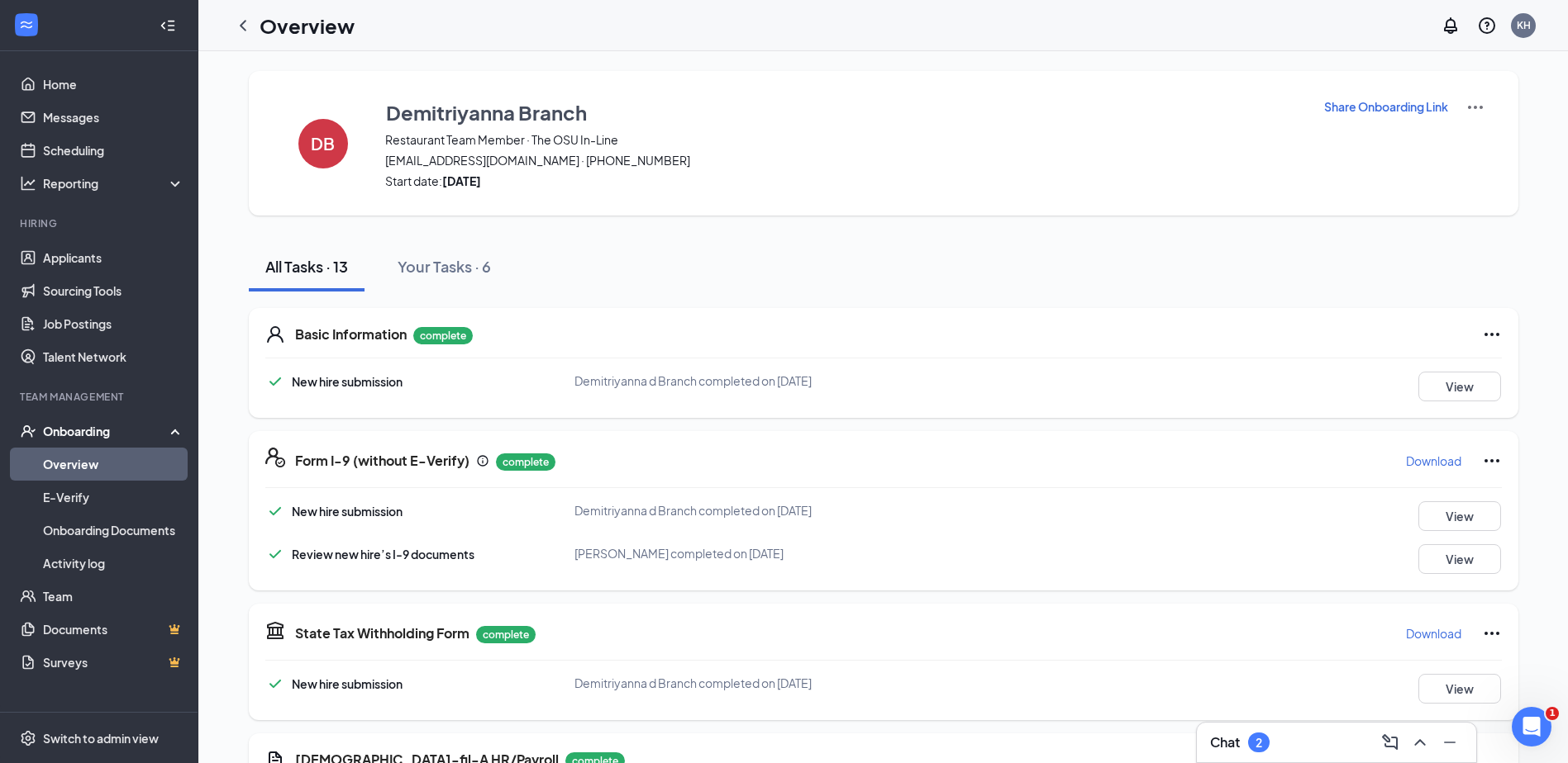
click at [1474, 107] on img at bounding box center [1474, 107] width 20 height 20
click at [1482, 140] on span "View details" at bounding box center [1474, 137] width 64 height 18
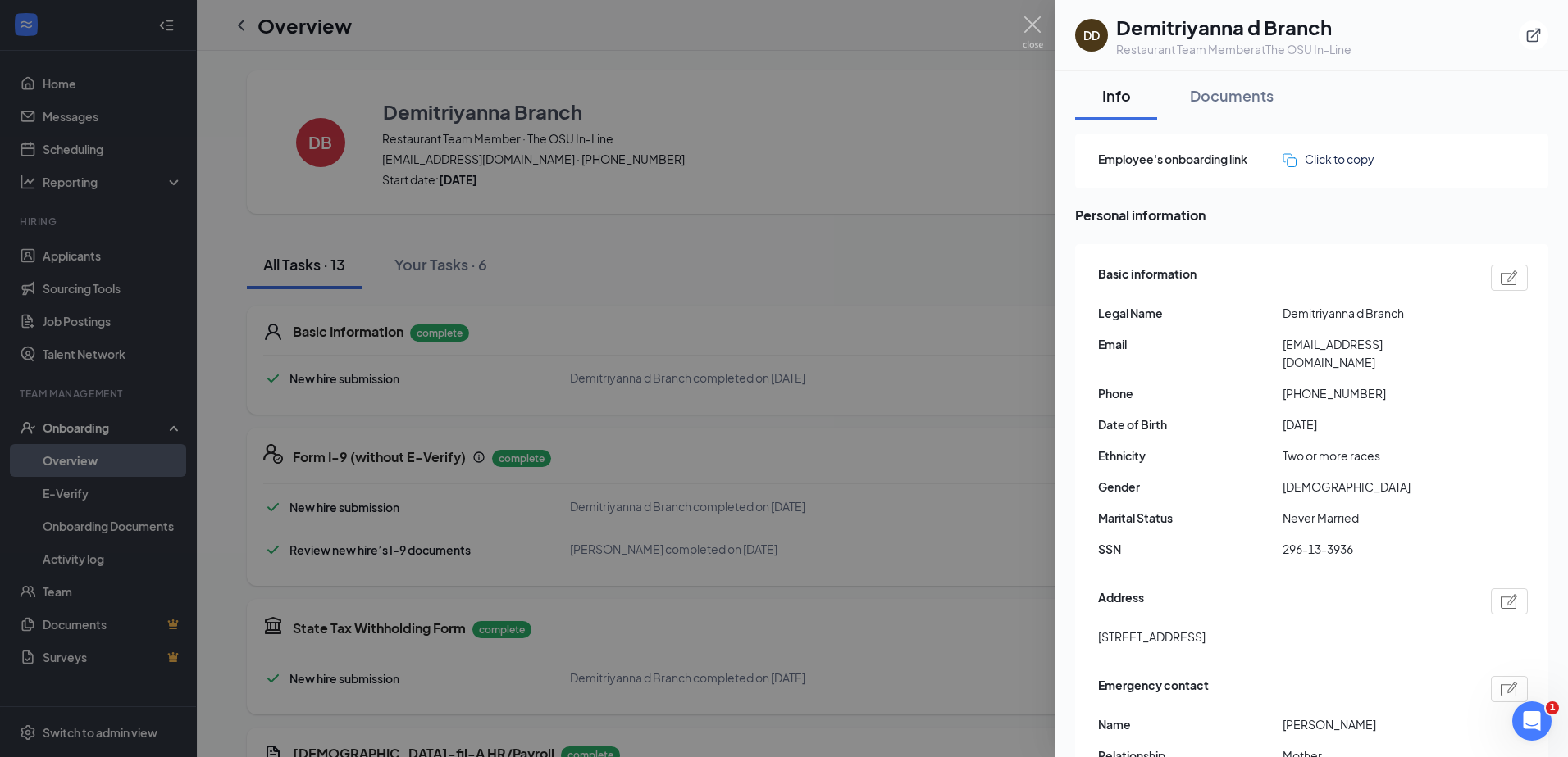
click at [1351, 162] on div "Click to copy" at bounding box center [1328, 159] width 92 height 18
click at [1227, 99] on div "Documents" at bounding box center [1231, 95] width 83 height 21
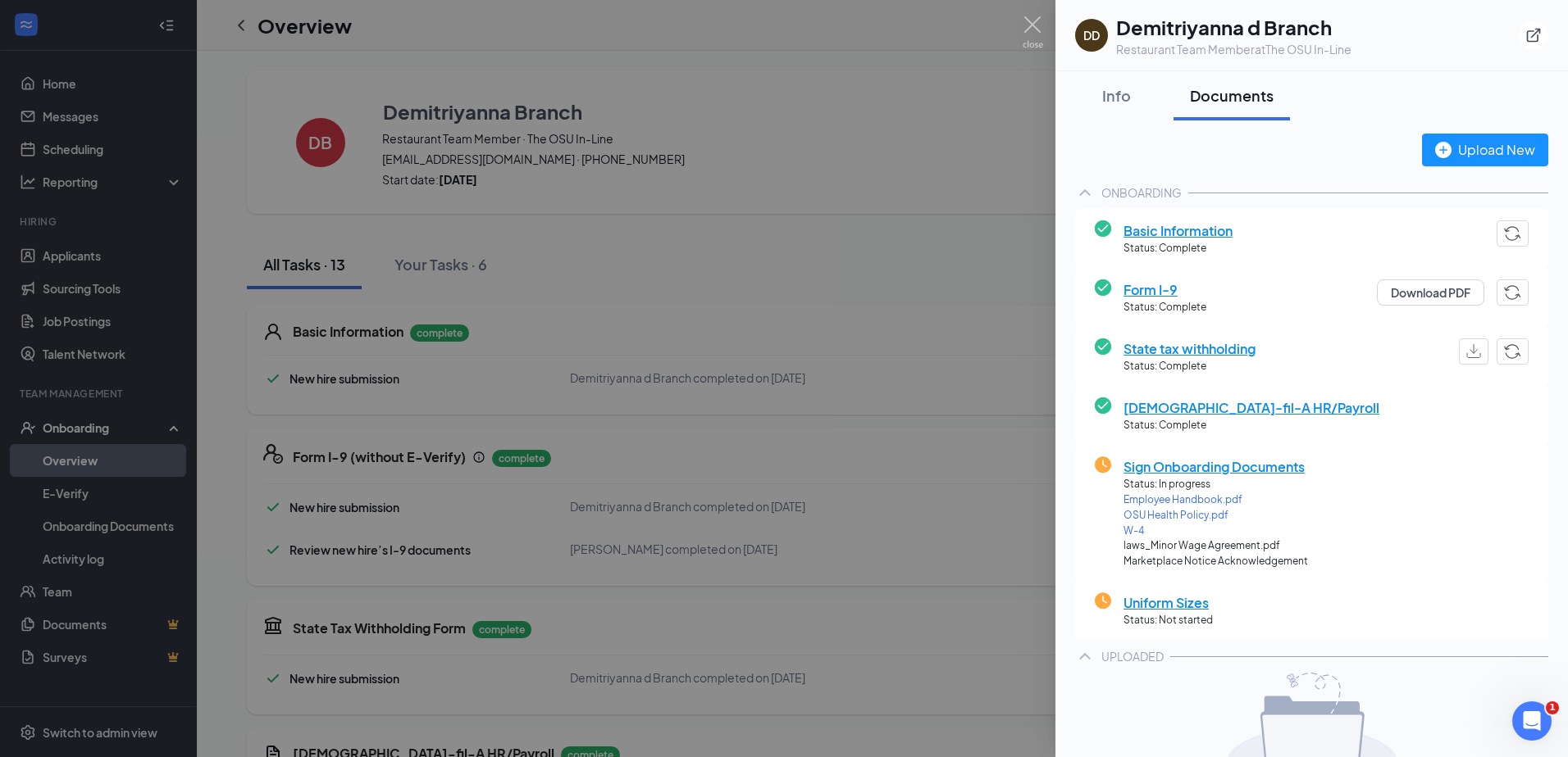
click at [1197, 466] on span "Sign Onboarding Documents" at bounding box center [1216, 467] width 185 height 21
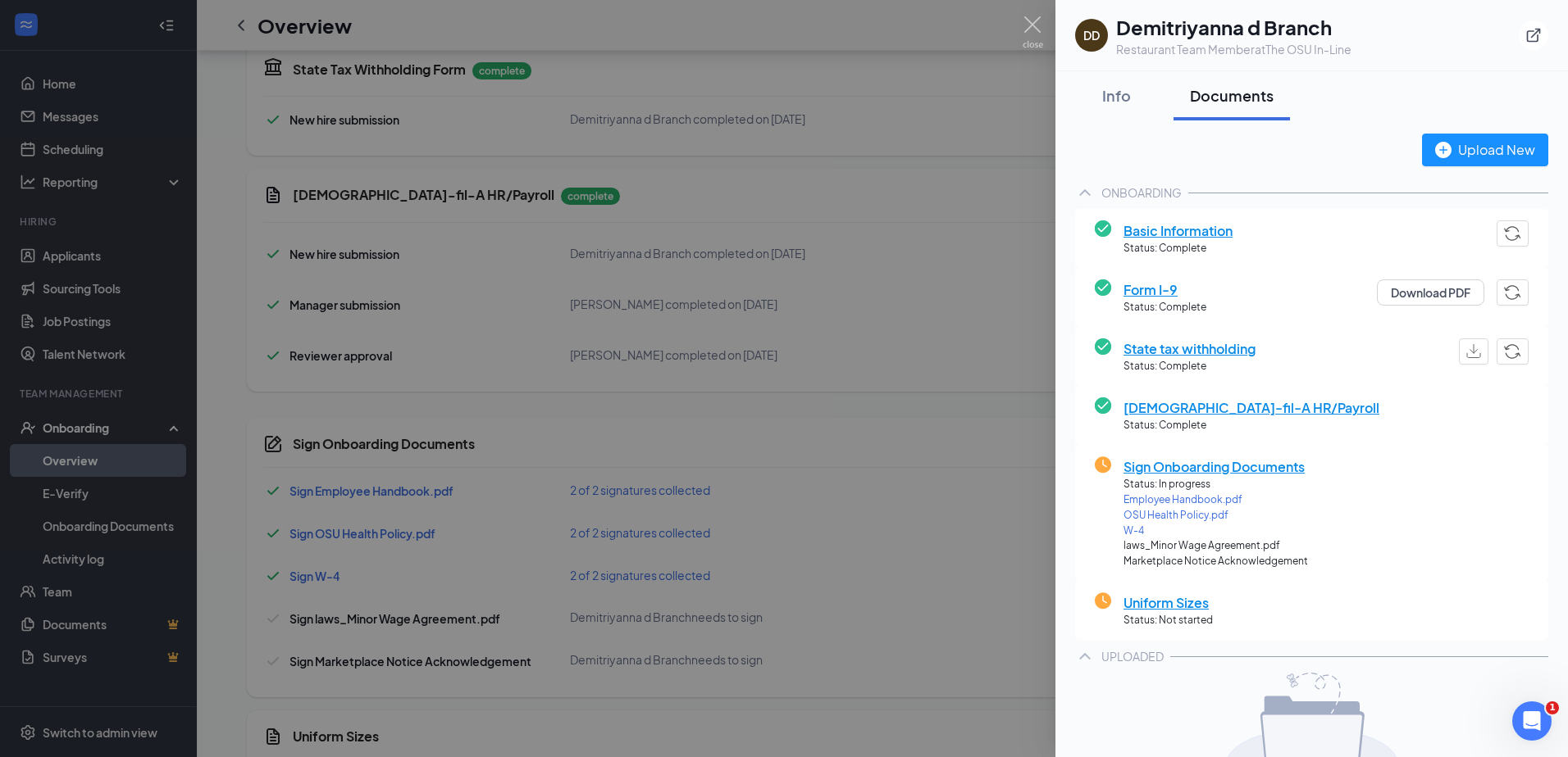
scroll to position [641, 0]
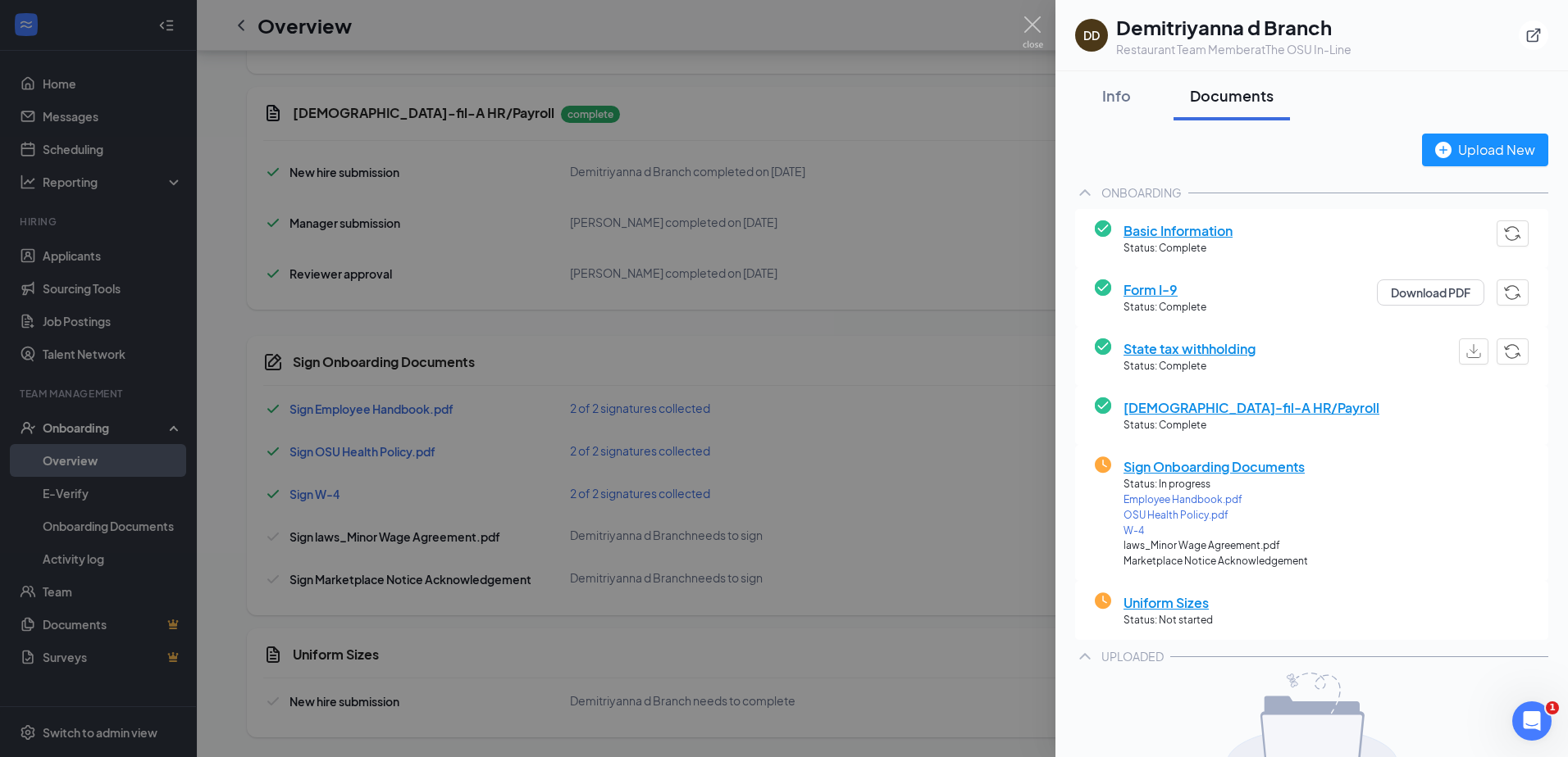
click at [1197, 466] on span "Sign Onboarding Documents" at bounding box center [1216, 467] width 185 height 21
drag, startPoint x: 1197, startPoint y: 466, endPoint x: 1506, endPoint y: 472, distance: 309.1
click at [1506, 472] on div "Sign Onboarding Documents Status: In progress Employee Handbook.pdf OSU Health …" at bounding box center [1312, 513] width 434 height 113
